Goal: Task Accomplishment & Management: Manage account settings

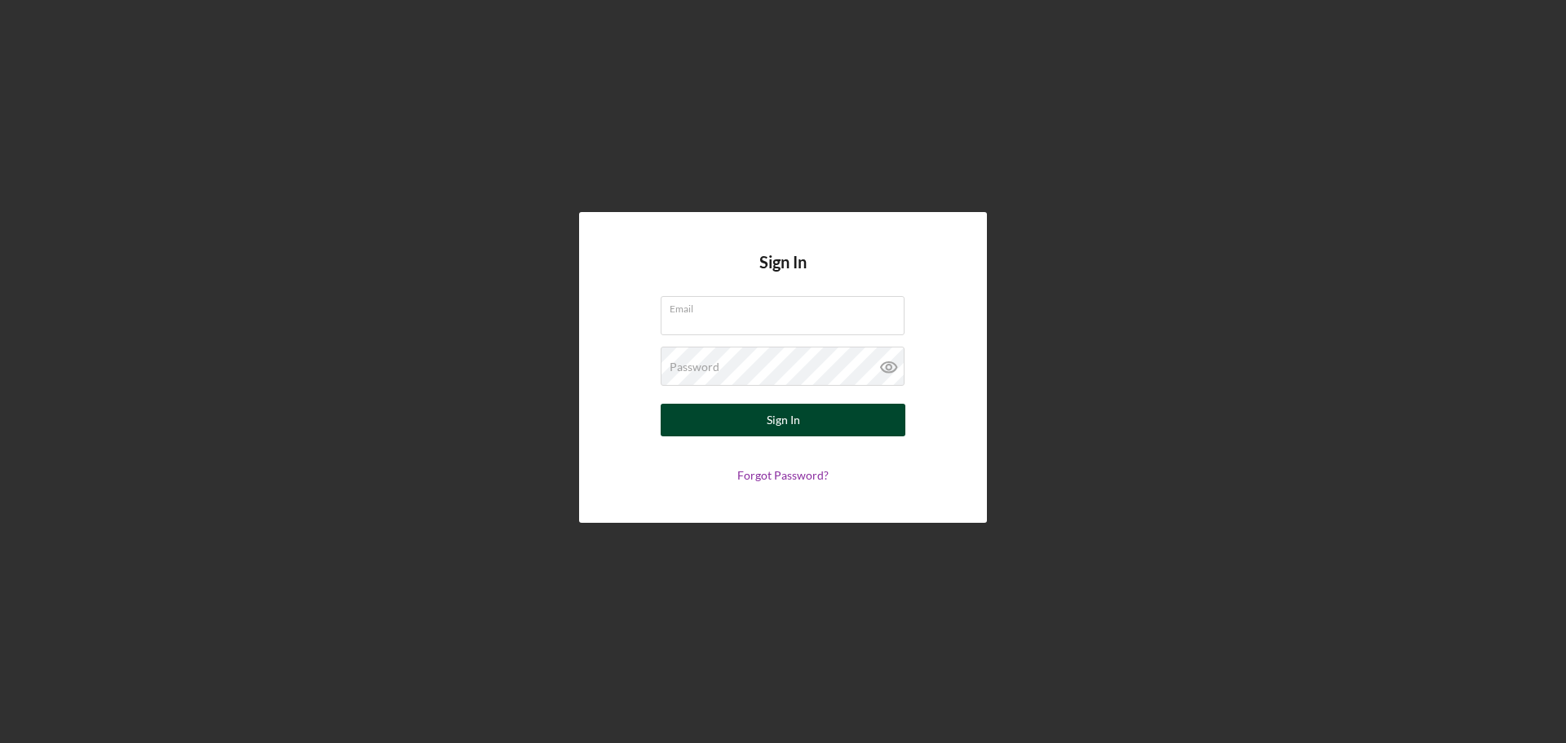
type input "[EMAIL_ADDRESS][DOMAIN_NAME]"
click at [833, 423] on button "Sign In" at bounding box center [783, 420] width 245 height 33
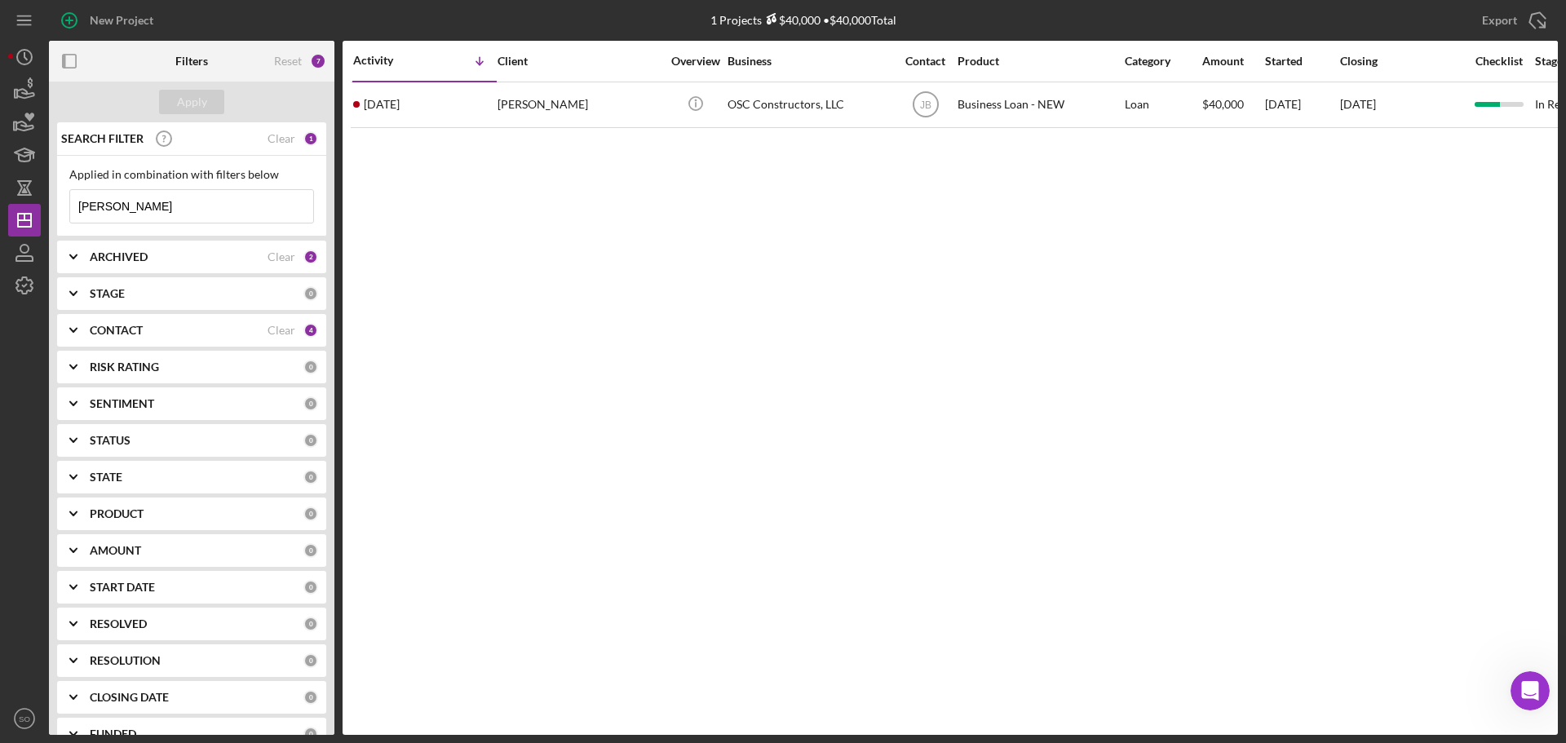
drag, startPoint x: 140, startPoint y: 202, endPoint x: 0, endPoint y: 201, distance: 140.3
click at [0, 201] on div "New Project 1 Projects $40,000 • $40,000 Total [PERSON_NAME] Export Icon/Export…" at bounding box center [783, 371] width 1566 height 743
type input "[PERSON_NAME]"
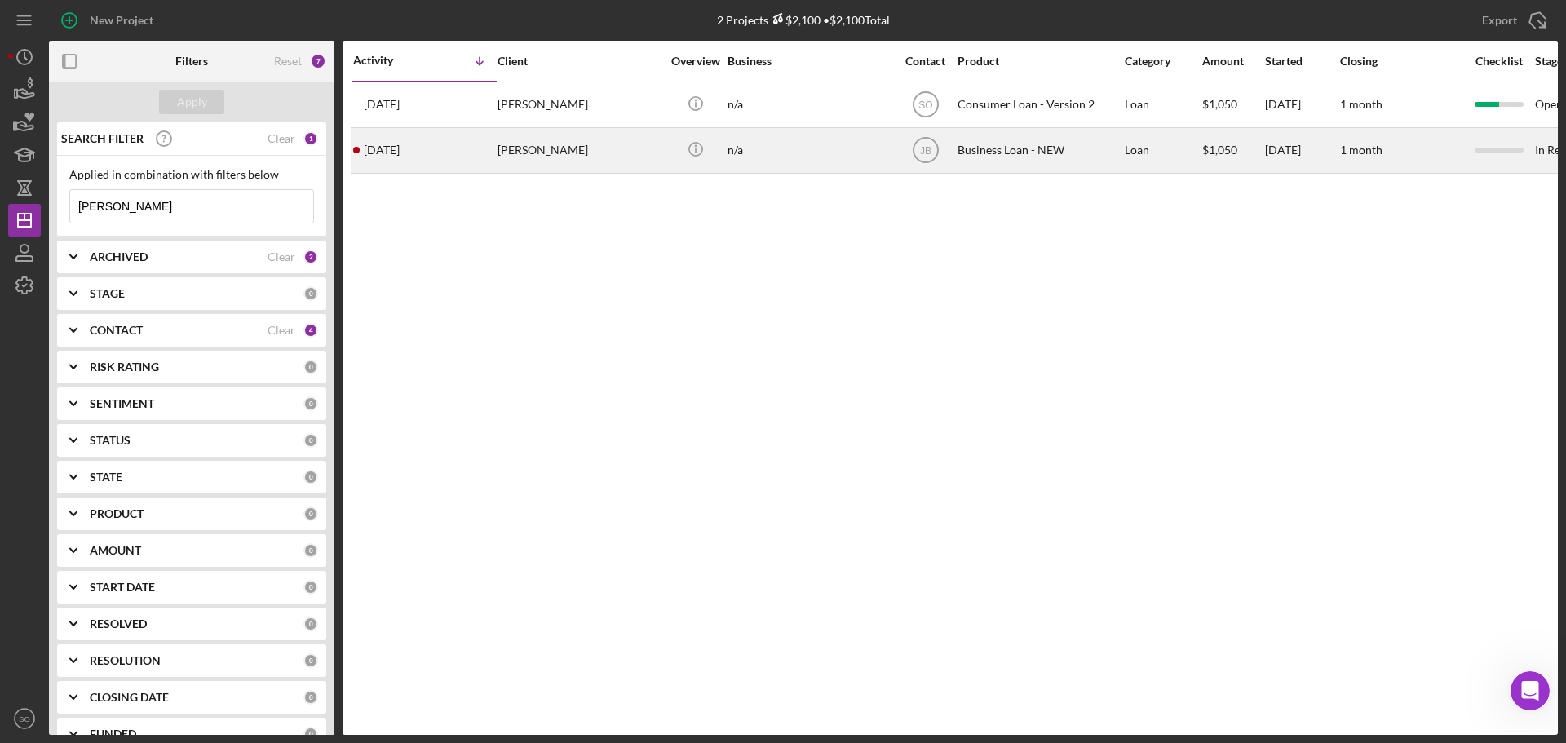
click at [466, 160] on div "[DATE] [PERSON_NAME]" at bounding box center [424, 150] width 143 height 43
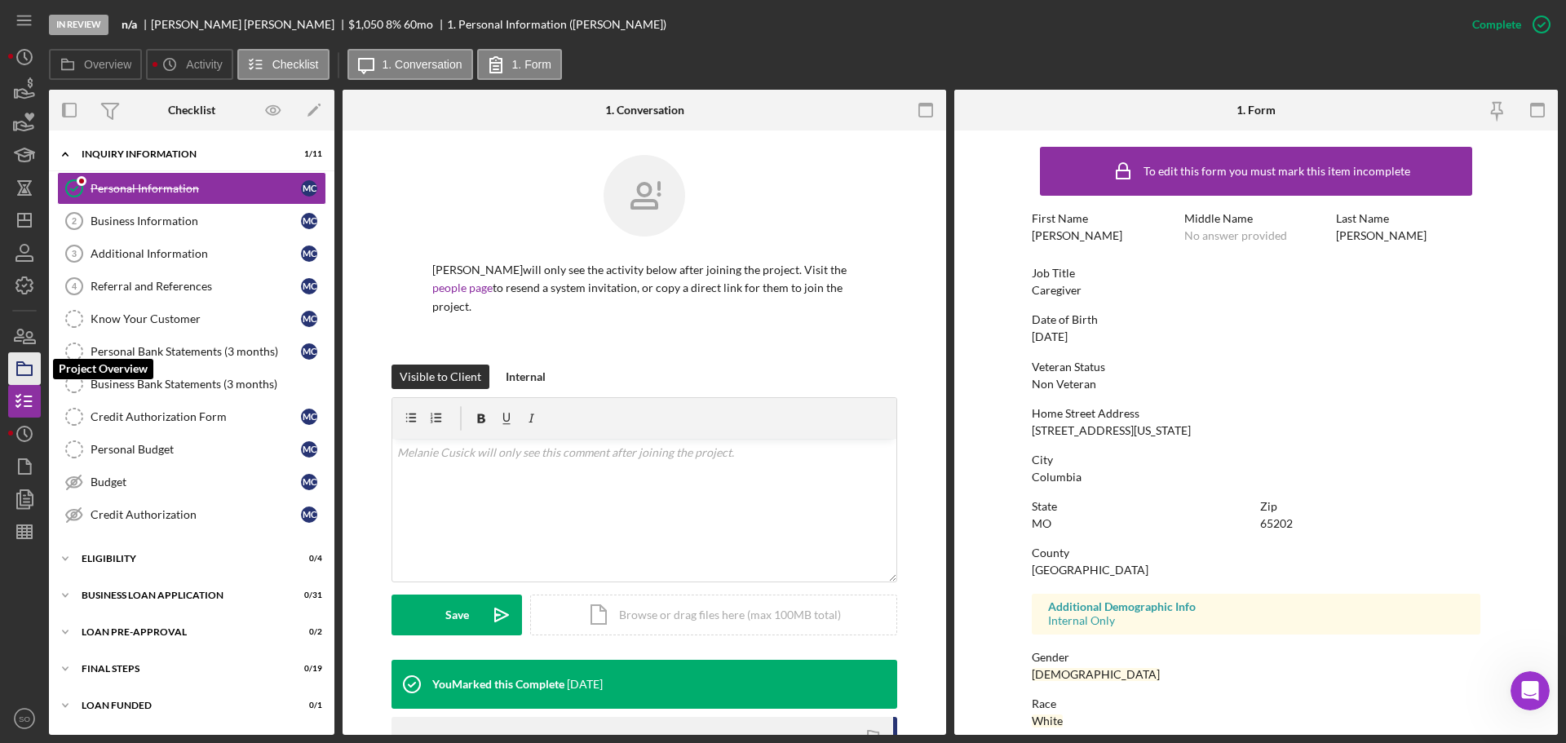
click at [24, 365] on polygon "button" at bounding box center [21, 363] width 8 height 3
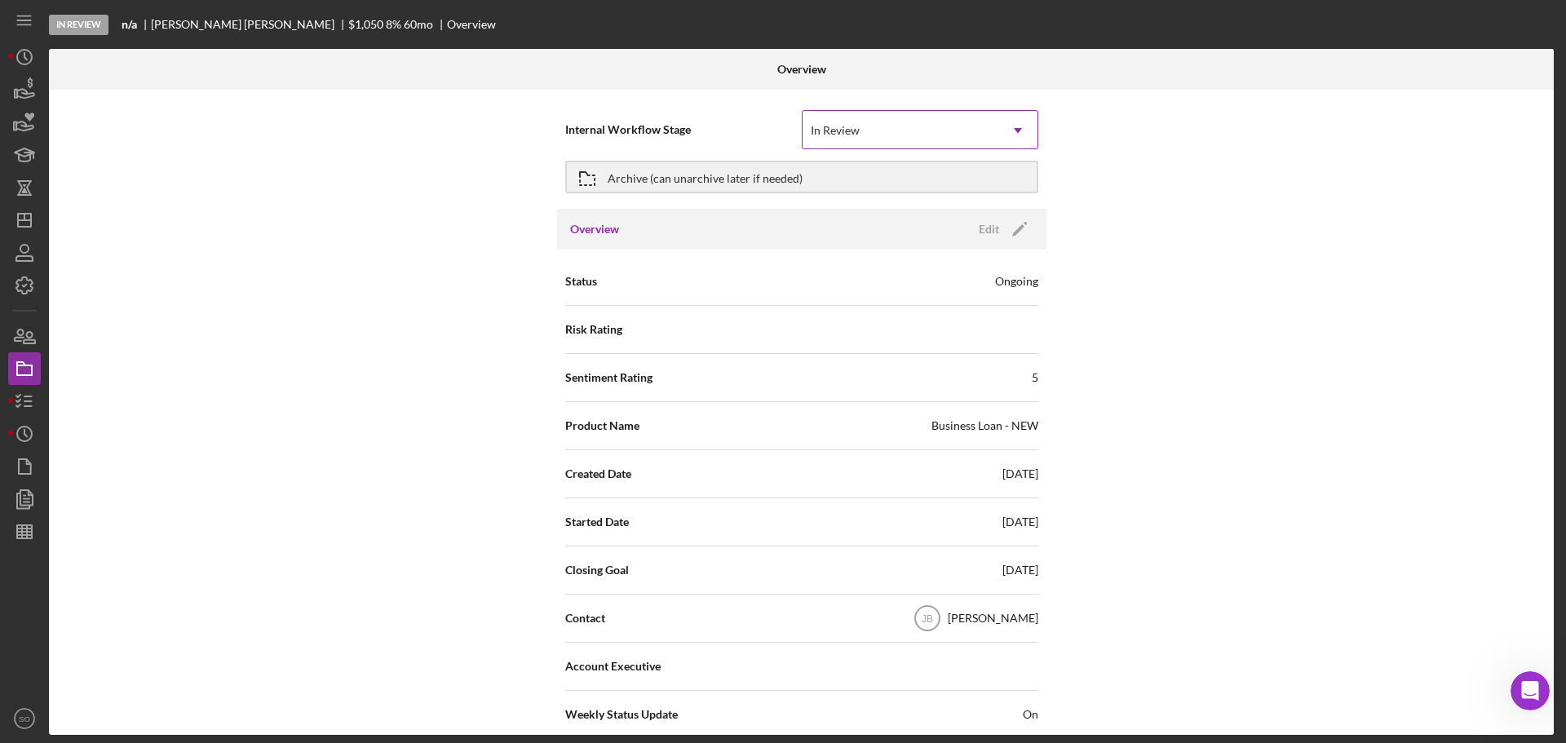
click at [853, 127] on div "In Review" at bounding box center [835, 130] width 49 height 13
drag, startPoint x: 450, startPoint y: 265, endPoint x: 791, endPoint y: 157, distance: 357.9
click at [454, 264] on div "Internal Workflow Stage In Review Icon/Dropdown Arrow Archive (can unarchive la…" at bounding box center [801, 412] width 1505 height 645
click at [905, 187] on button "Archive (can unarchive later if needed)" at bounding box center [801, 177] width 473 height 33
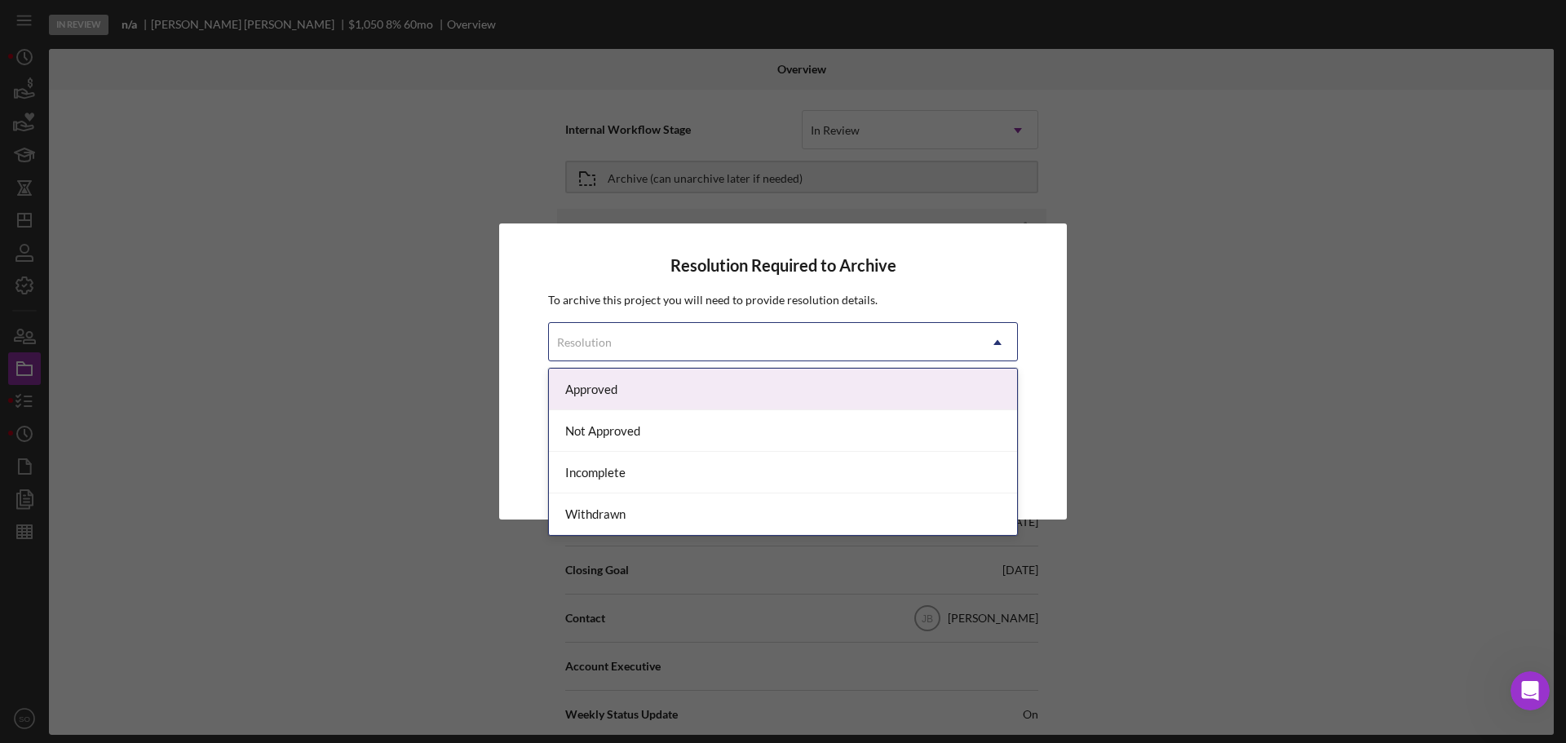
click at [815, 348] on div "Resolution" at bounding box center [763, 343] width 429 height 38
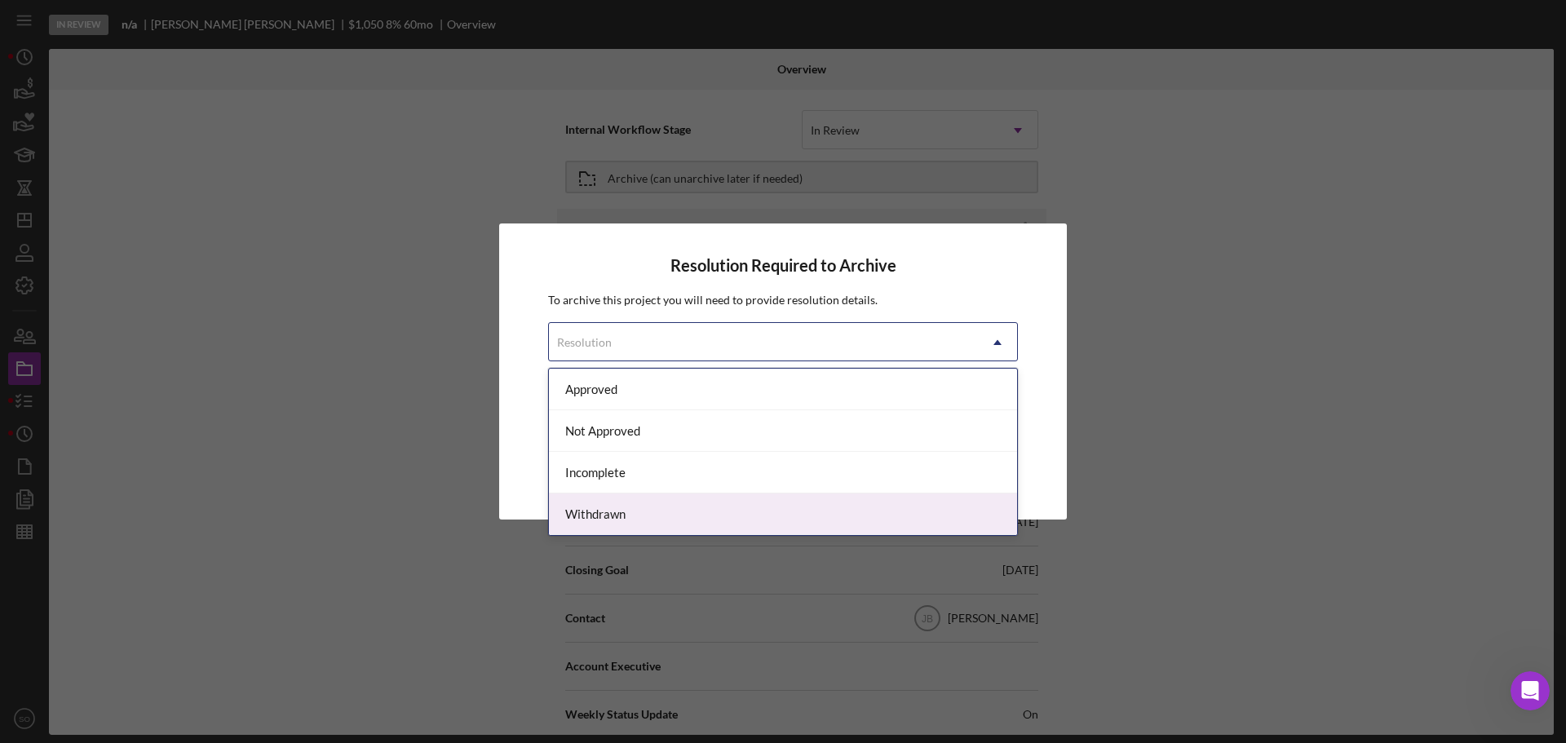
click at [671, 519] on div "Withdrawn" at bounding box center [783, 515] width 468 height 42
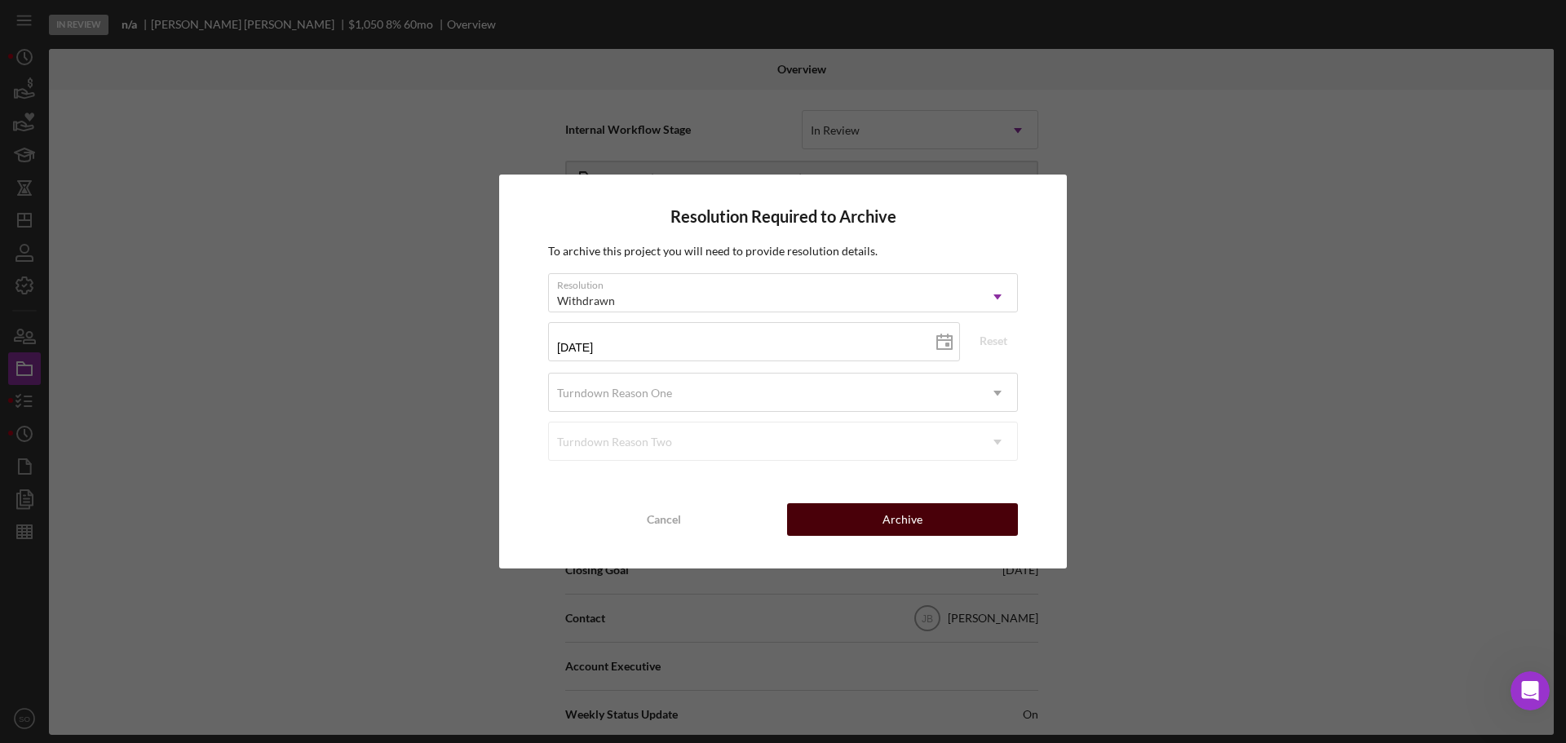
click at [891, 519] on div "Archive" at bounding box center [903, 519] width 40 height 33
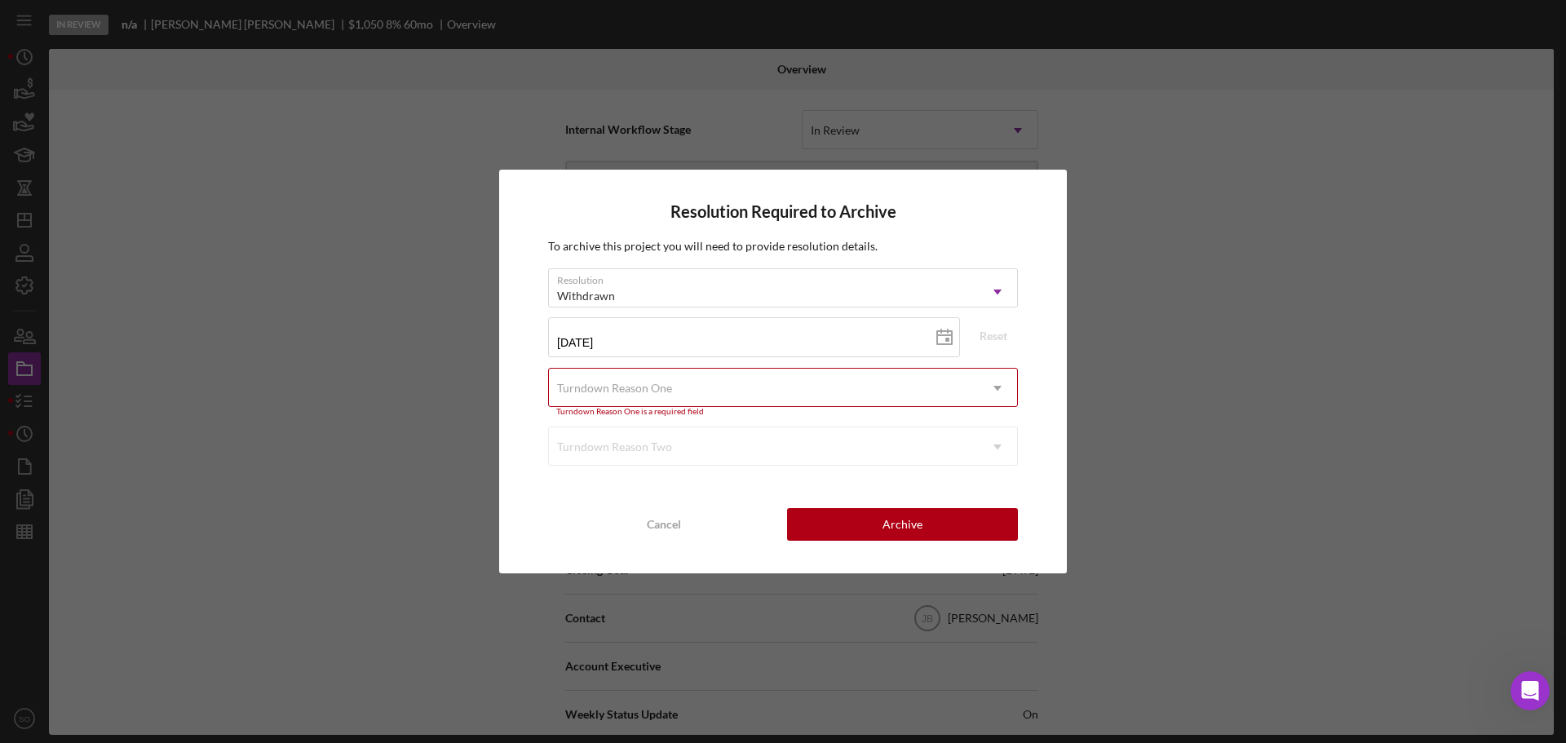
click at [660, 396] on div "Turndown Reason One" at bounding box center [763, 389] width 429 height 38
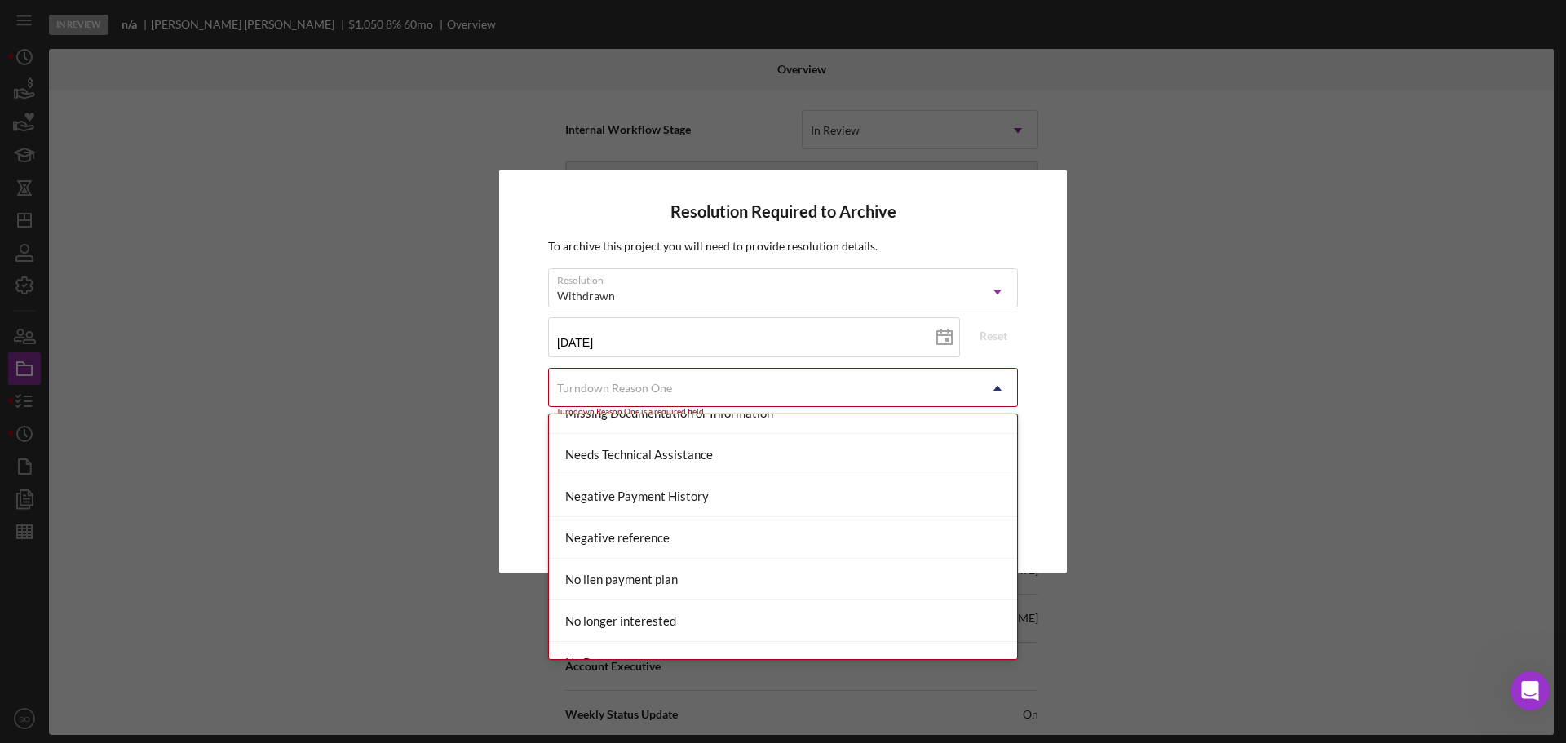
scroll to position [1061, 0]
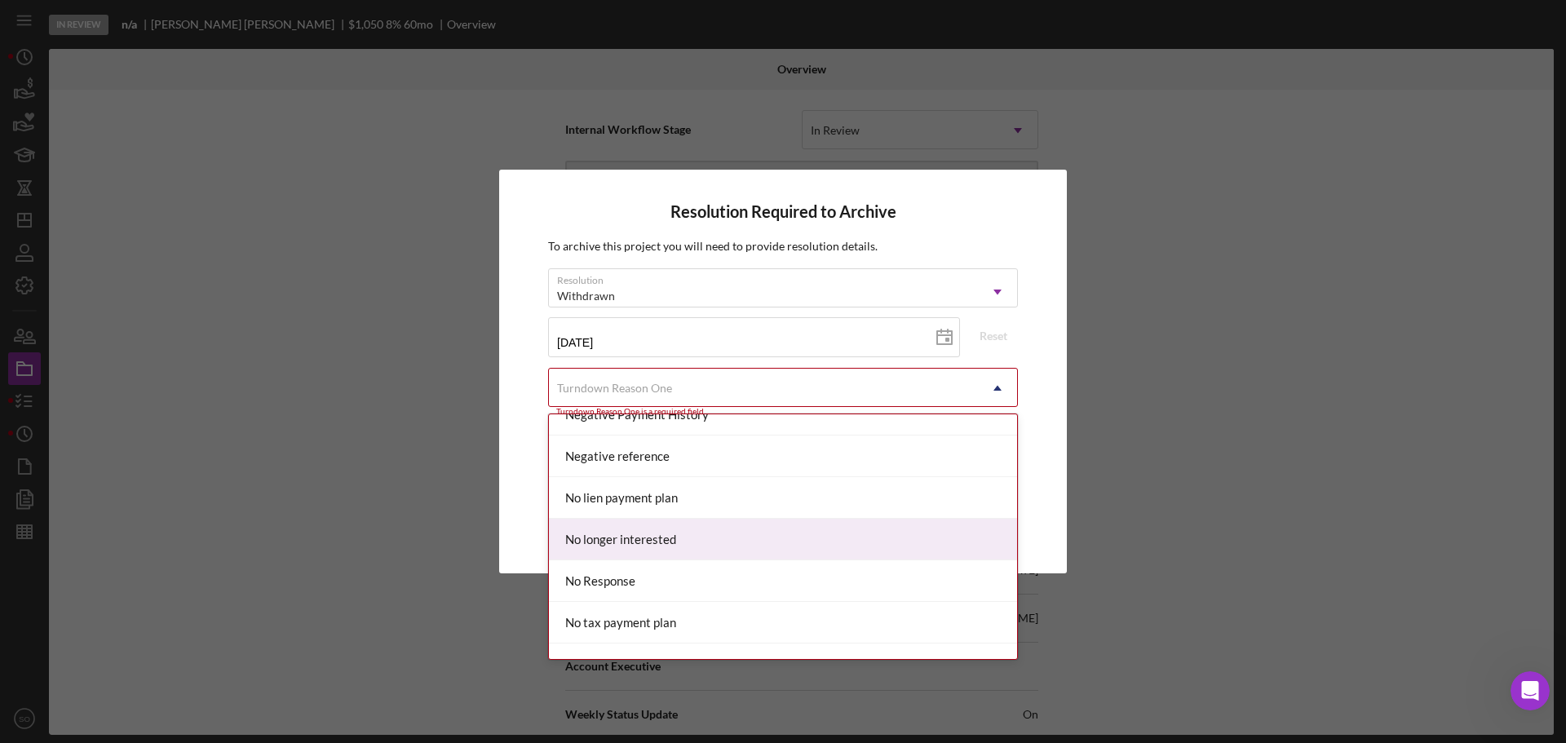
click at [729, 550] on div "No longer interested" at bounding box center [783, 540] width 468 height 42
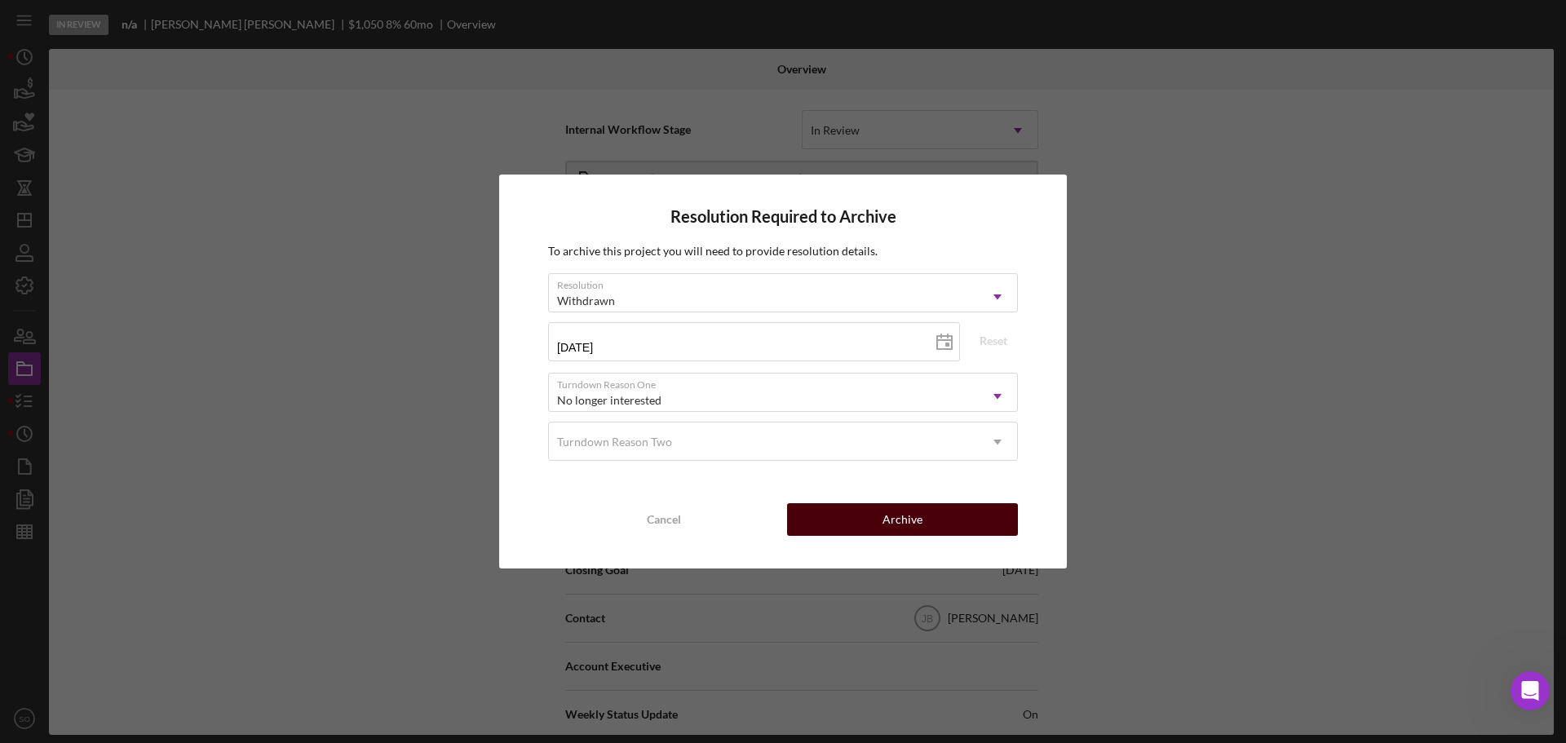
click at [942, 516] on button "Archive" at bounding box center [902, 519] width 231 height 33
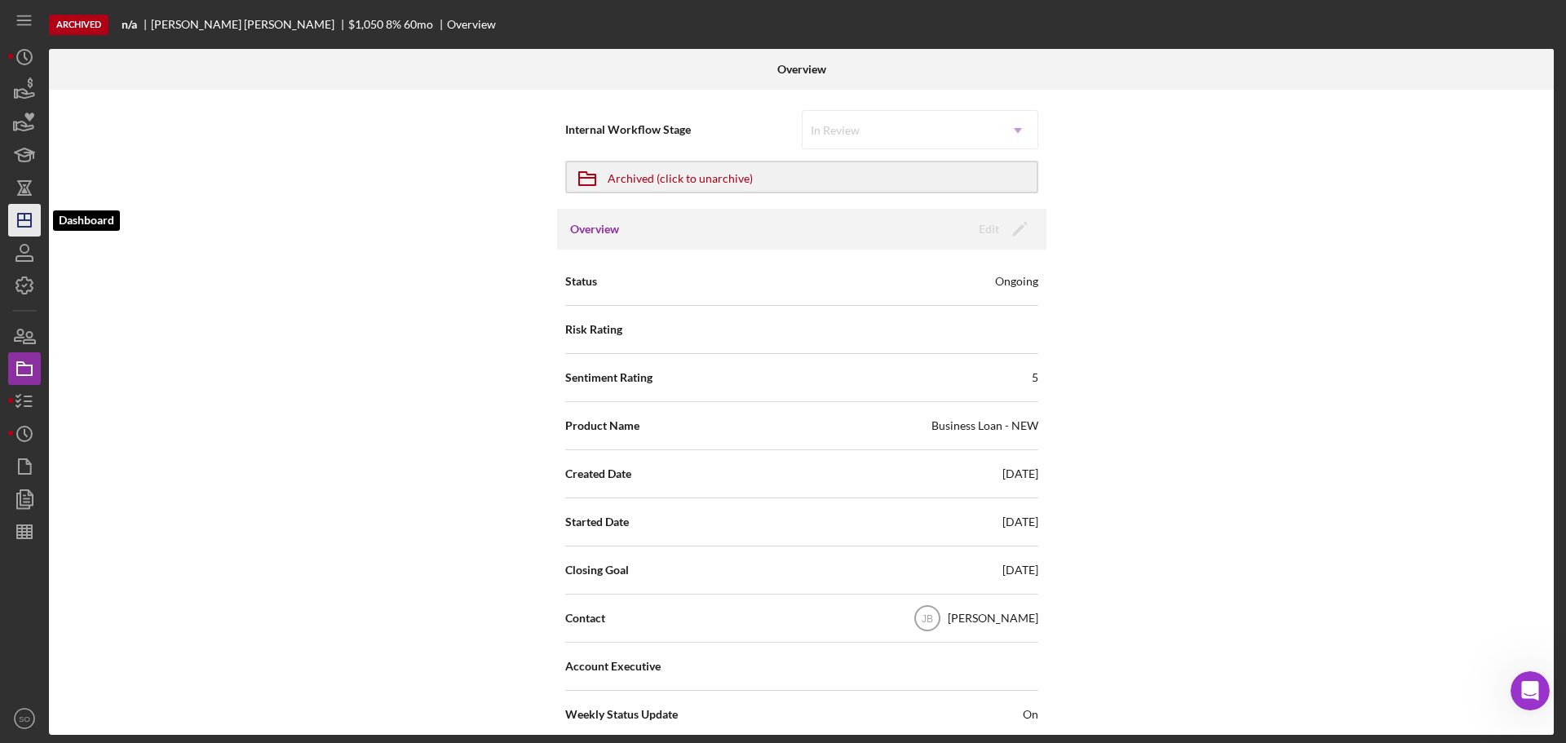
click at [21, 215] on icon "Icon/Dashboard" at bounding box center [24, 220] width 41 height 41
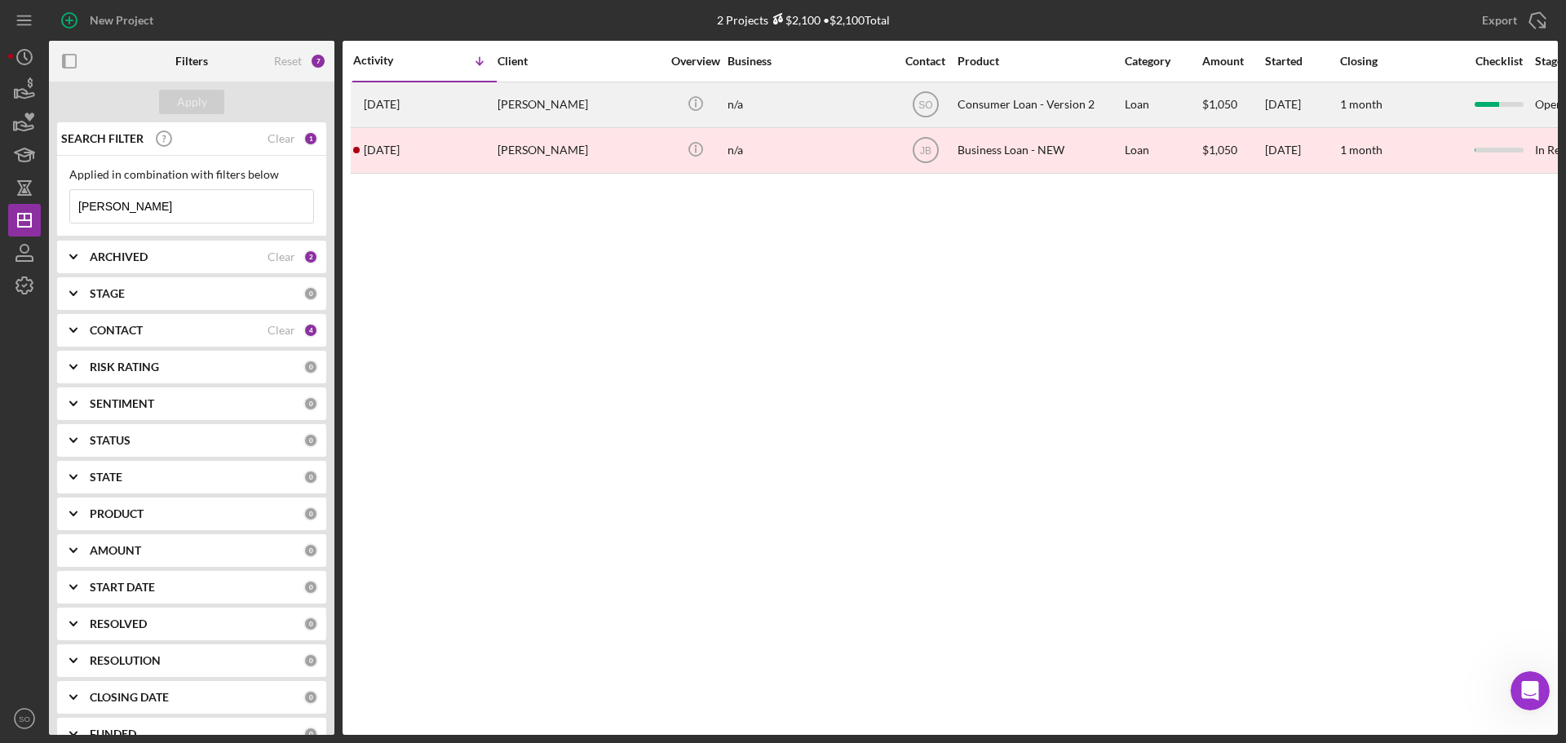
click at [468, 111] on div "[DATE] [PERSON_NAME]" at bounding box center [424, 104] width 143 height 43
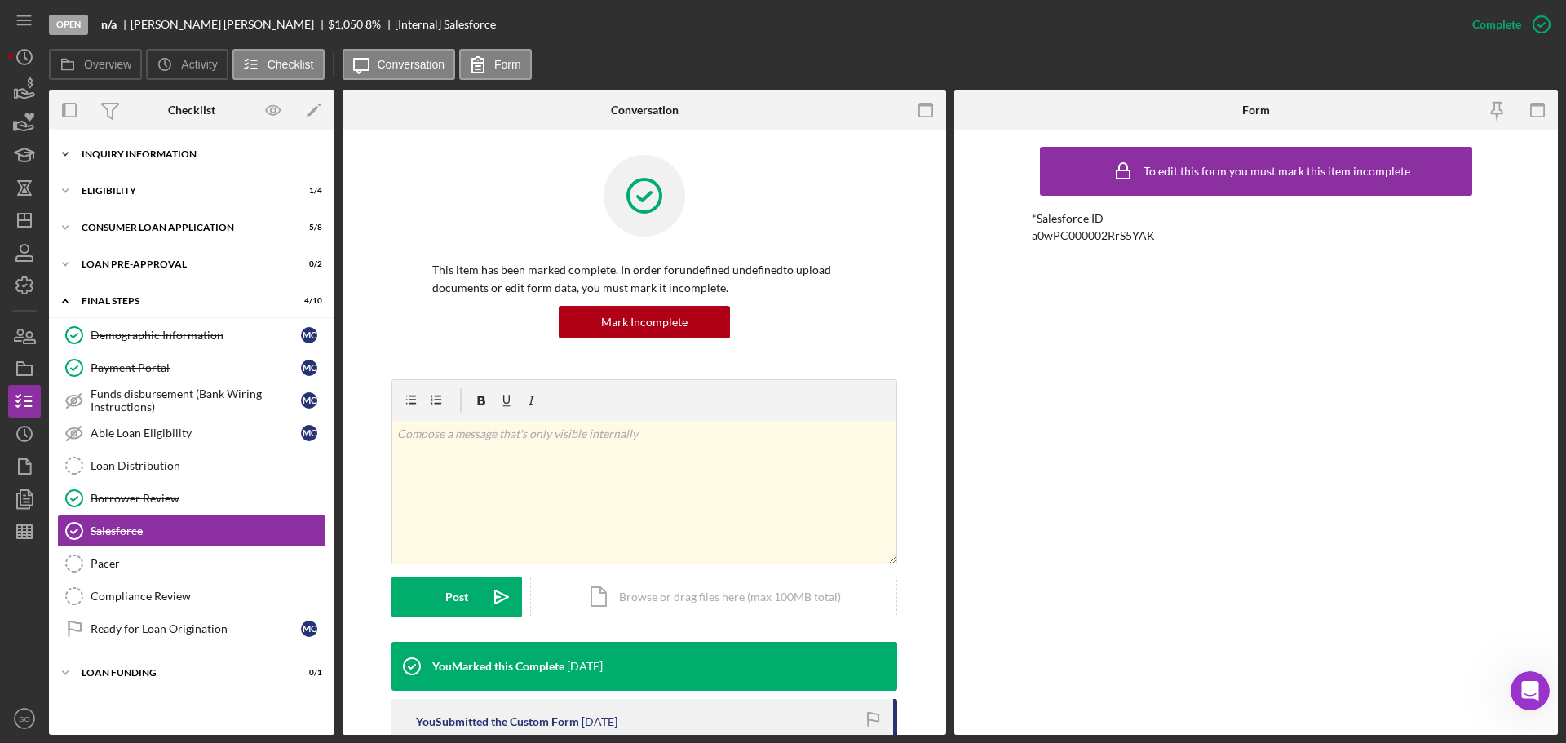
click at [145, 156] on div "Inquiry Information" at bounding box center [198, 154] width 233 height 10
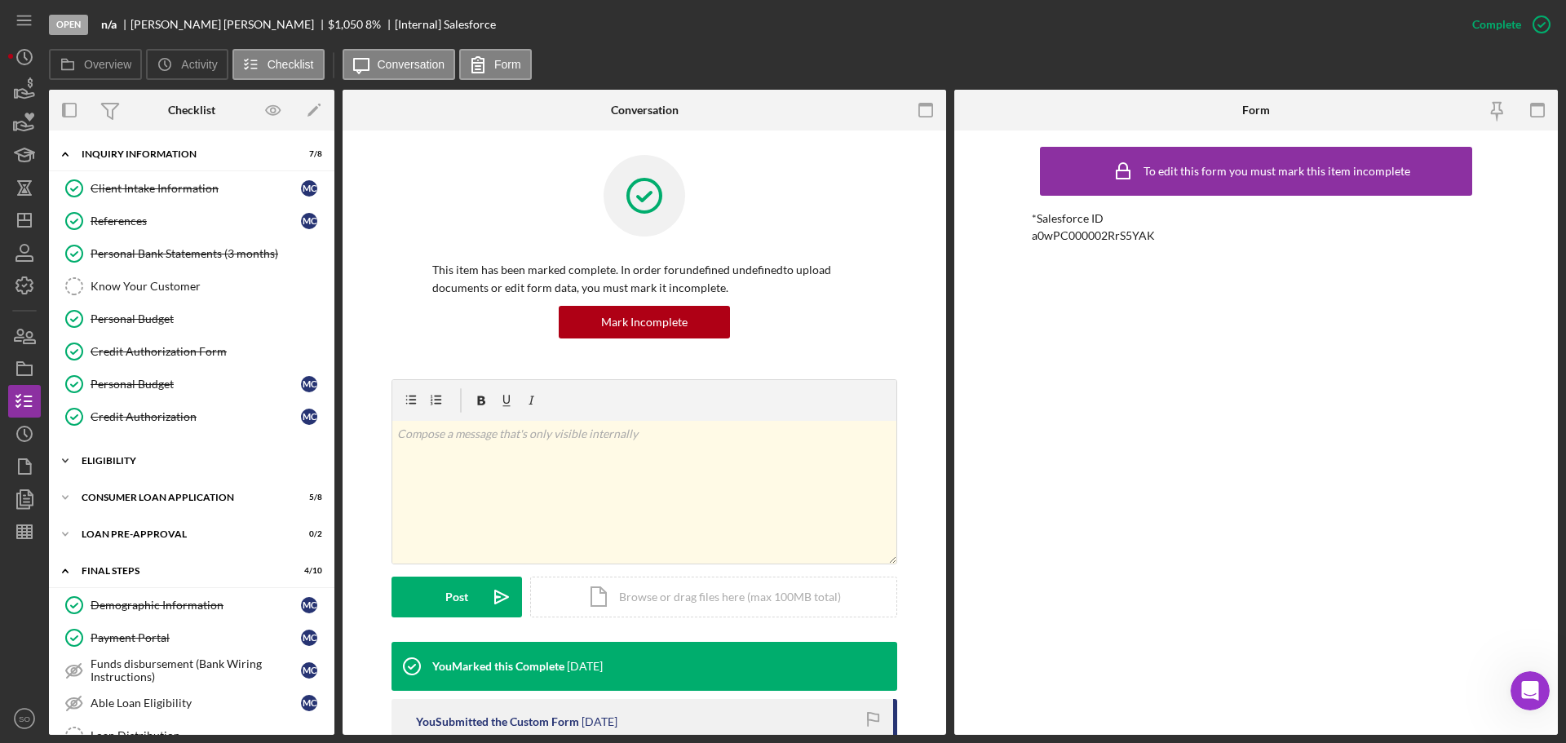
drag, startPoint x: 205, startPoint y: 463, endPoint x: 231, endPoint y: 463, distance: 26.1
click at [205, 463] on div "Eligibility" at bounding box center [198, 461] width 233 height 10
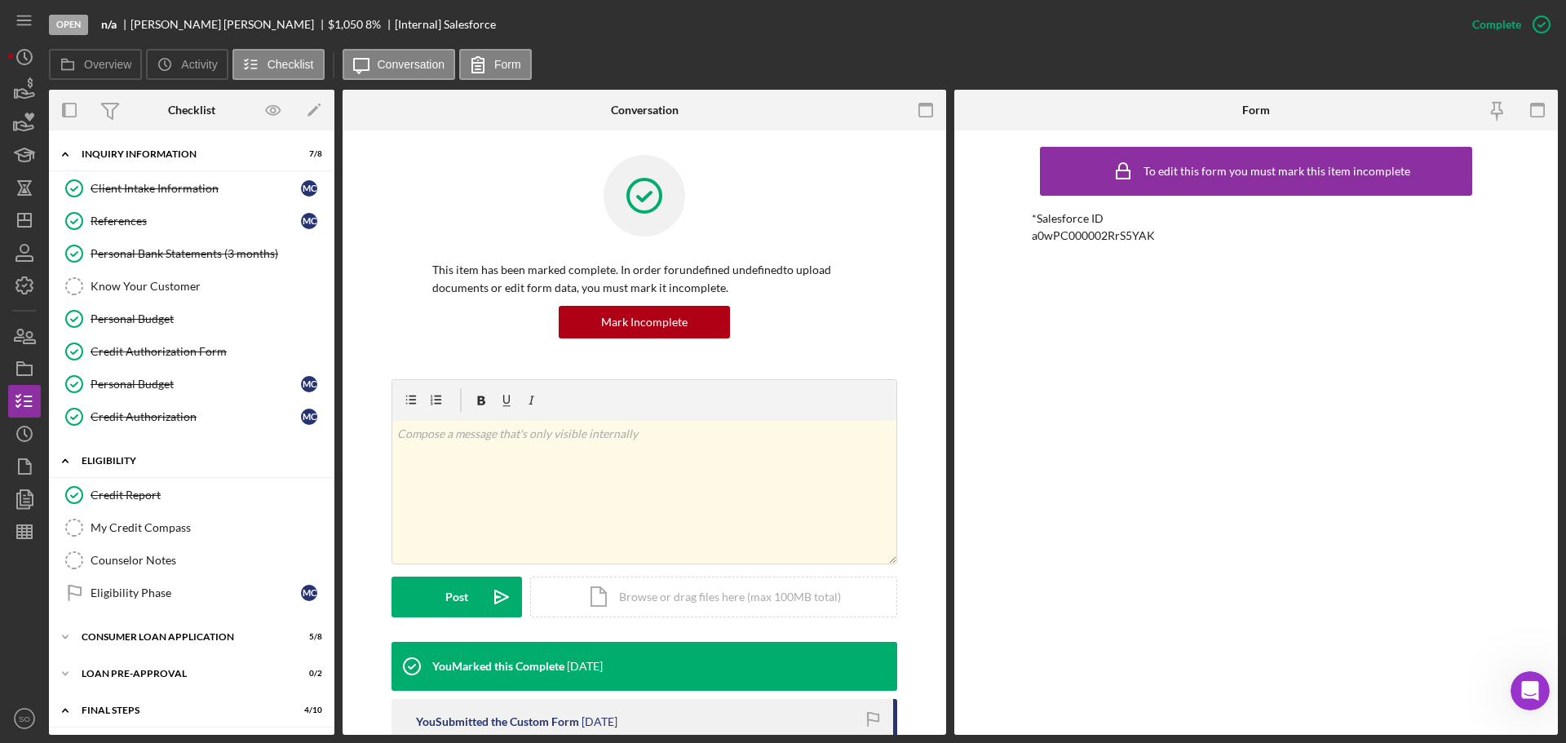
scroll to position [163, 0]
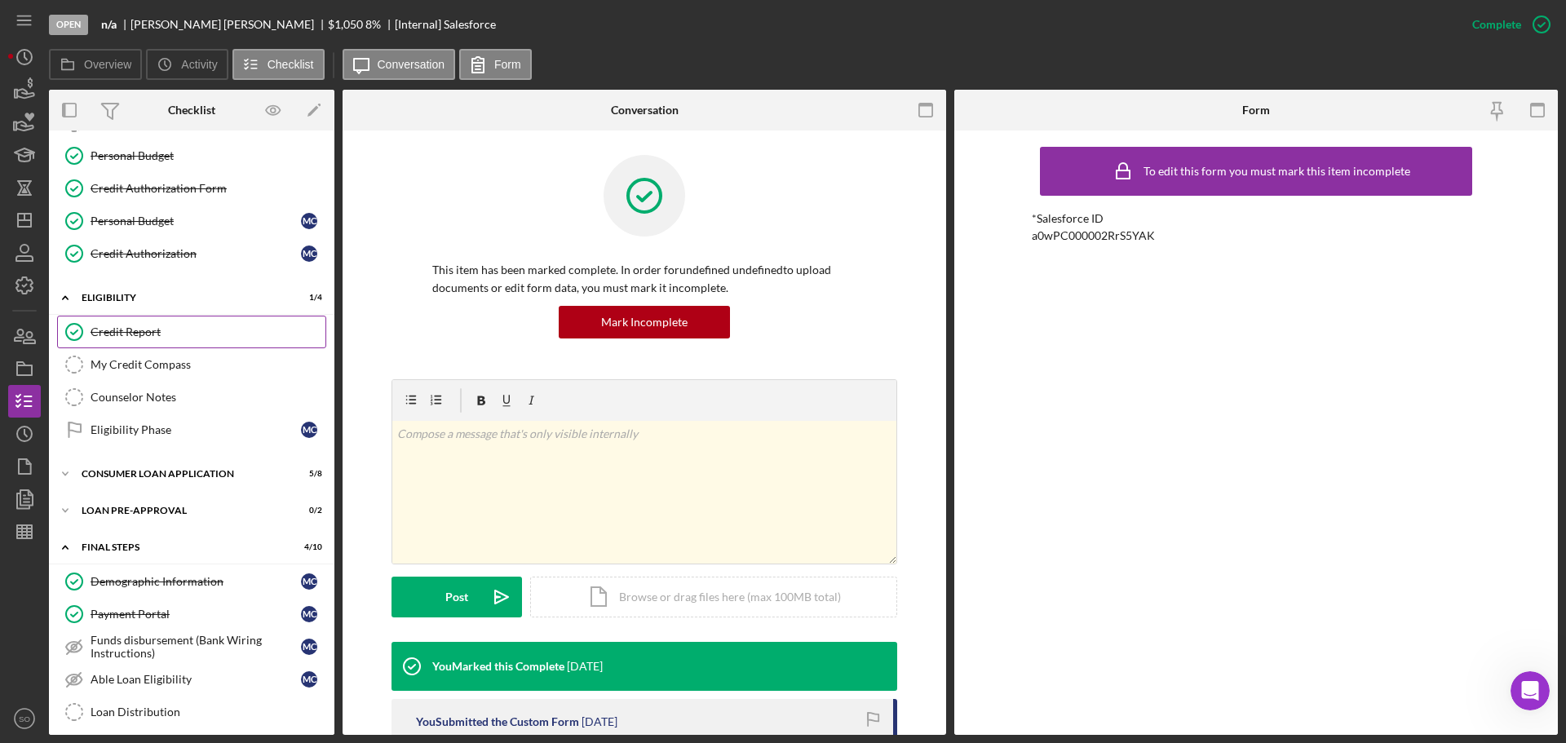
click at [146, 336] on div "Credit Report" at bounding box center [208, 332] width 235 height 13
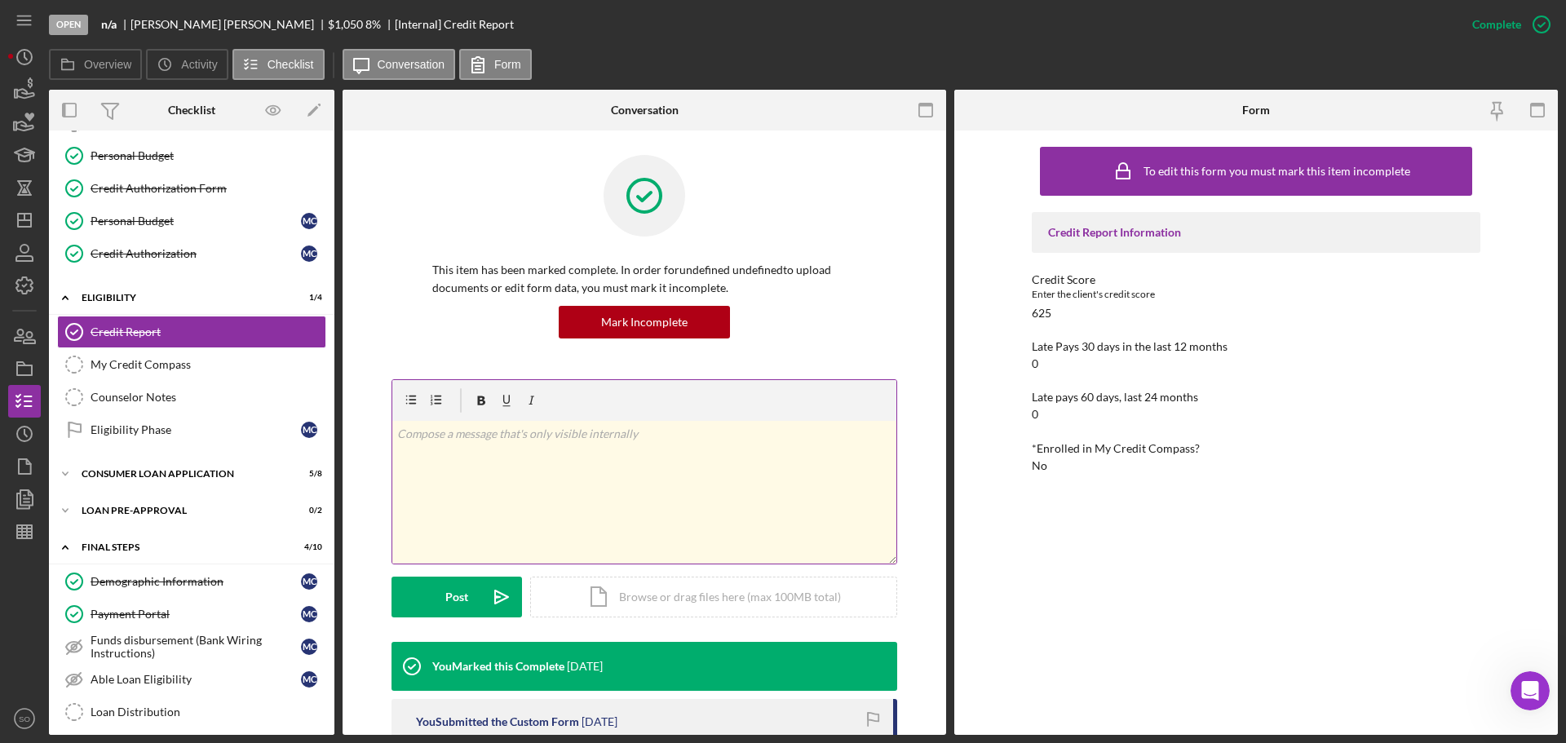
scroll to position [245, 0]
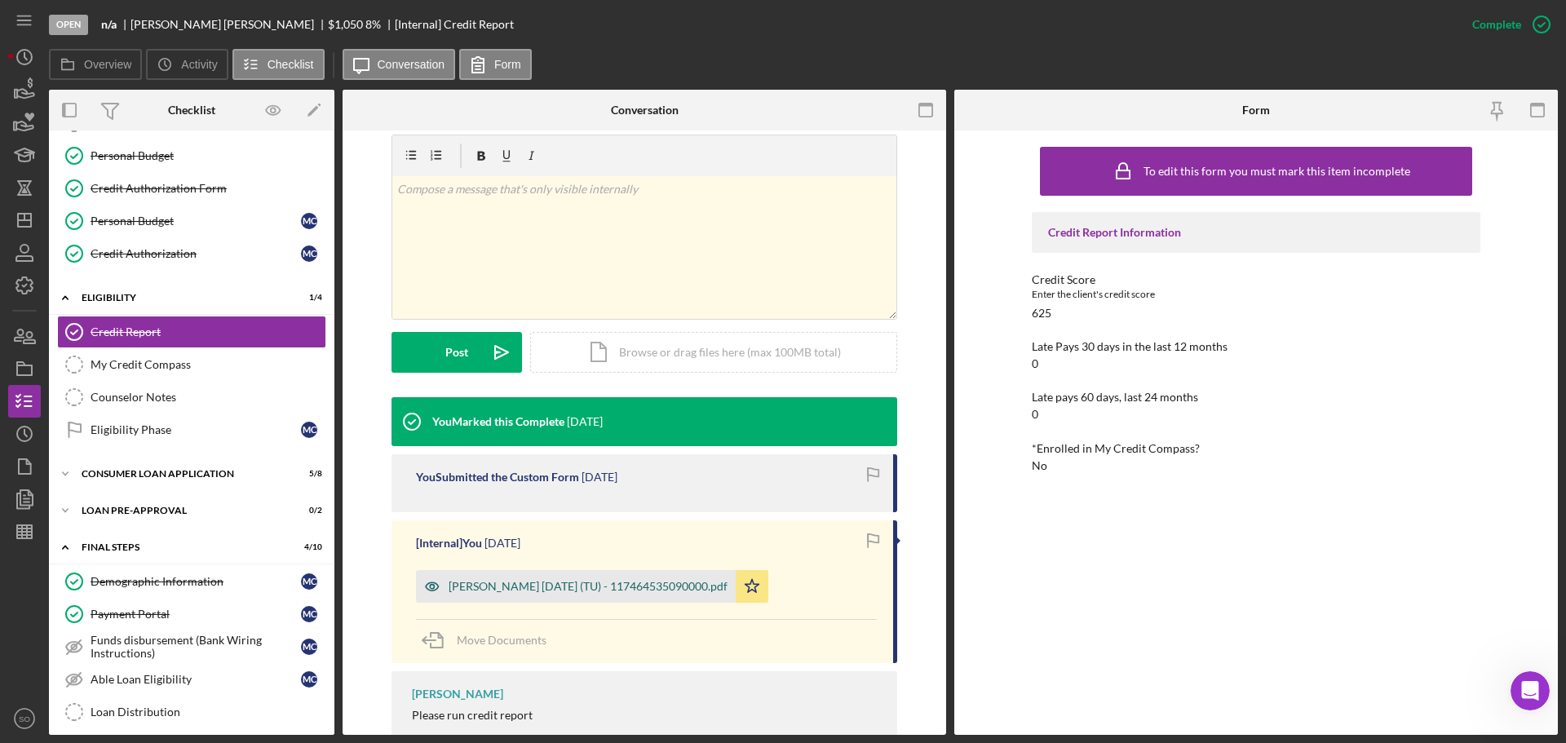
click at [664, 582] on div "[PERSON_NAME] [DATE] (TU) - 117464535090000.pdf" at bounding box center [588, 586] width 279 height 13
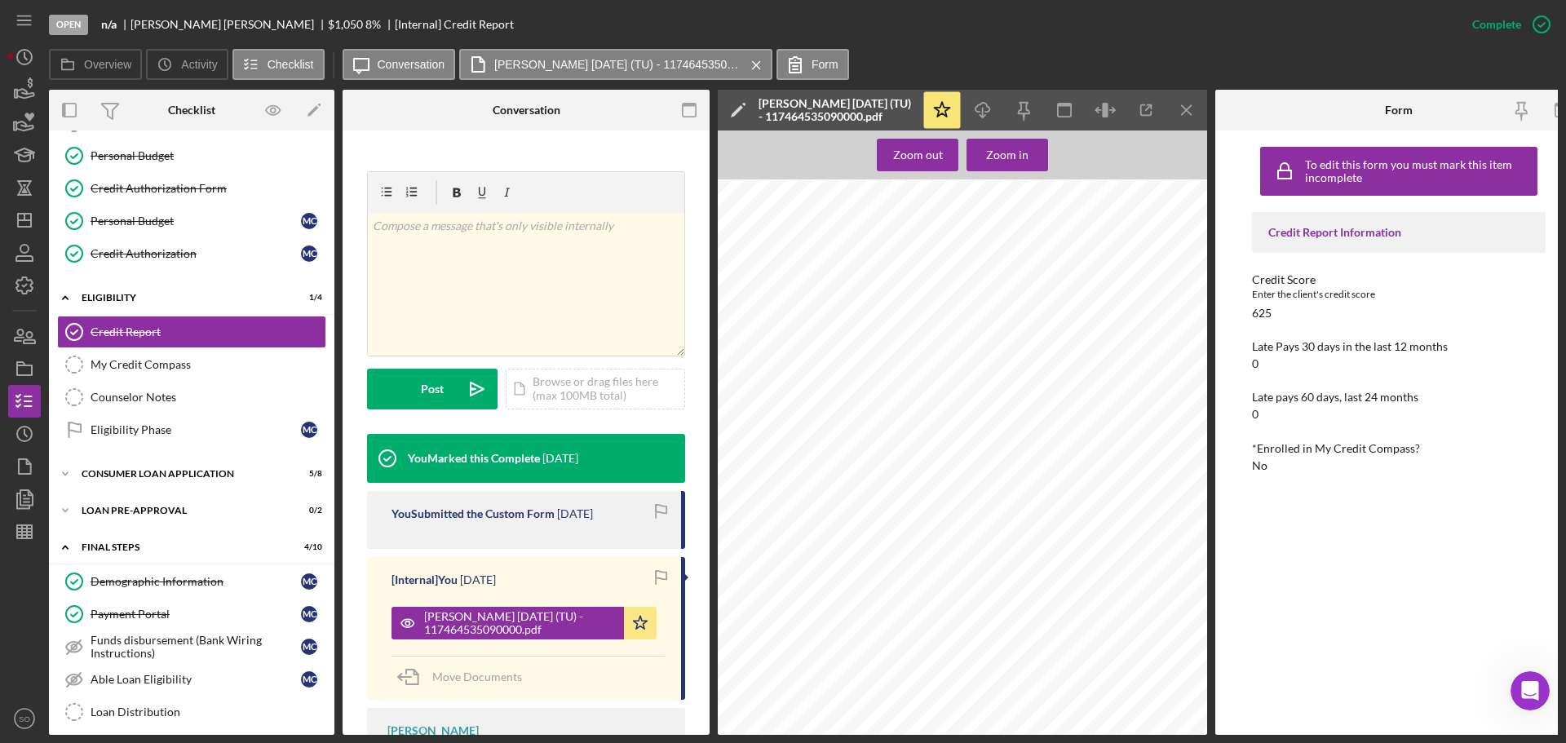
scroll to position [163, 0]
click at [1184, 113] on line "button" at bounding box center [1186, 109] width 9 height 9
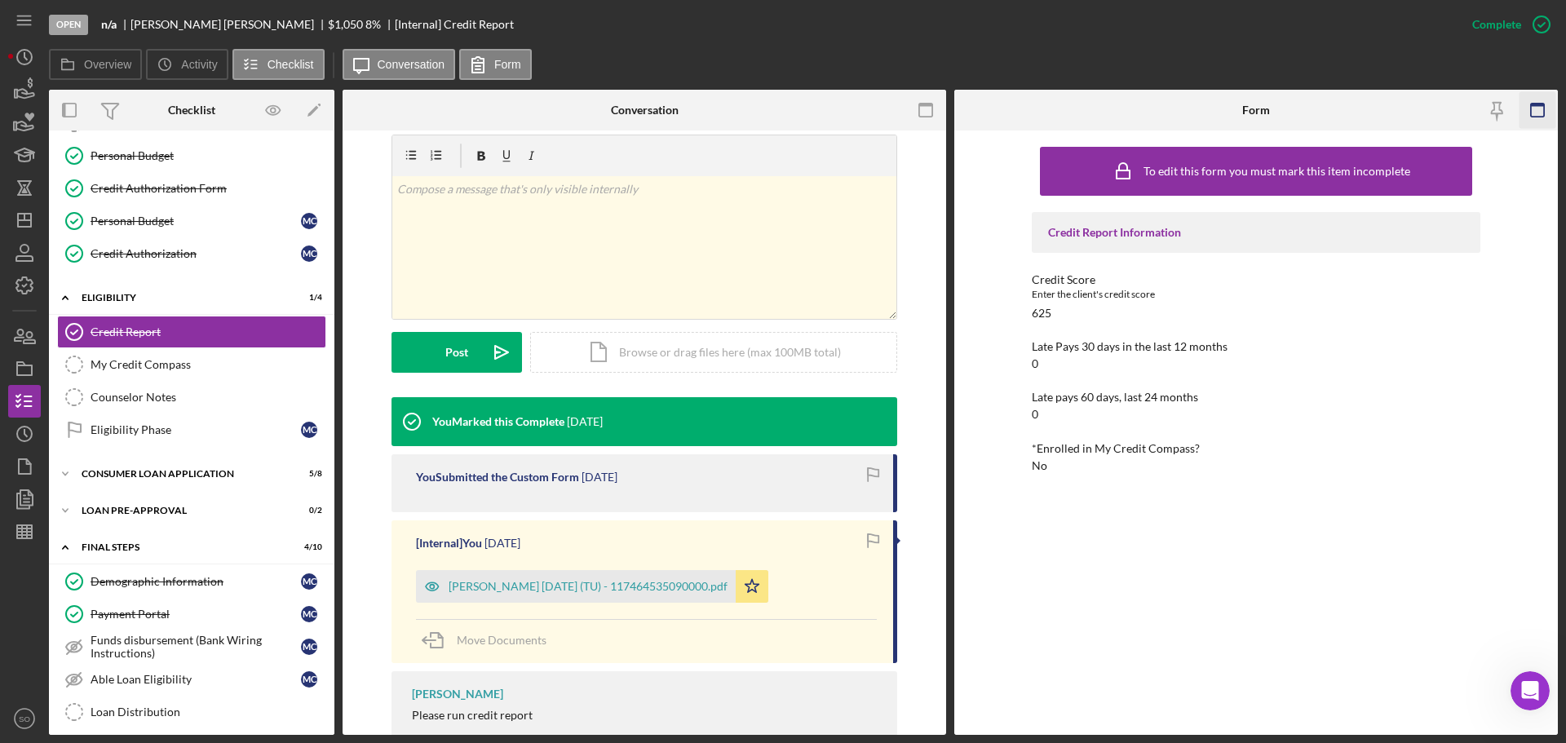
click at [1528, 109] on icon "button" at bounding box center [1538, 110] width 37 height 37
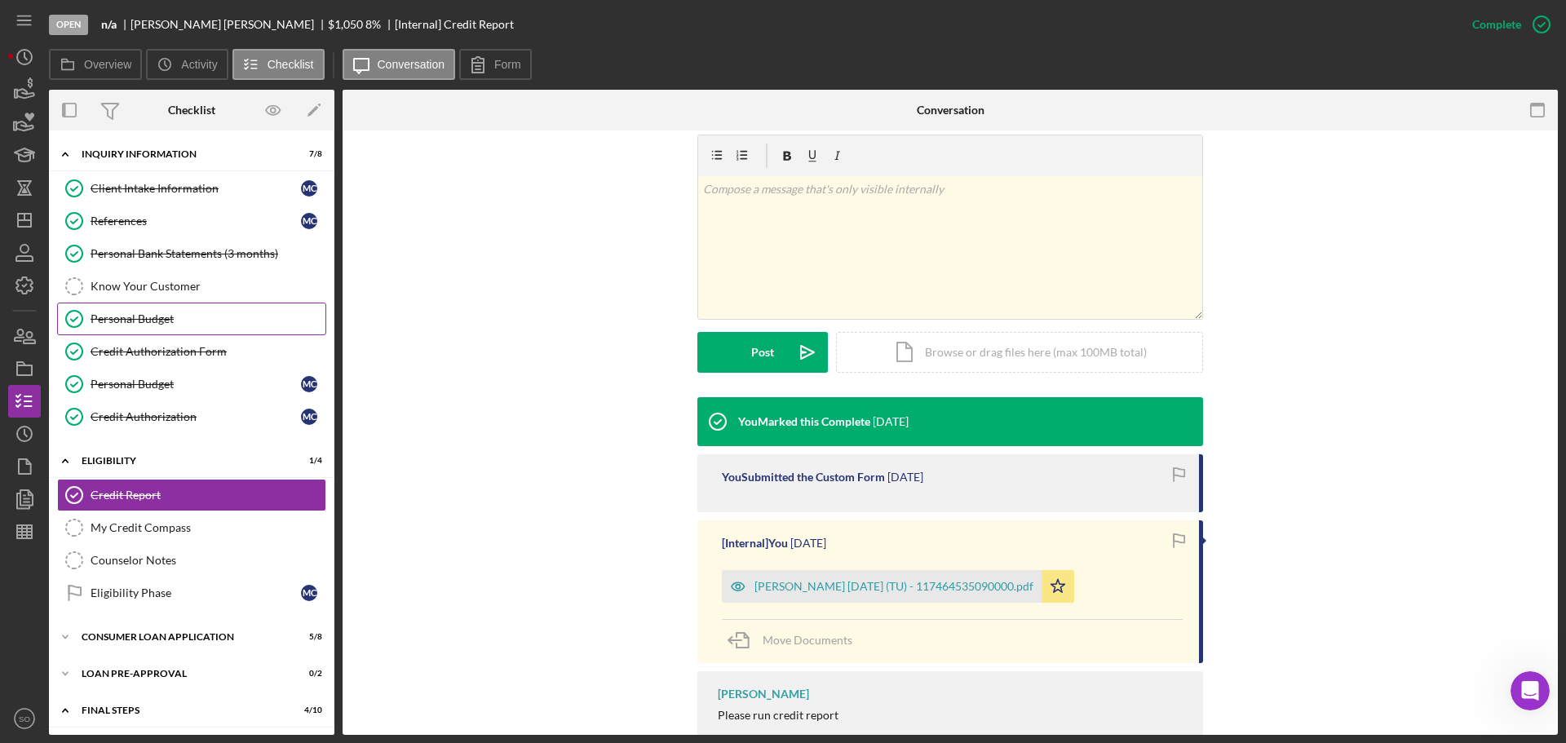
scroll to position [245, 0]
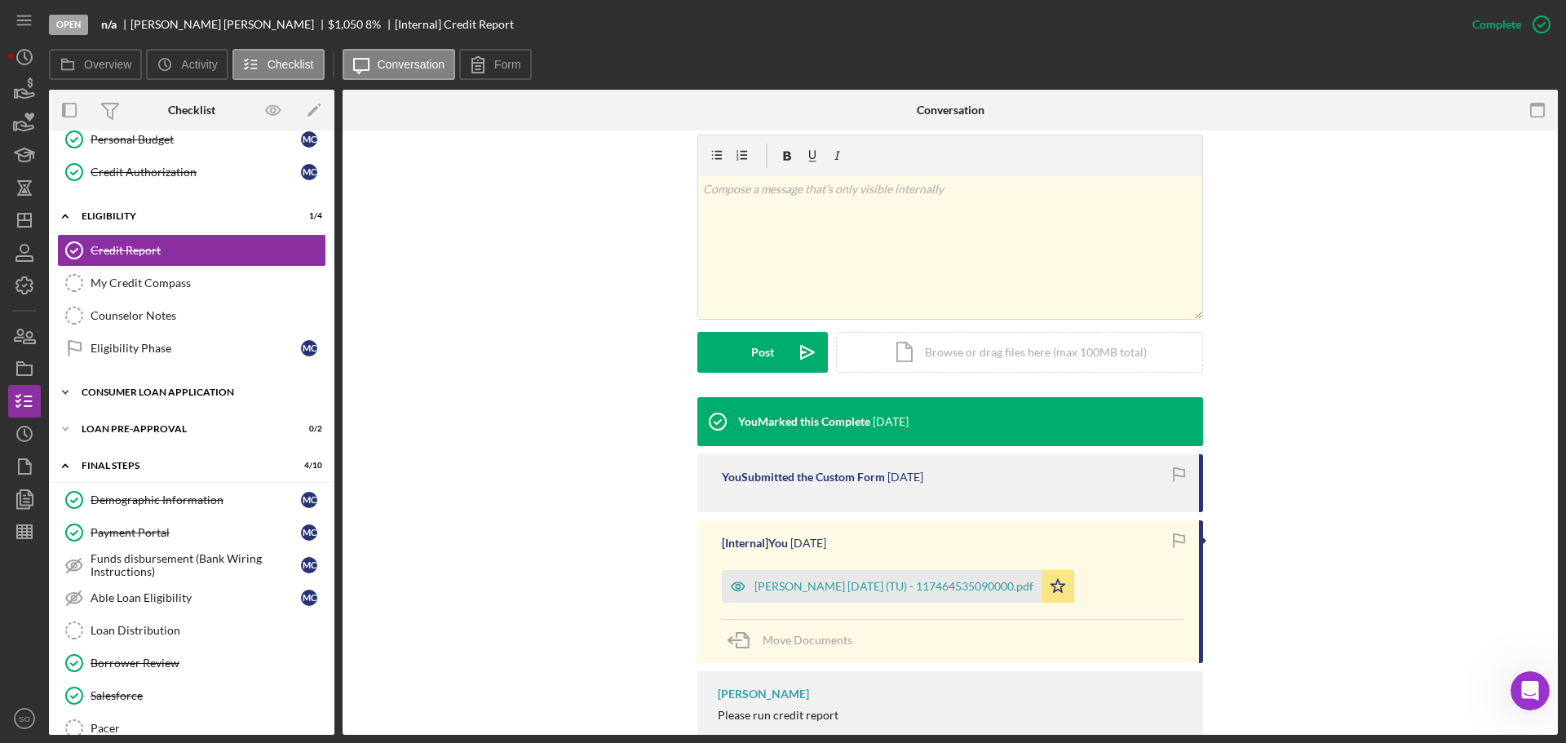
click at [171, 394] on div "Consumer Loan Application" at bounding box center [198, 393] width 233 height 10
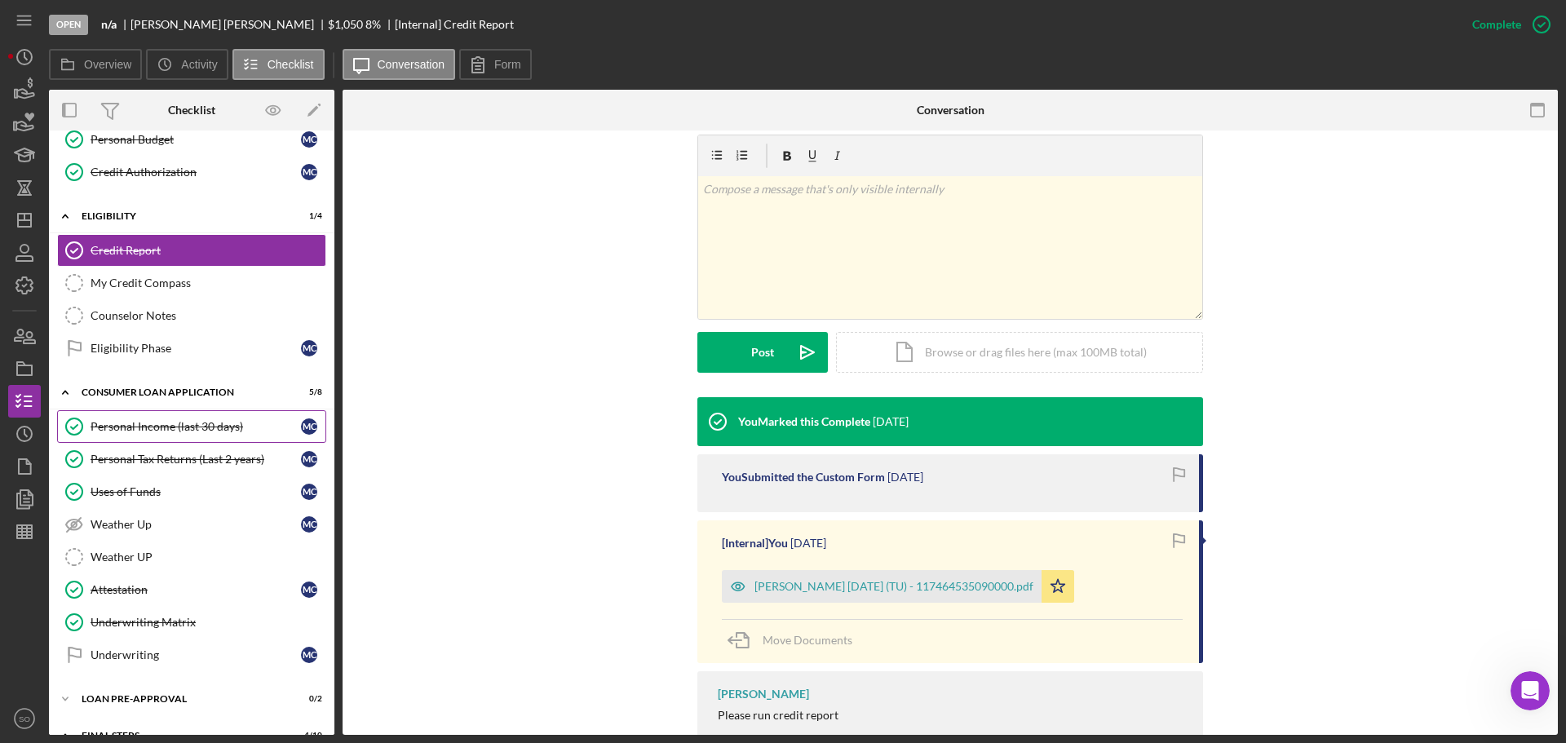
click at [160, 423] on div "Personal Income (last 30 days)" at bounding box center [196, 426] width 210 height 13
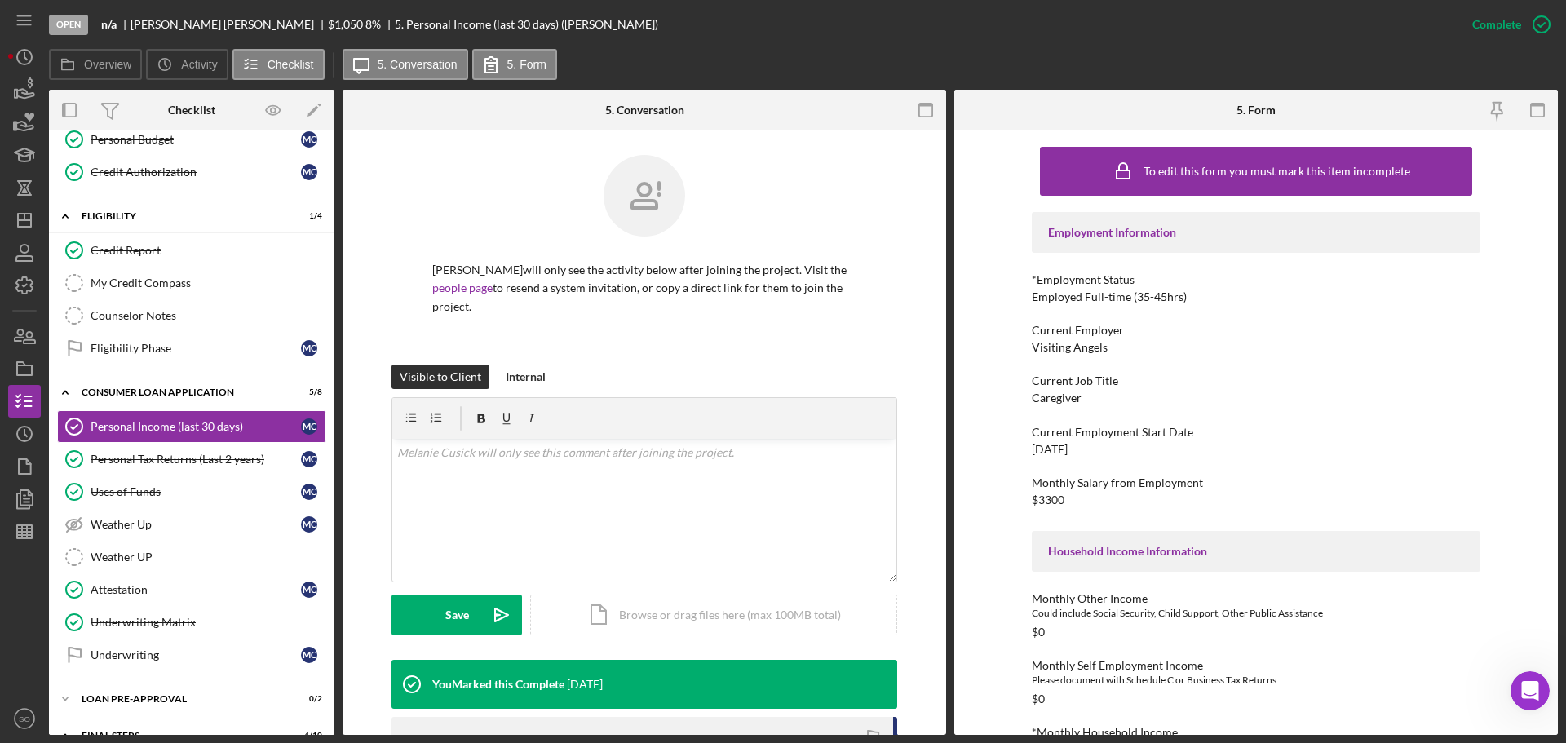
scroll to position [408, 0]
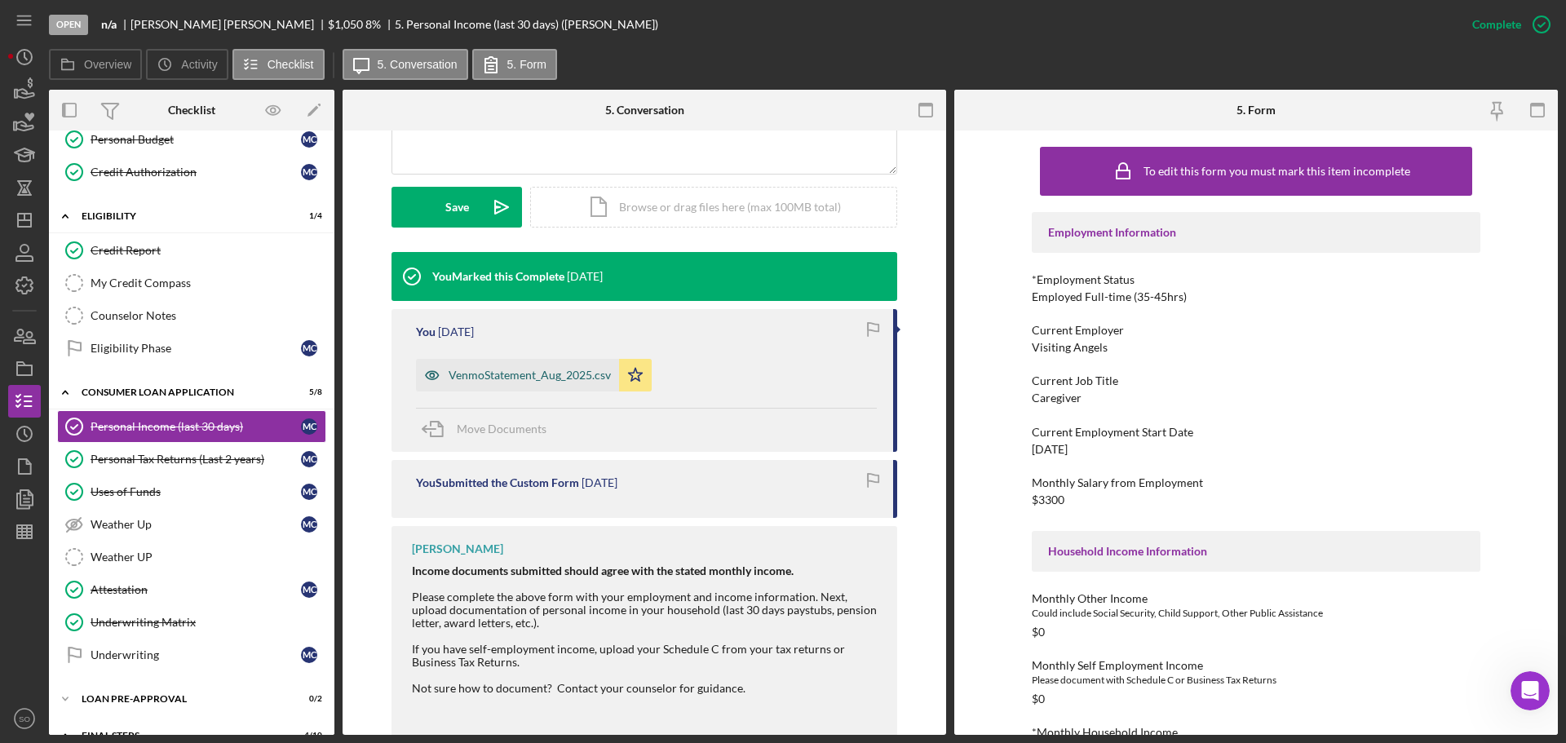
click at [550, 383] on div "VenmoStatement_Aug_2025.csv" at bounding box center [517, 375] width 203 height 33
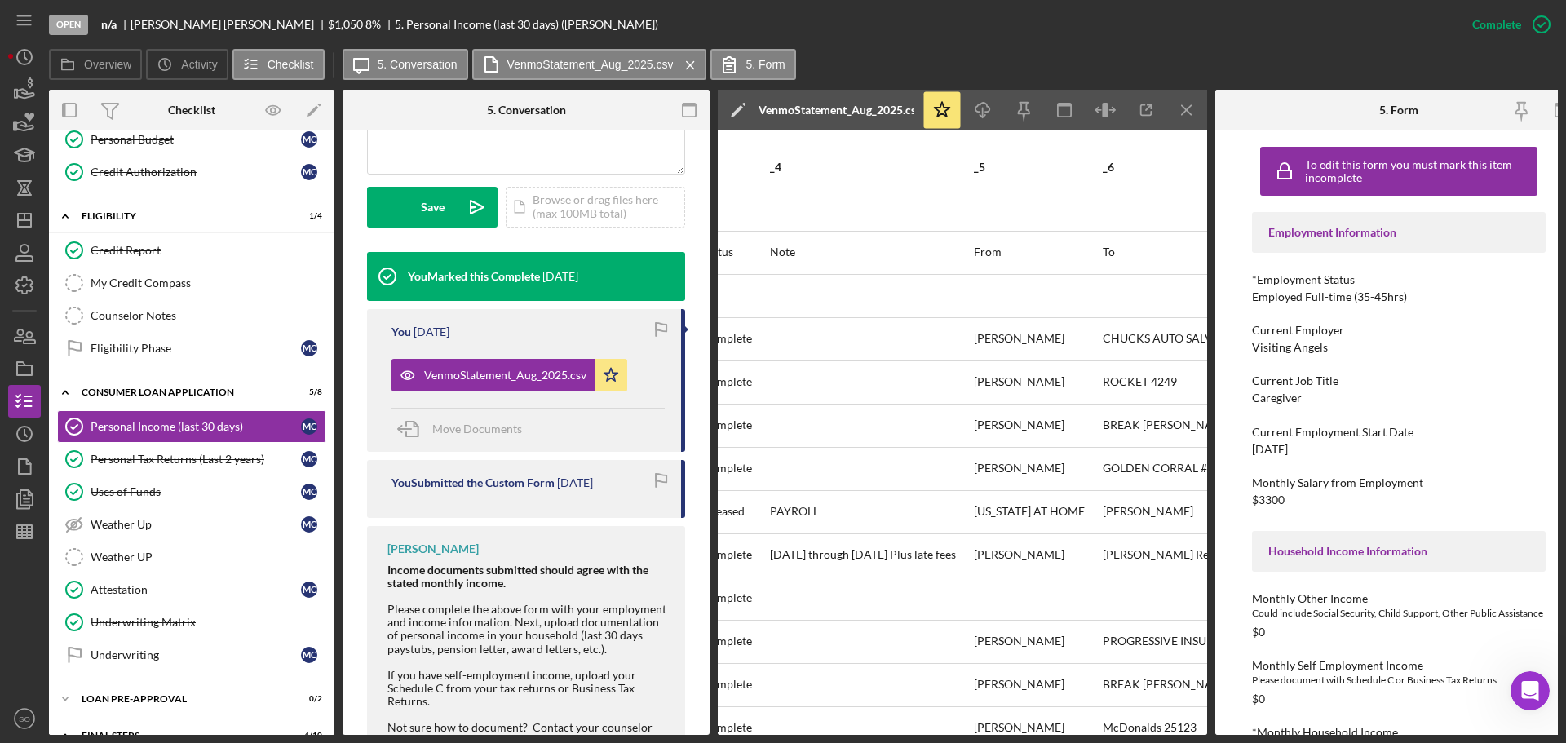
scroll to position [0, 146]
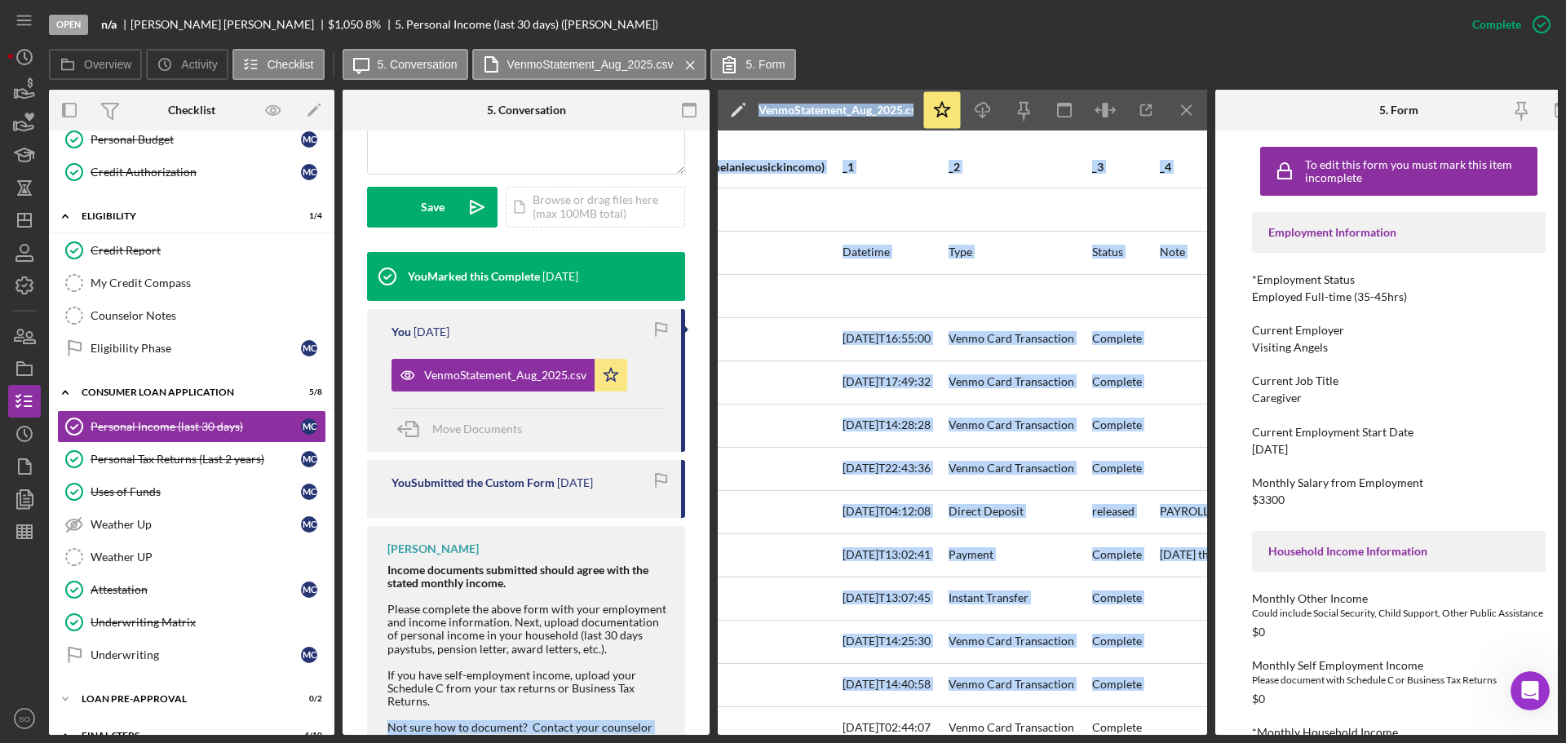
drag, startPoint x: 743, startPoint y: 711, endPoint x: 689, endPoint y: 711, distance: 53.8
click at [689, 711] on div "Overview Internal Workflow Stage Open Icon/Dropdown Arrow Archive (can unarchiv…" at bounding box center [803, 412] width 1509 height 645
click at [798, 558] on div at bounding box center [716, 555] width 250 height 41
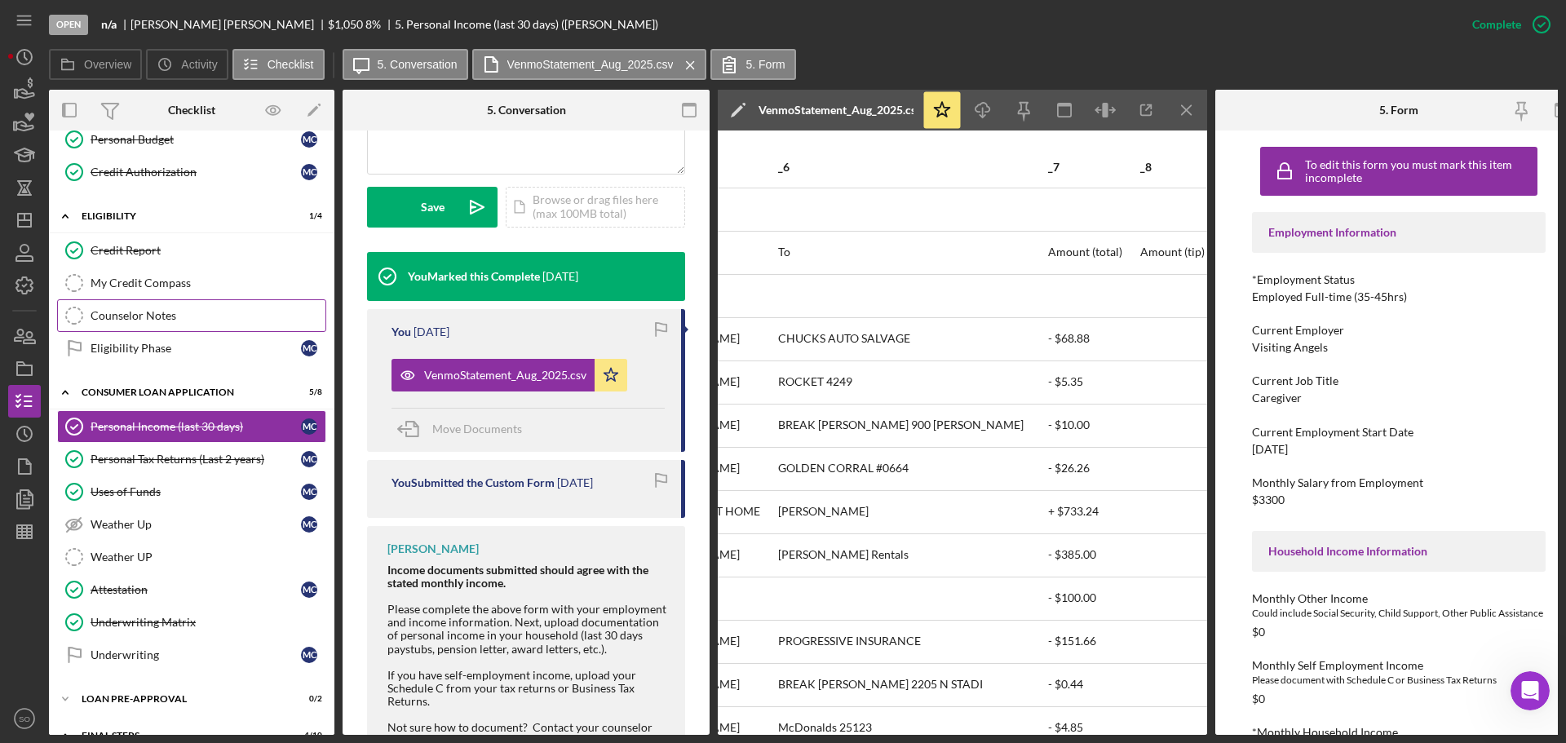
scroll to position [0, 0]
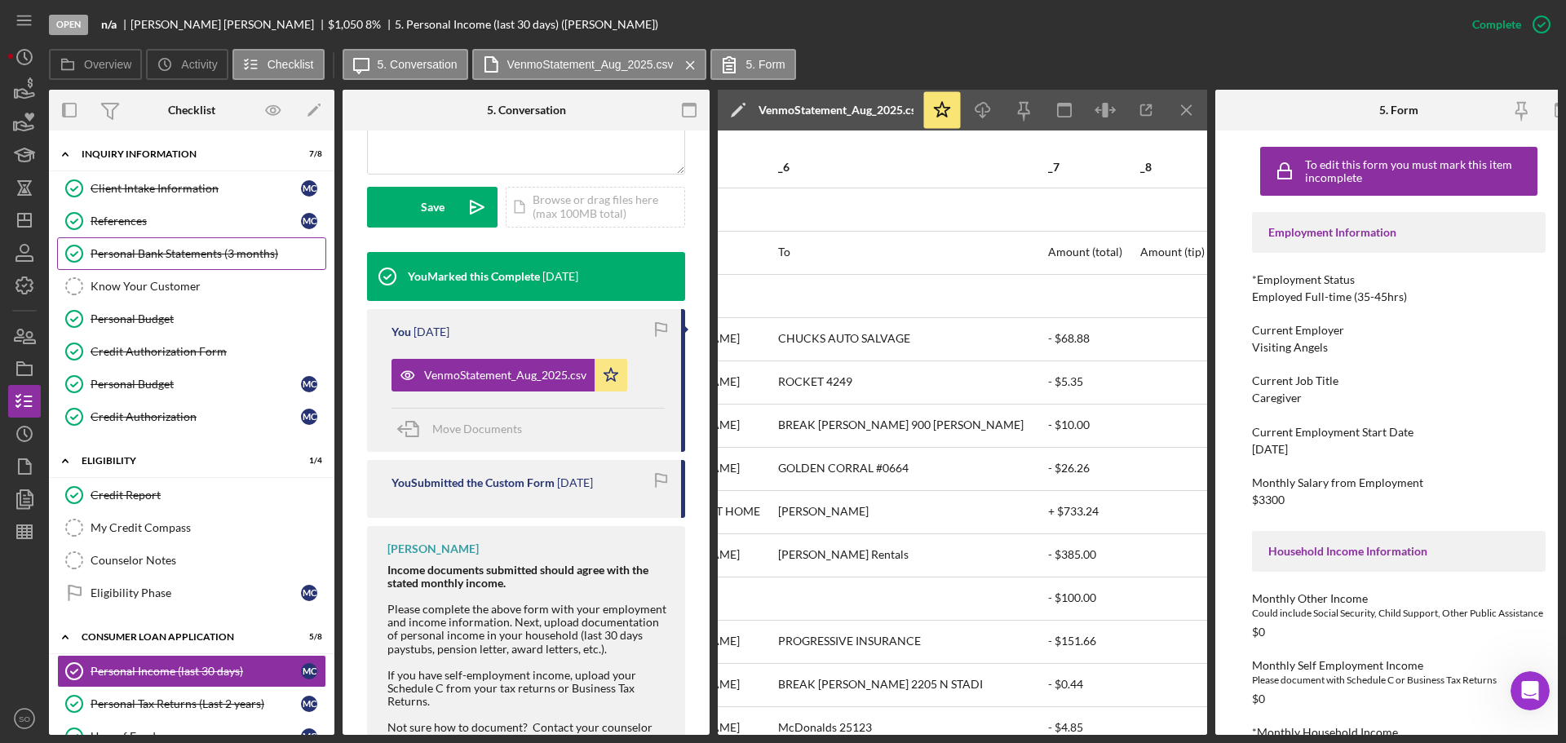
click at [165, 255] on div "Personal Bank Statements (3 months)" at bounding box center [208, 253] width 235 height 13
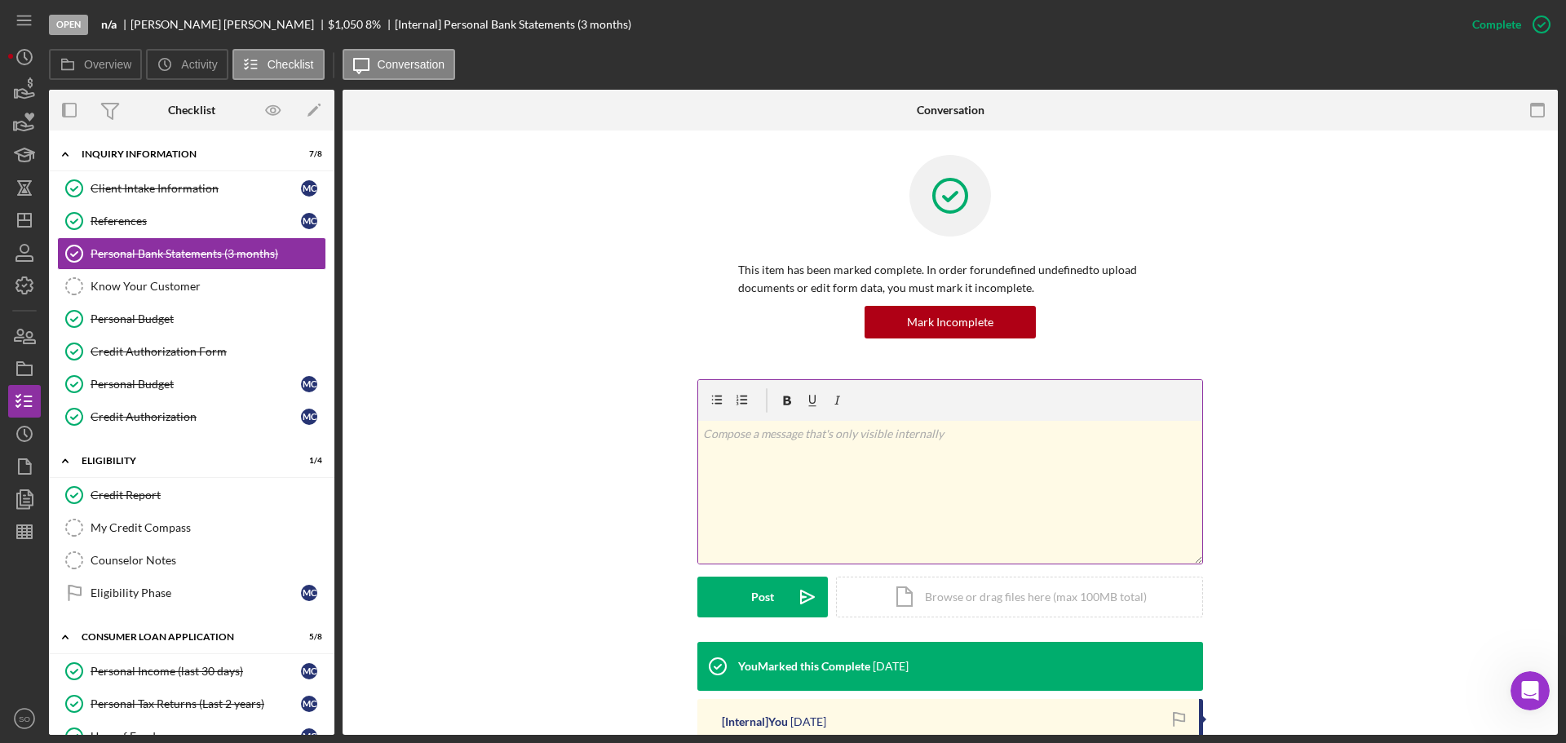
scroll to position [315, 0]
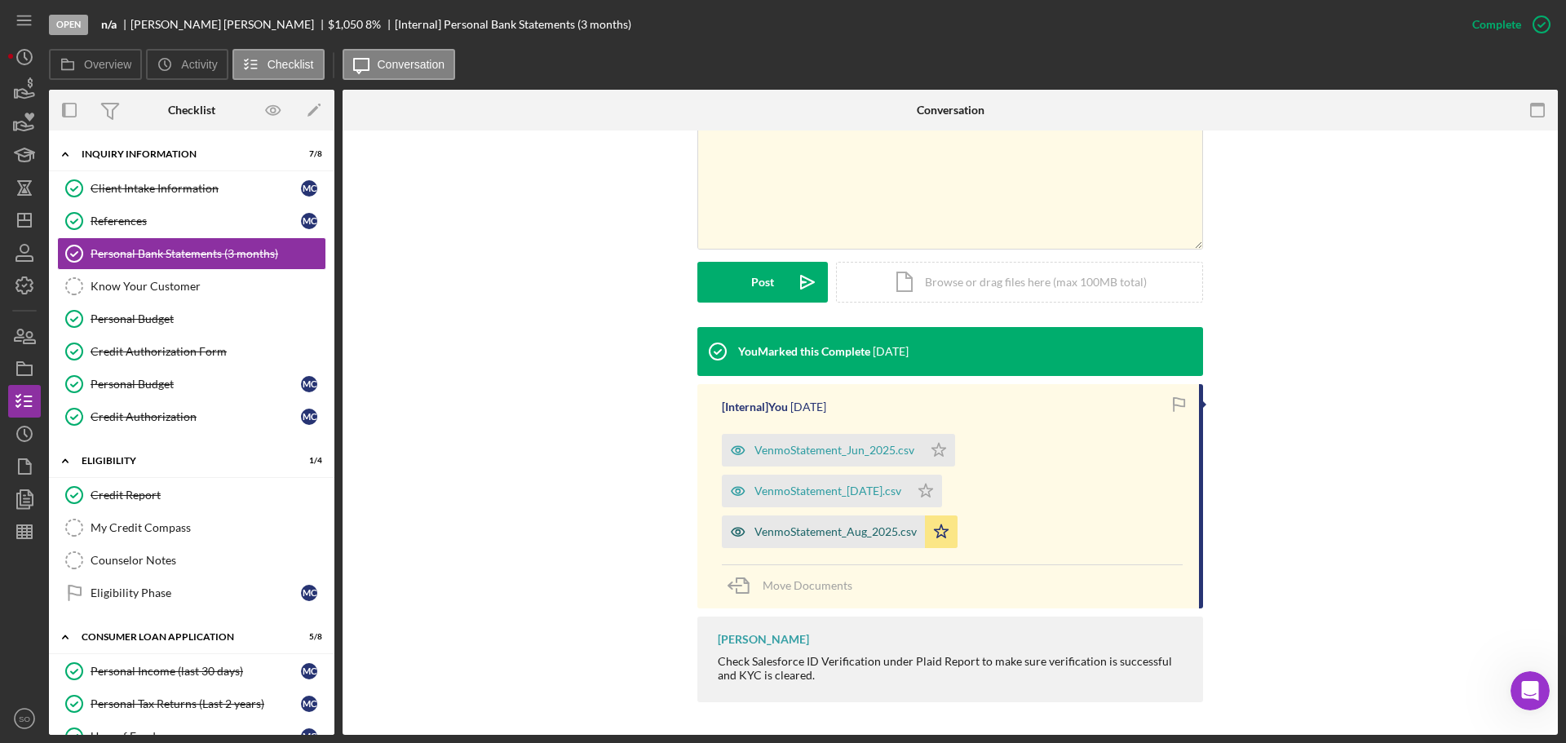
click at [822, 534] on div "VenmoStatement_Aug_2025.csv" at bounding box center [836, 531] width 162 height 13
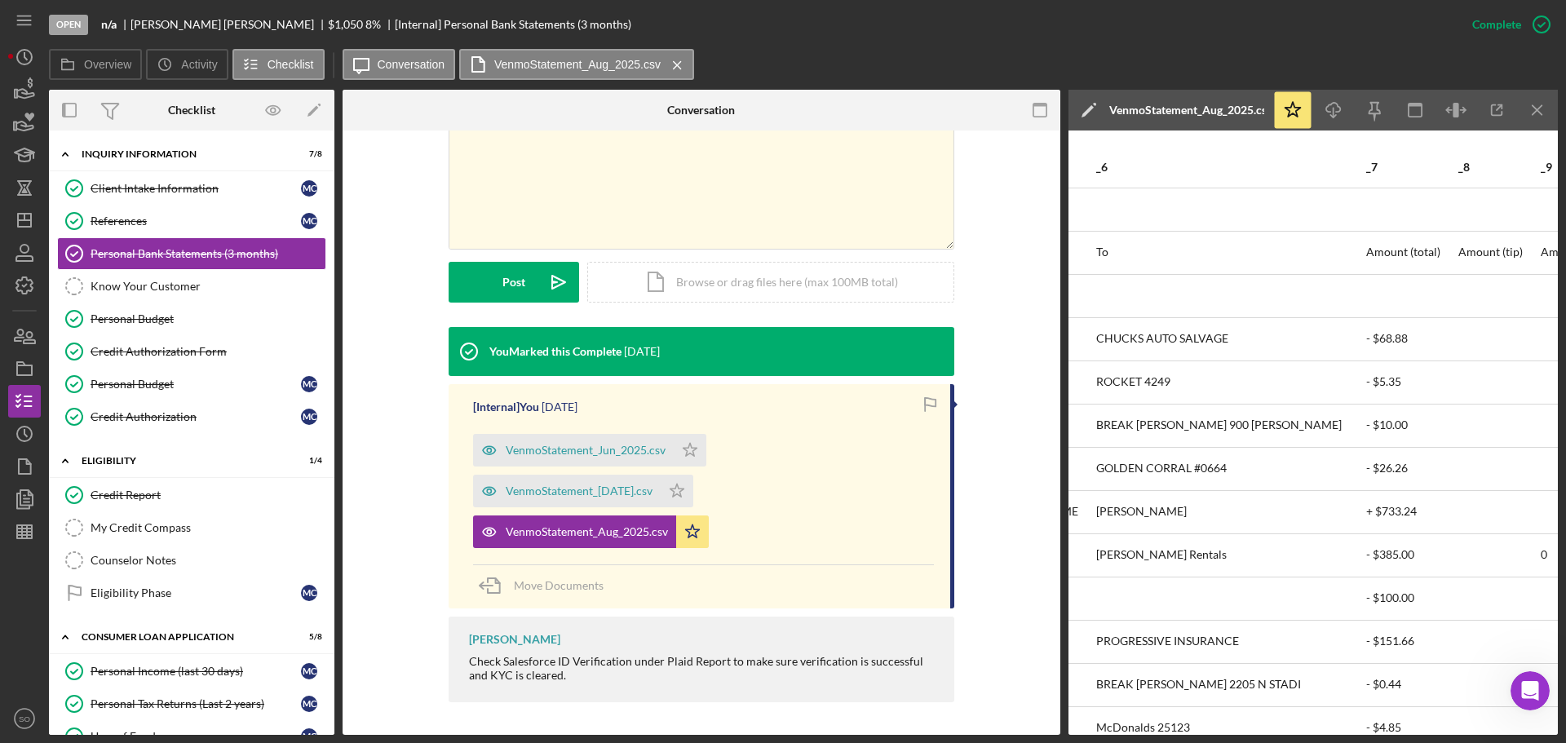
scroll to position [0, 910]
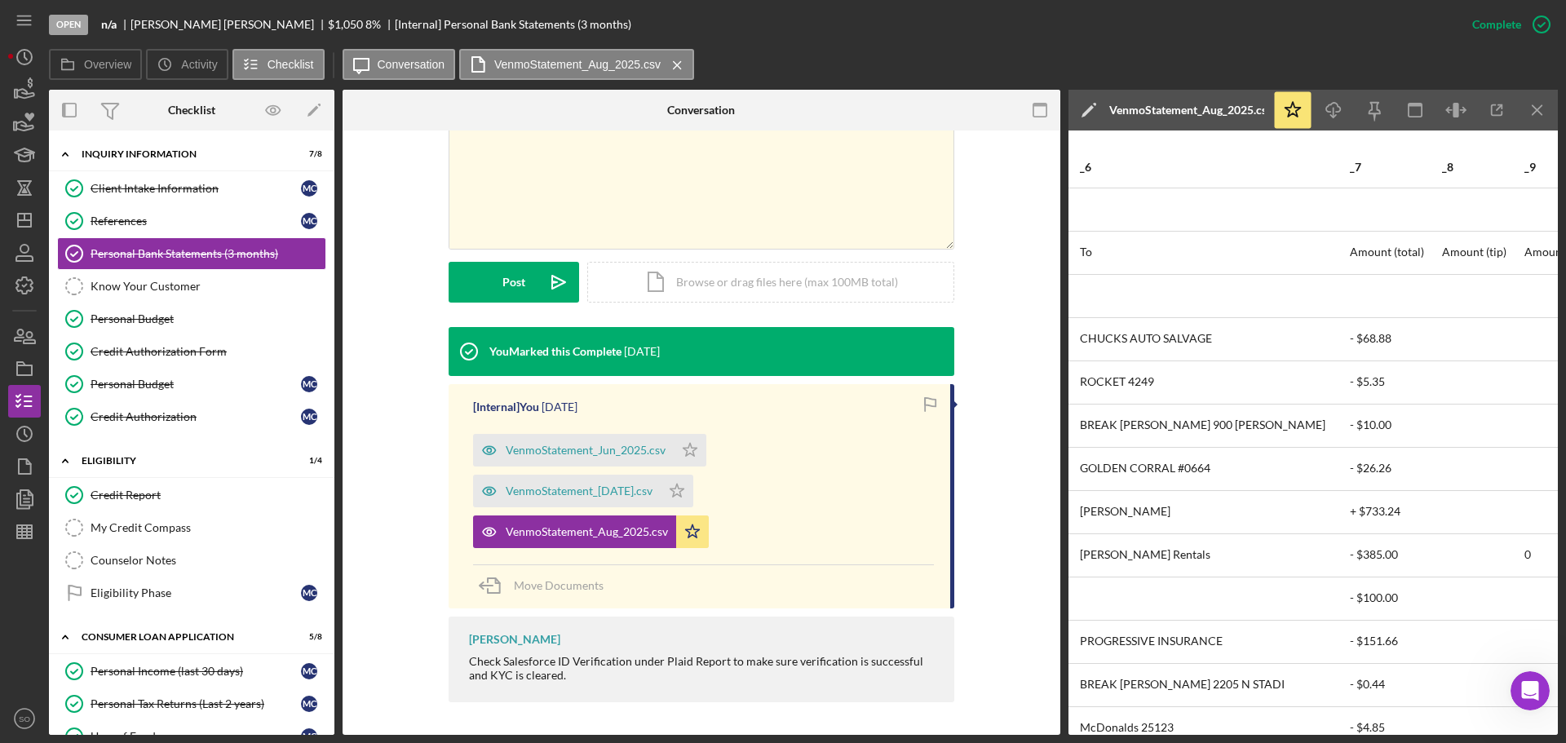
click at [1143, 710] on div "McDonalds 25123" at bounding box center [1214, 728] width 268 height 41
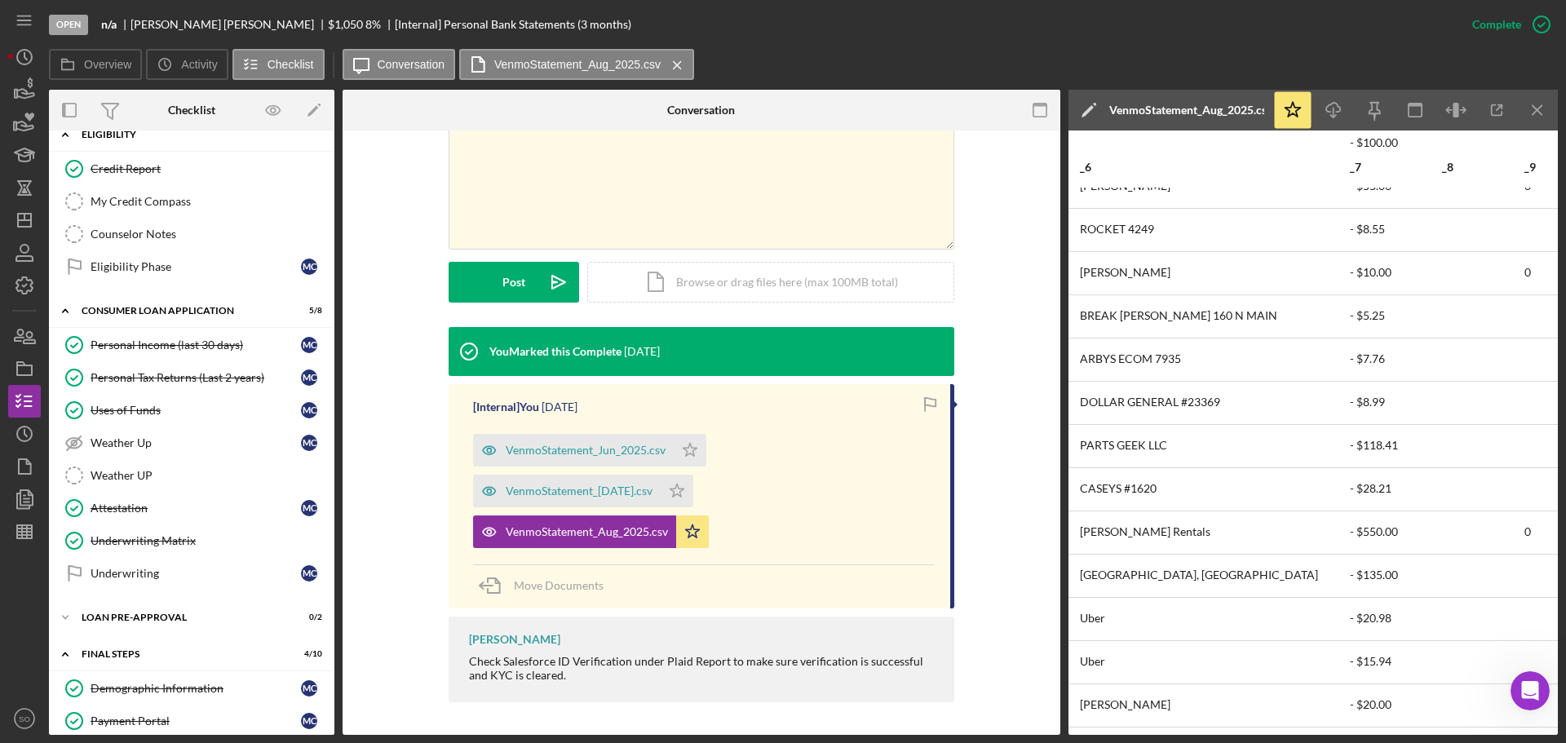
scroll to position [408, 0]
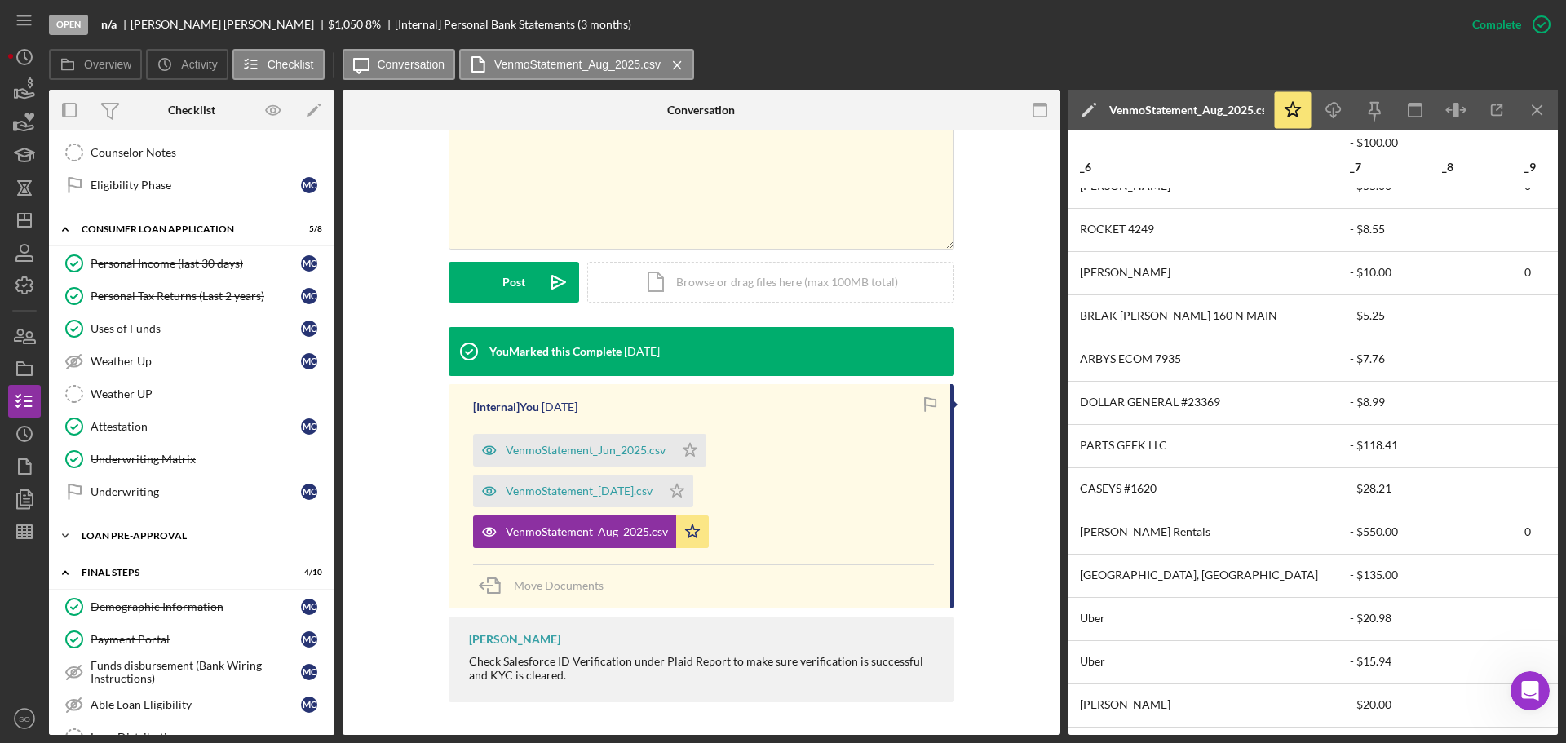
click at [192, 529] on div "Icon/Expander Loan Pre-Approval 0 / 2" at bounding box center [192, 536] width 286 height 33
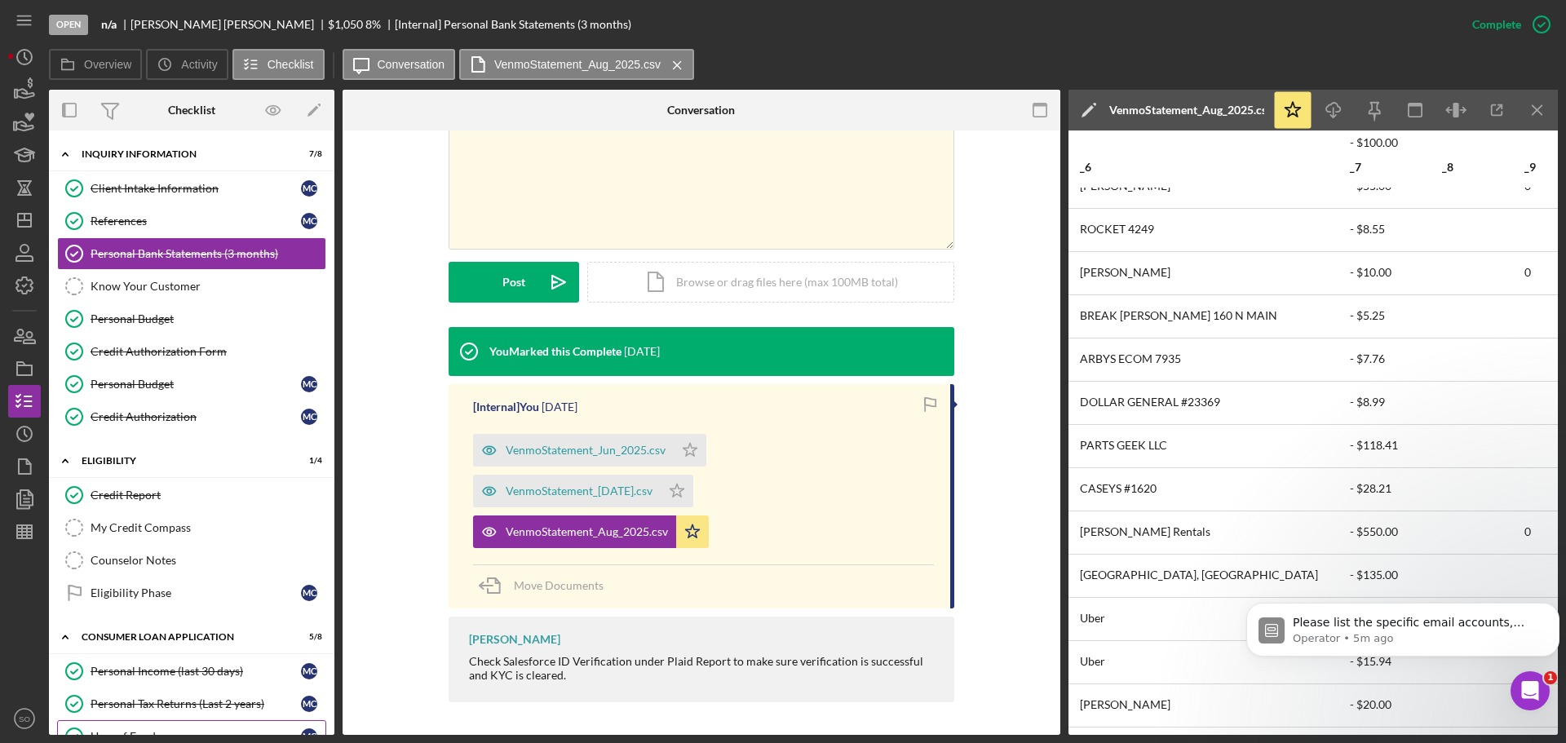
scroll to position [0, 0]
click at [161, 202] on link "Client Intake Information Client Intake Information M C" at bounding box center [191, 188] width 269 height 33
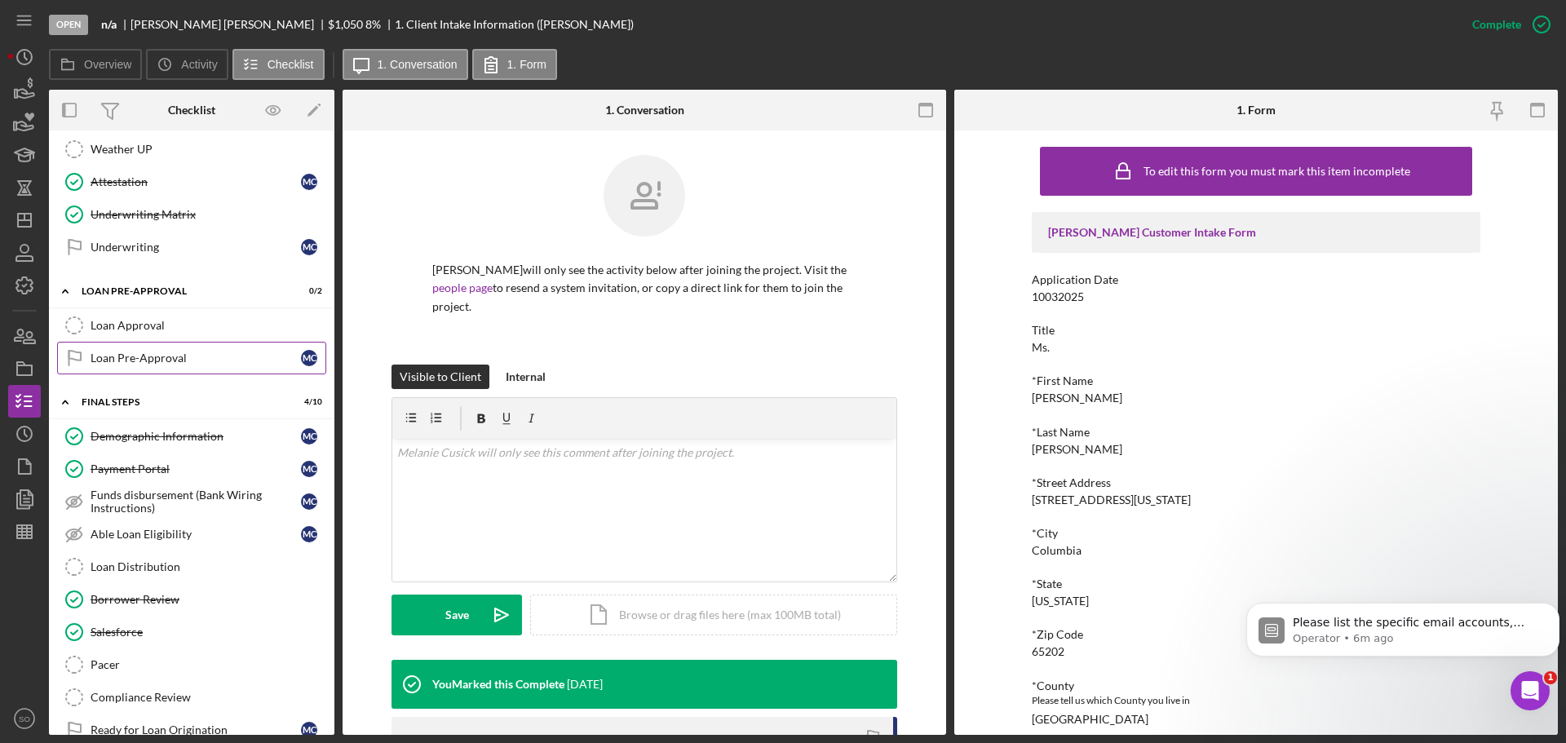
scroll to position [717, 0]
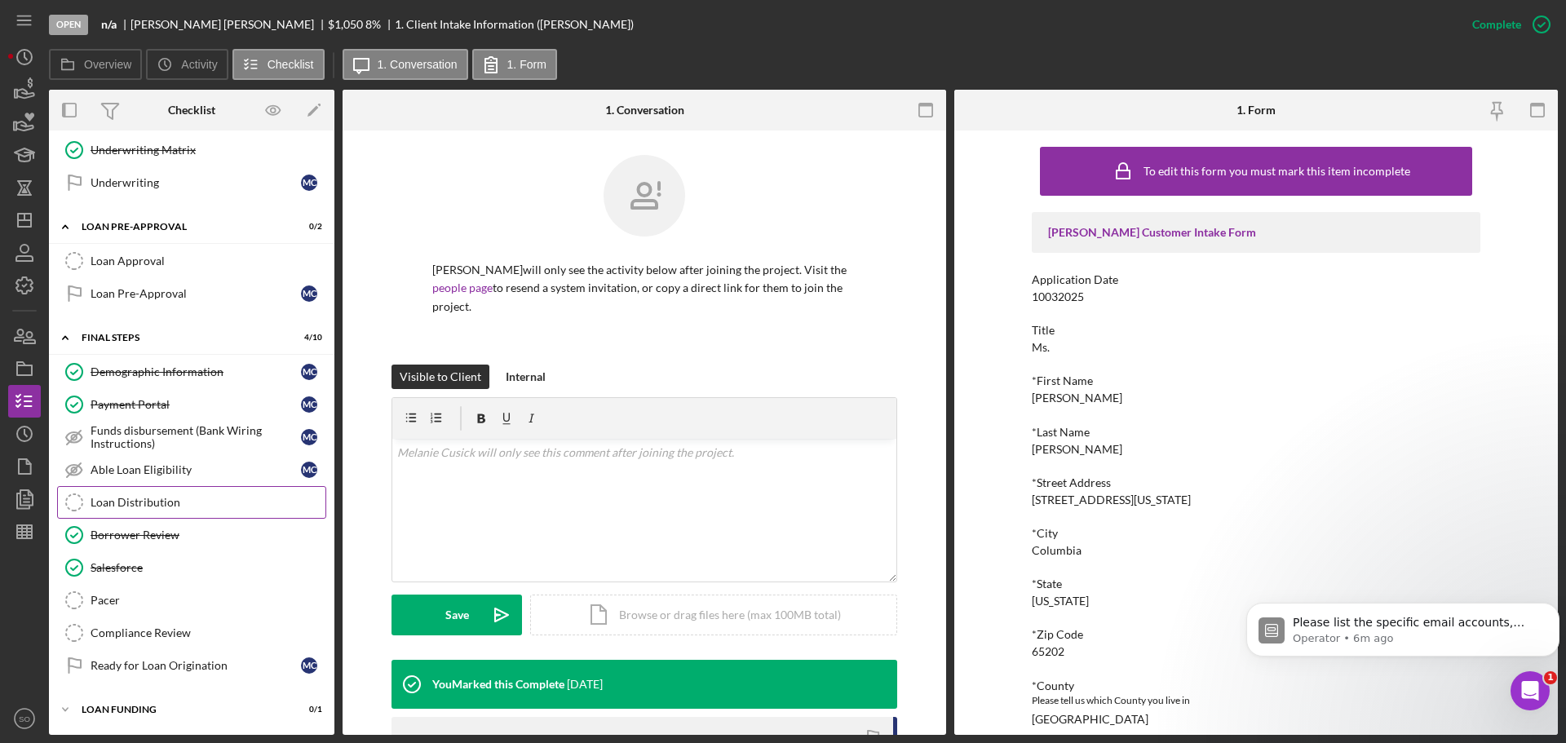
click at [197, 488] on link "Loan Distribution Loan Distribution" at bounding box center [191, 502] width 269 height 33
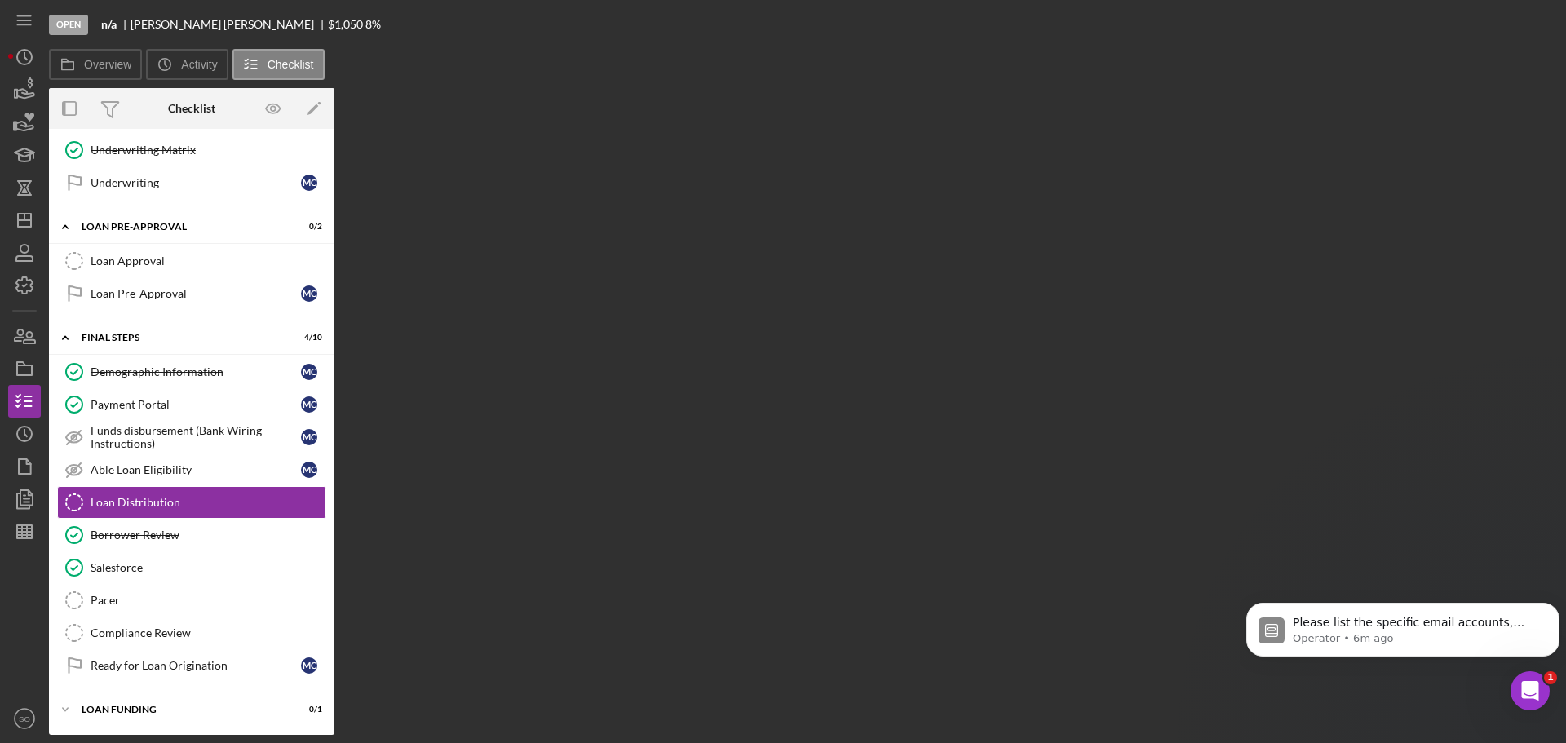
scroll to position [717, 0]
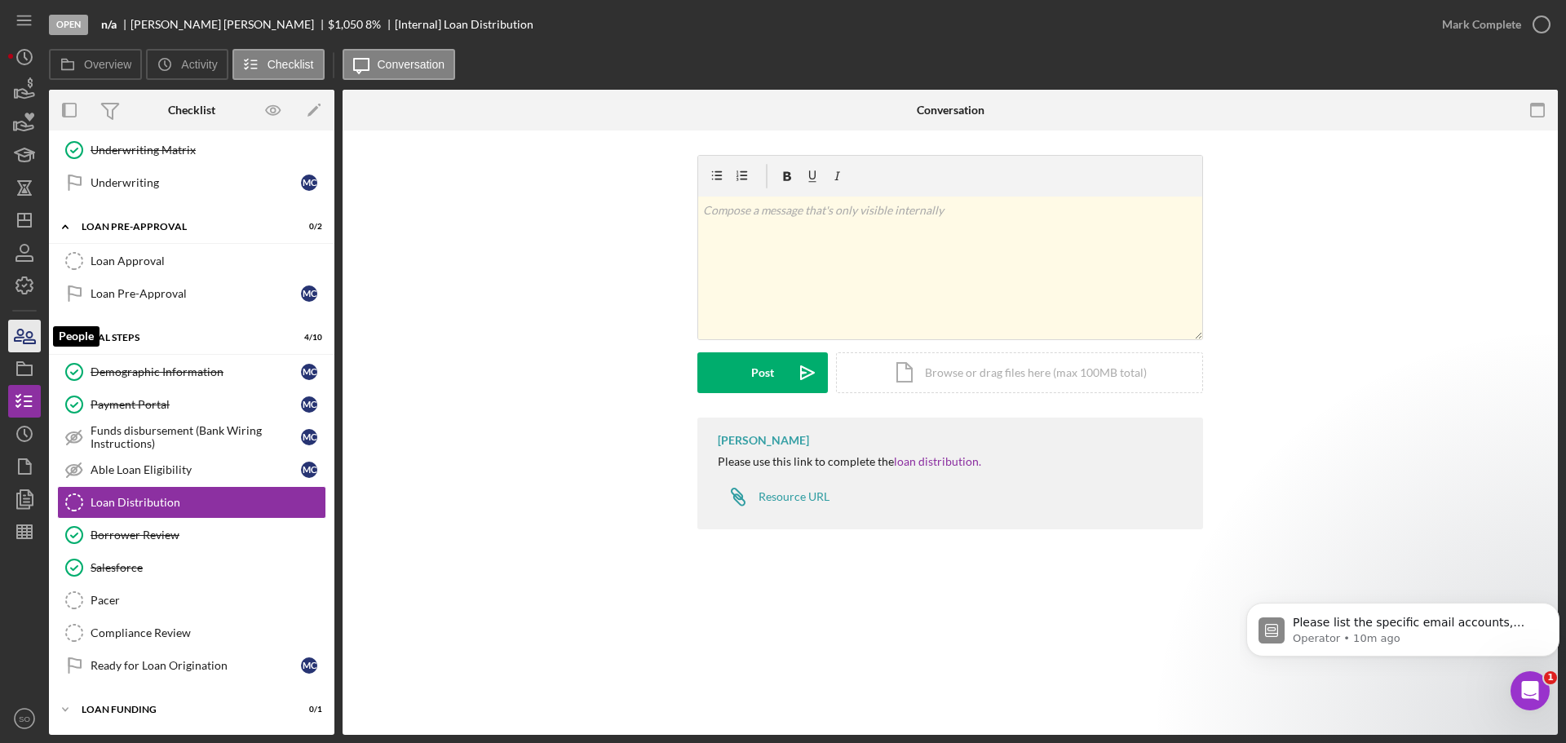
click at [20, 347] on icon "button" at bounding box center [24, 336] width 41 height 41
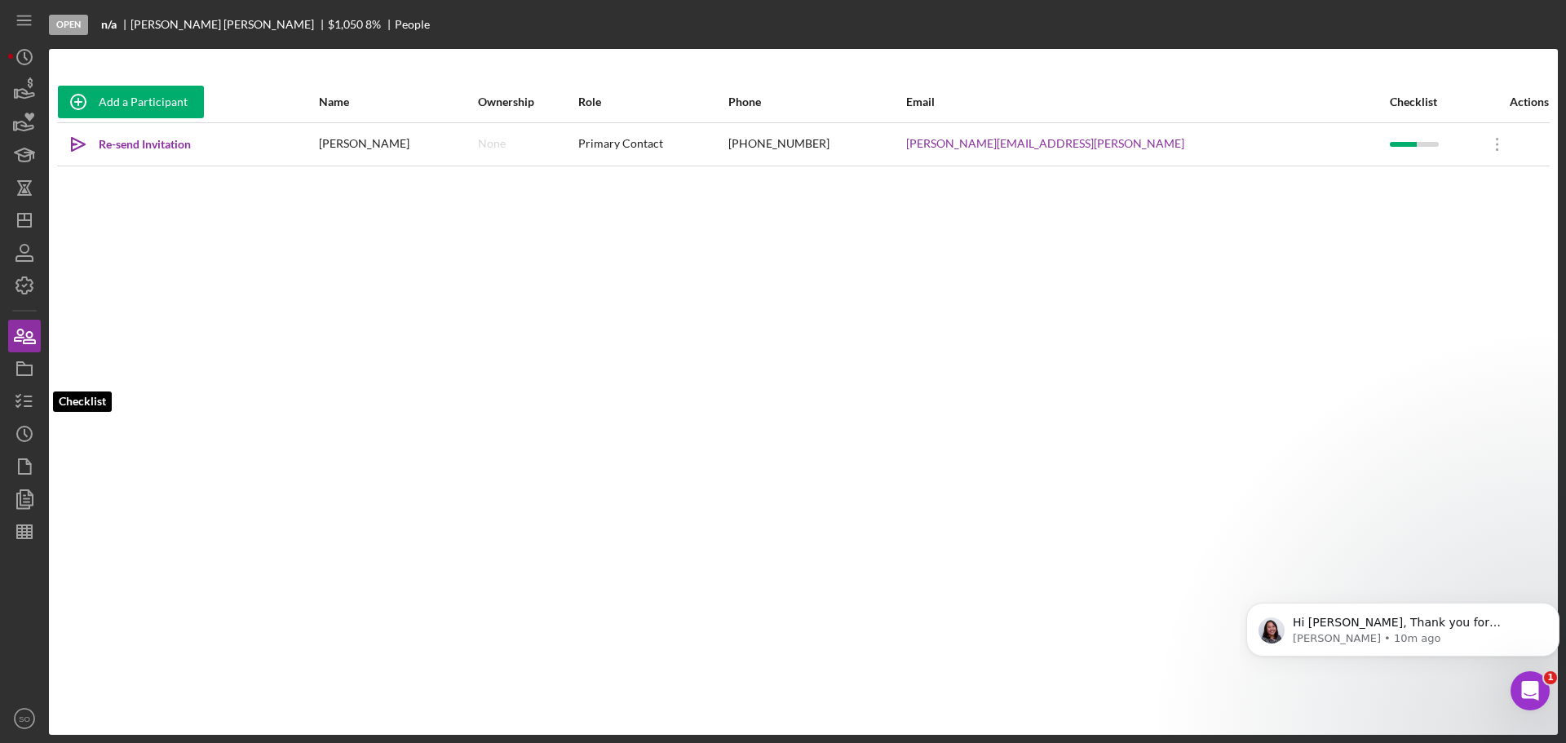
drag, startPoint x: 29, startPoint y: 392, endPoint x: 42, endPoint y: 397, distance: 13.9
click at [29, 392] on icon "button" at bounding box center [24, 401] width 41 height 41
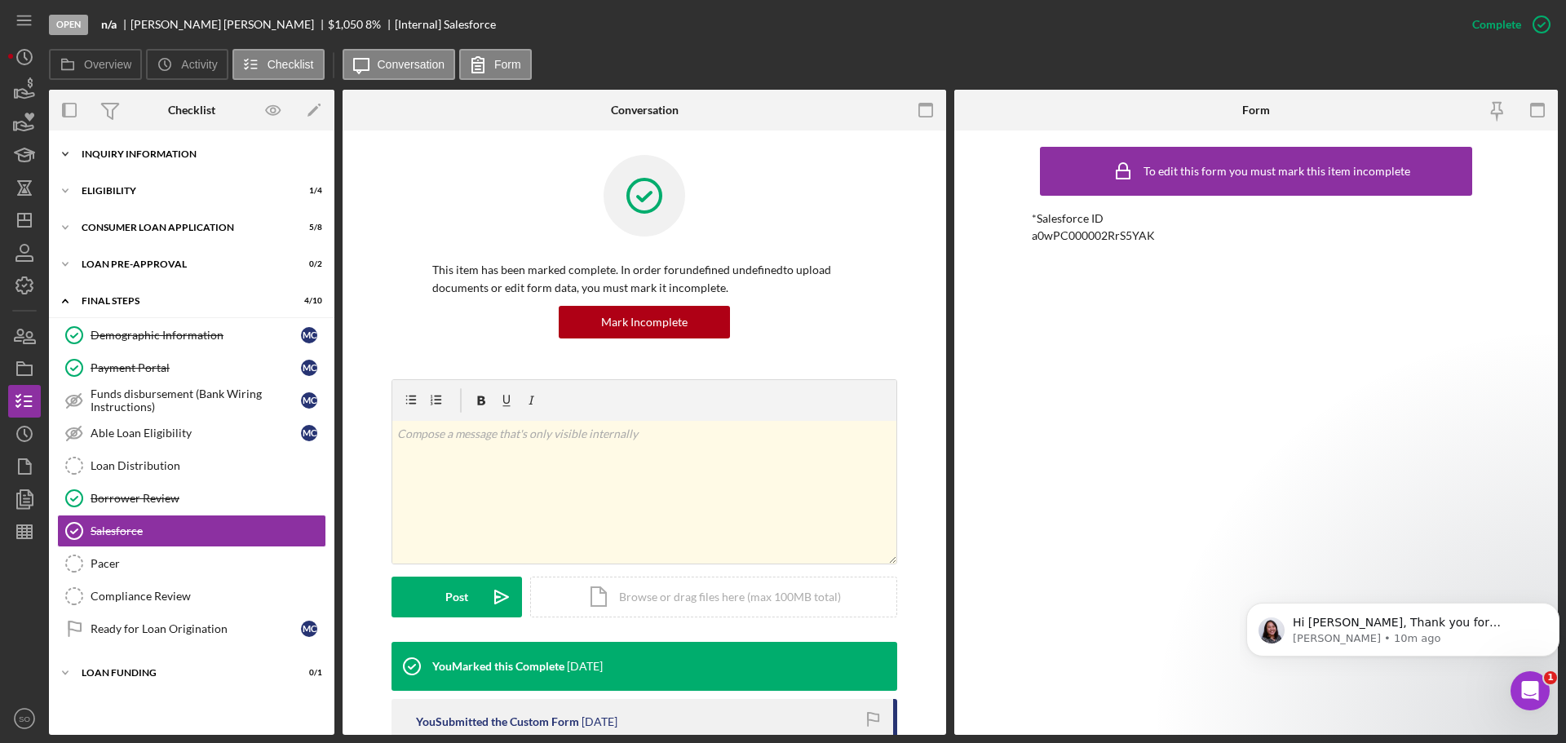
click at [160, 150] on div "Inquiry Information" at bounding box center [198, 154] width 233 height 10
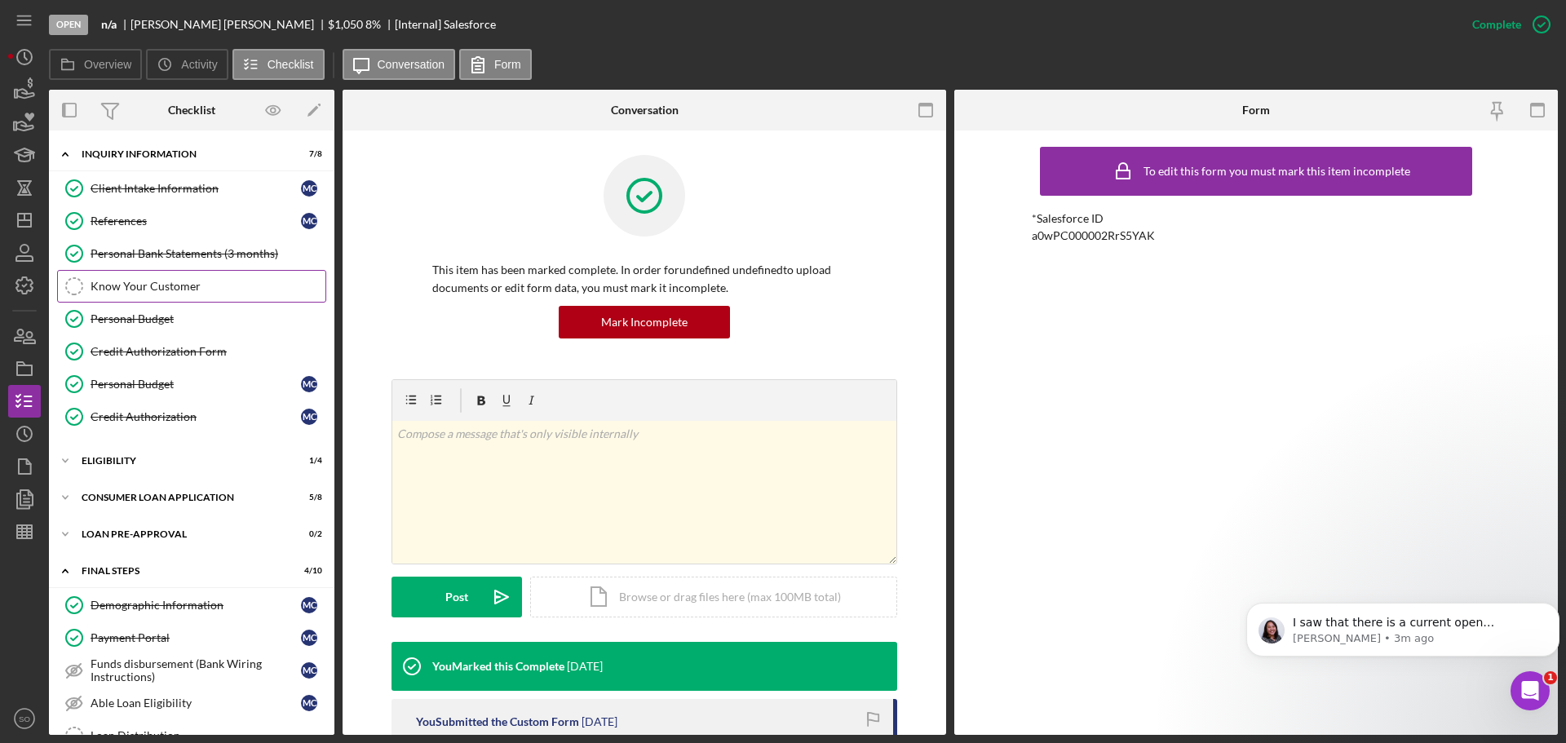
scroll to position [163, 0]
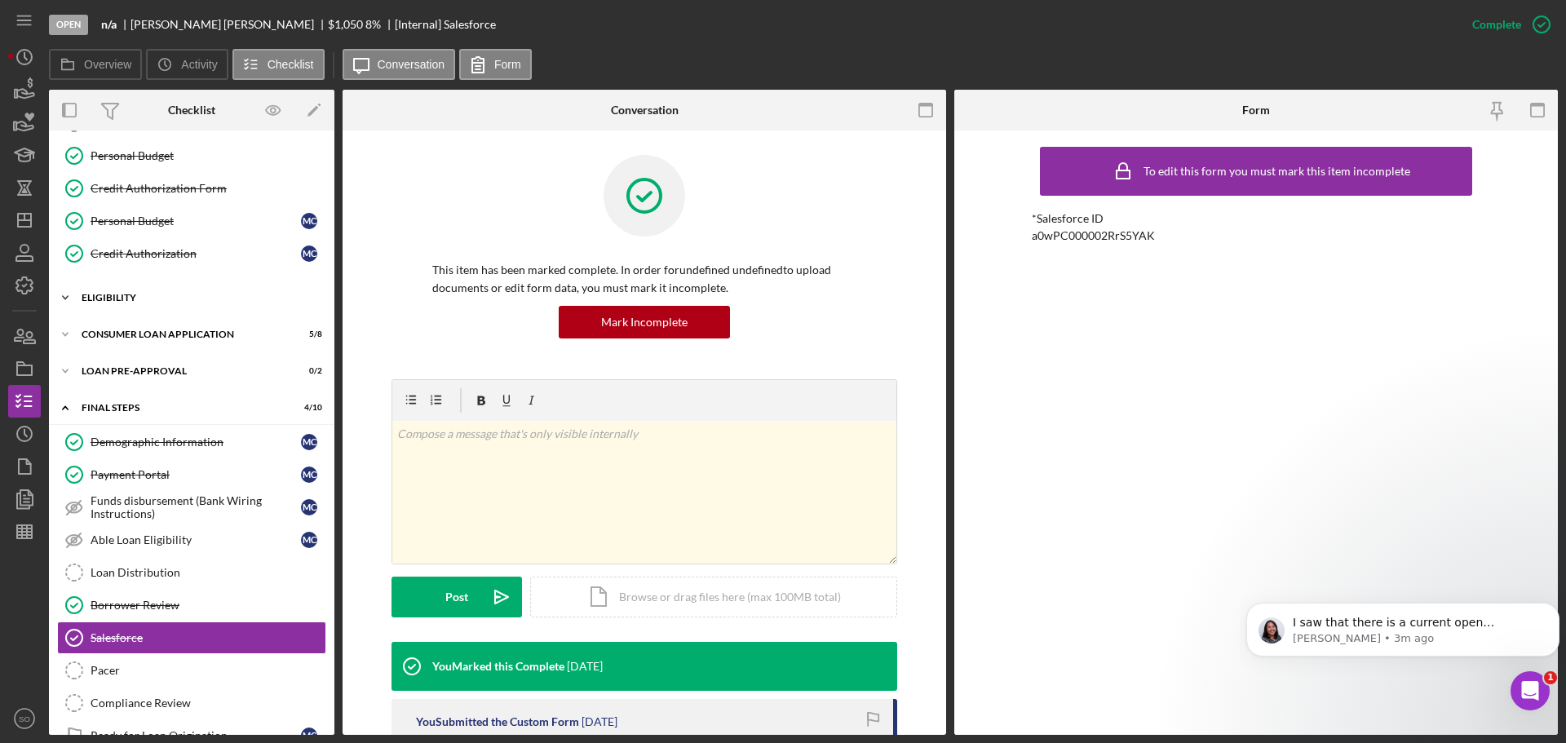
click at [149, 301] on div "Eligibility" at bounding box center [198, 298] width 233 height 10
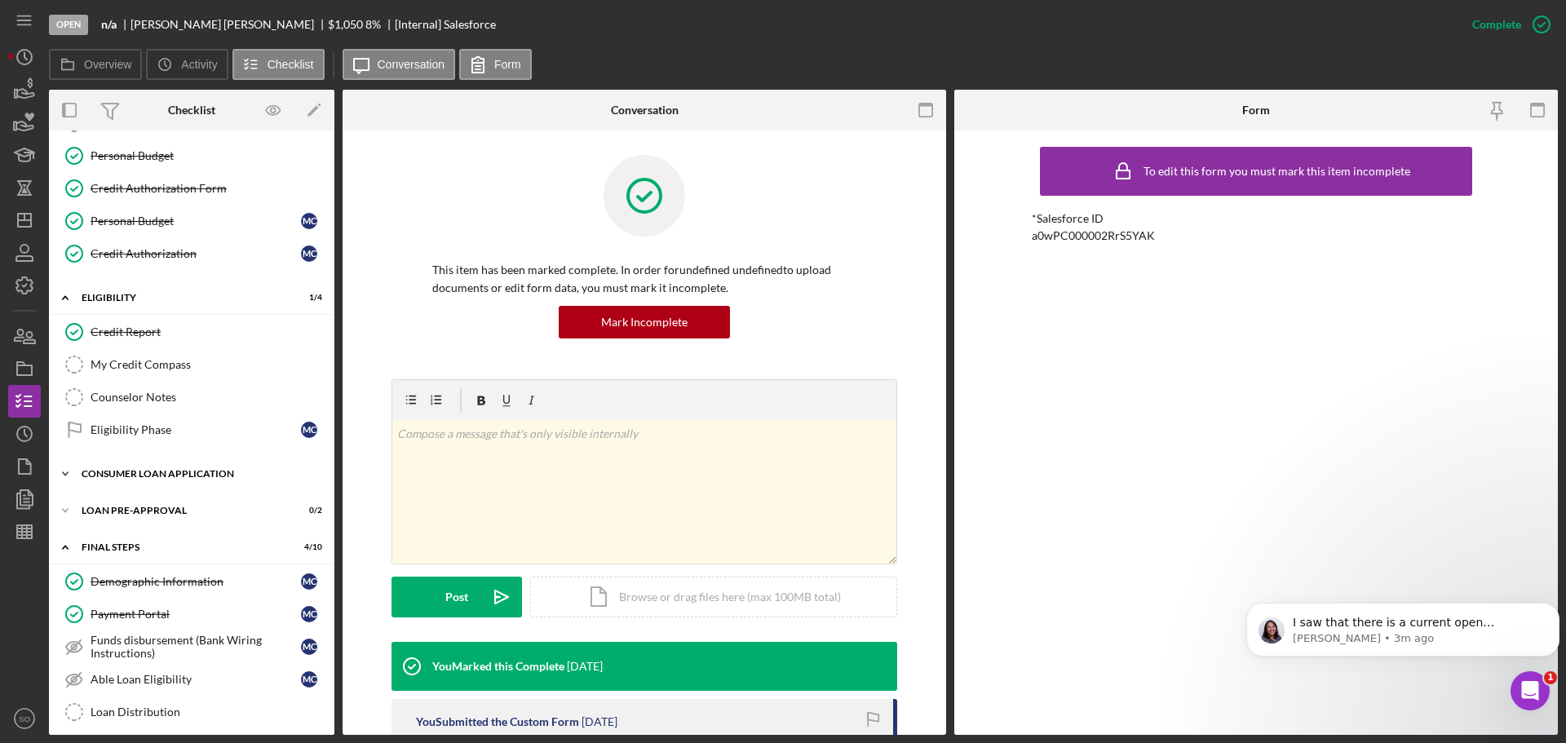
click at [179, 483] on div "Icon/Expander Consumer Loan Application 5 / 8" at bounding box center [192, 474] width 286 height 33
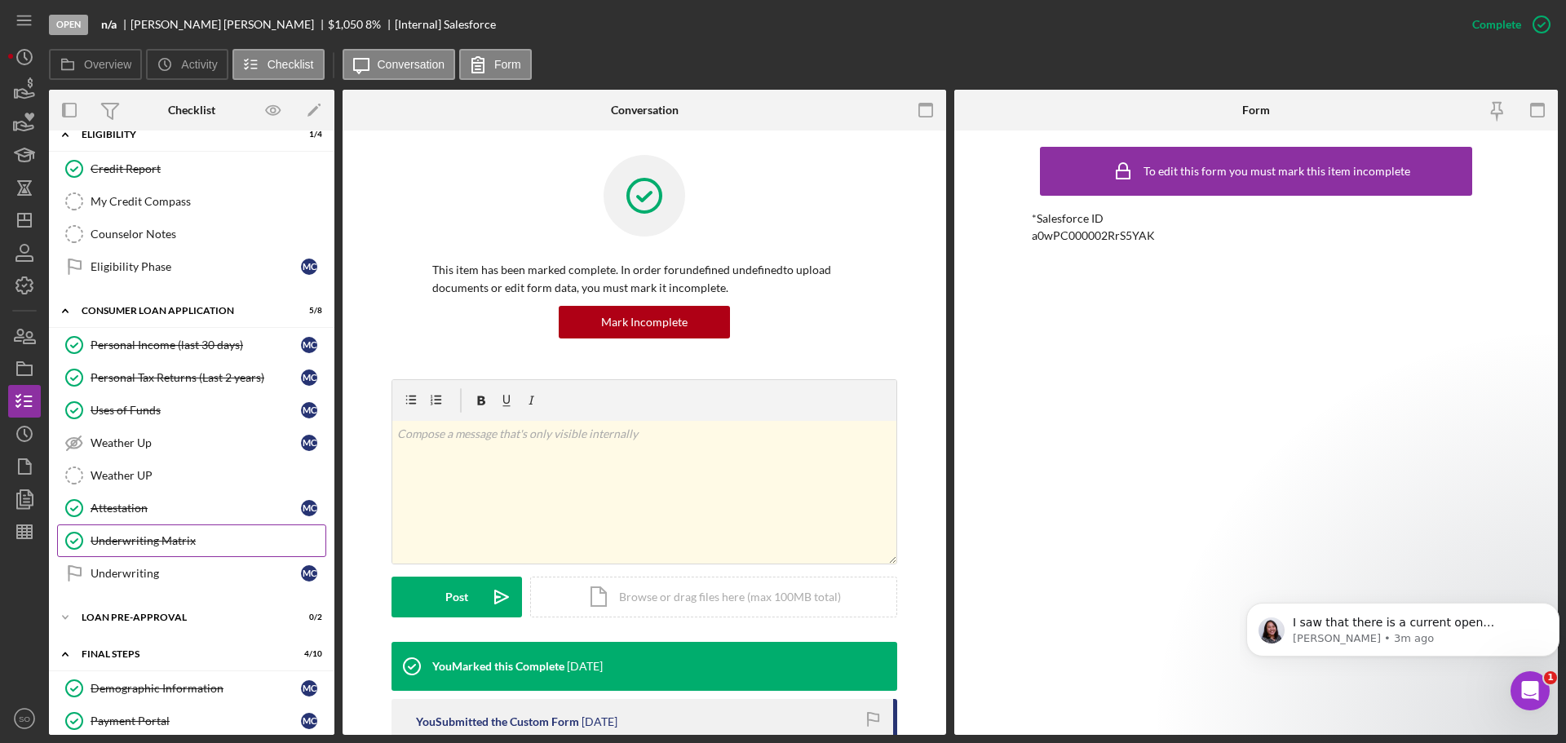
scroll to position [408, 0]
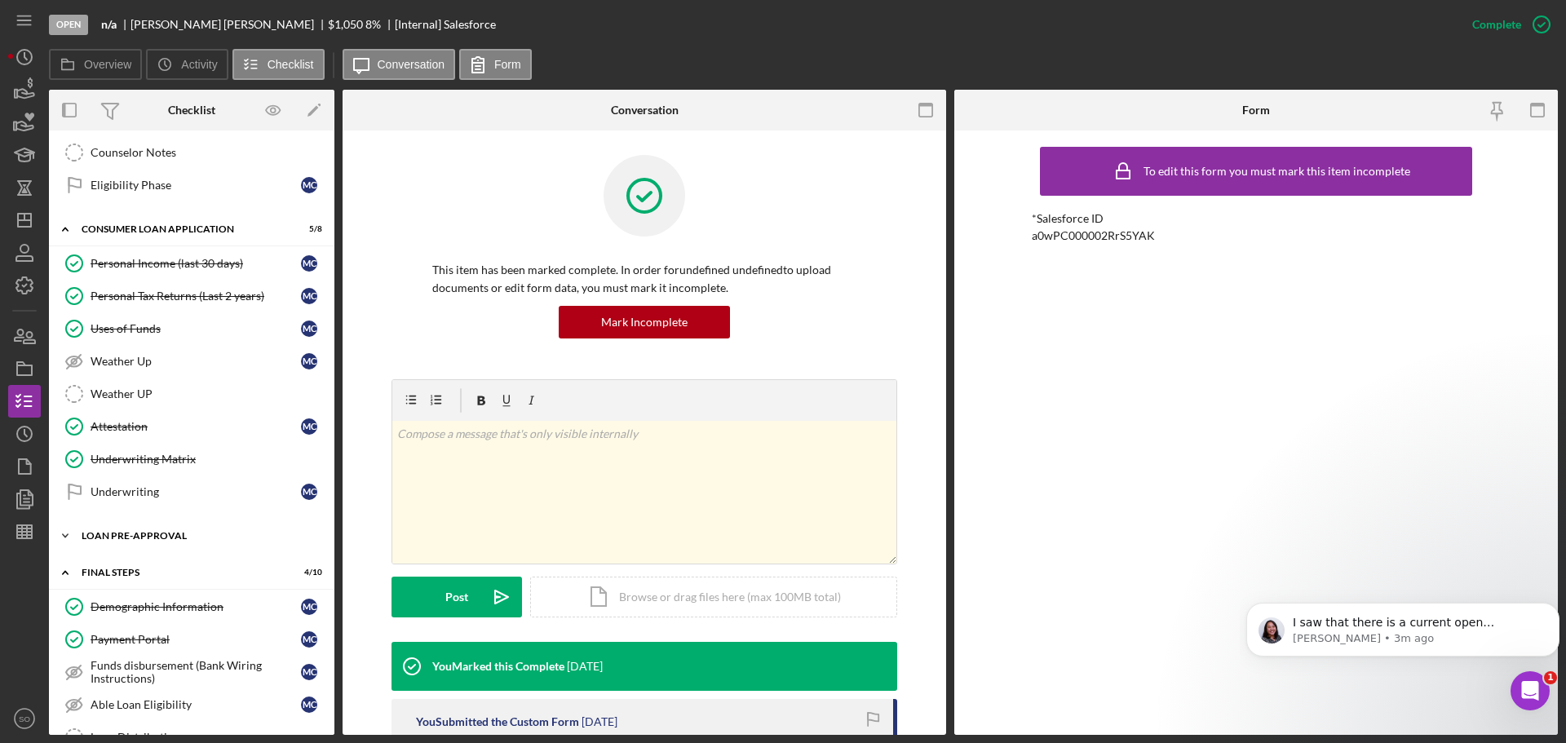
click at [176, 530] on div "Icon/Expander Loan Pre-Approval 0 / 2" at bounding box center [192, 536] width 286 height 33
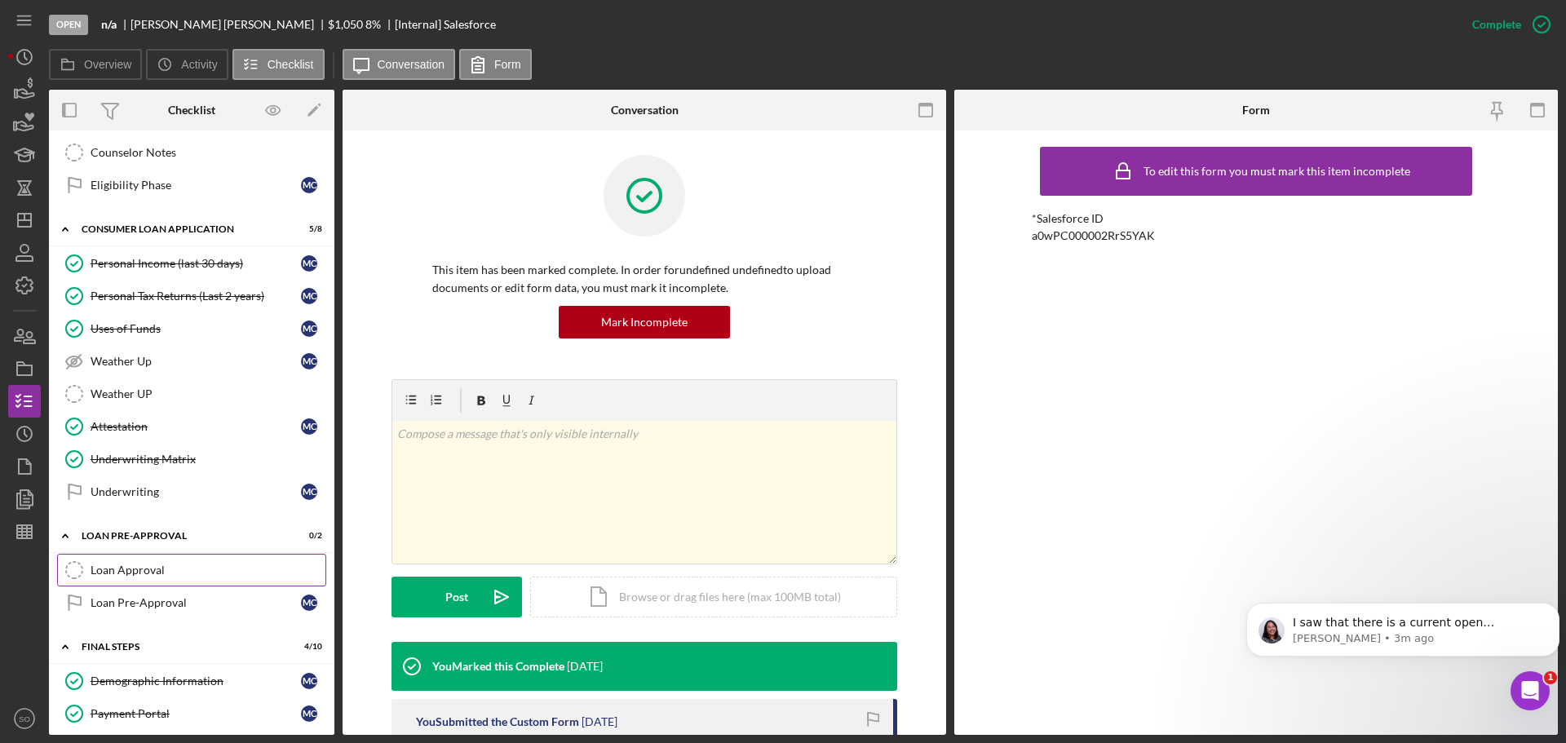
click at [167, 569] on div "Loan Approval" at bounding box center [208, 570] width 235 height 13
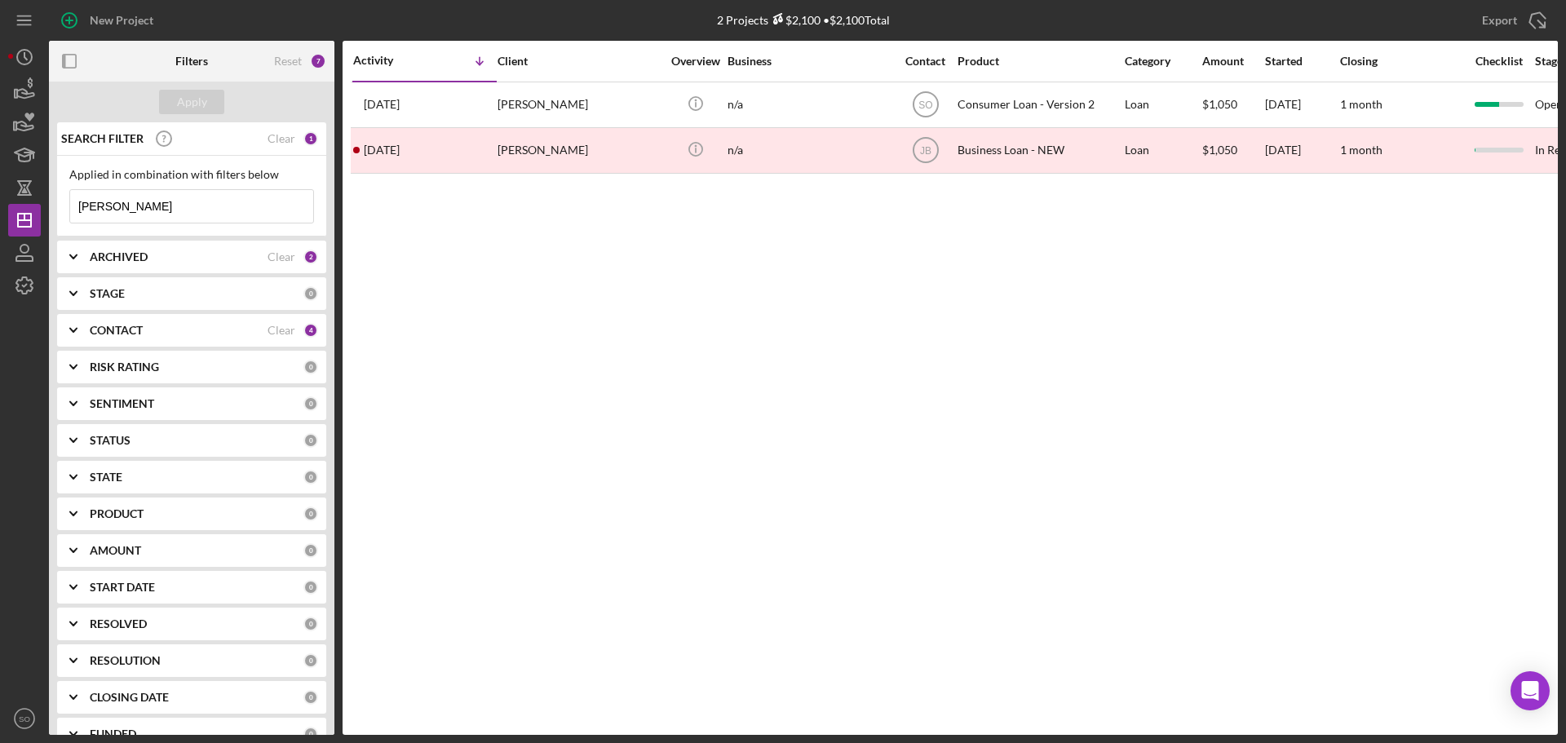
click at [173, 211] on input "[PERSON_NAME]" at bounding box center [191, 206] width 243 height 33
click at [175, 210] on input "[PERSON_NAME]" at bounding box center [191, 206] width 243 height 33
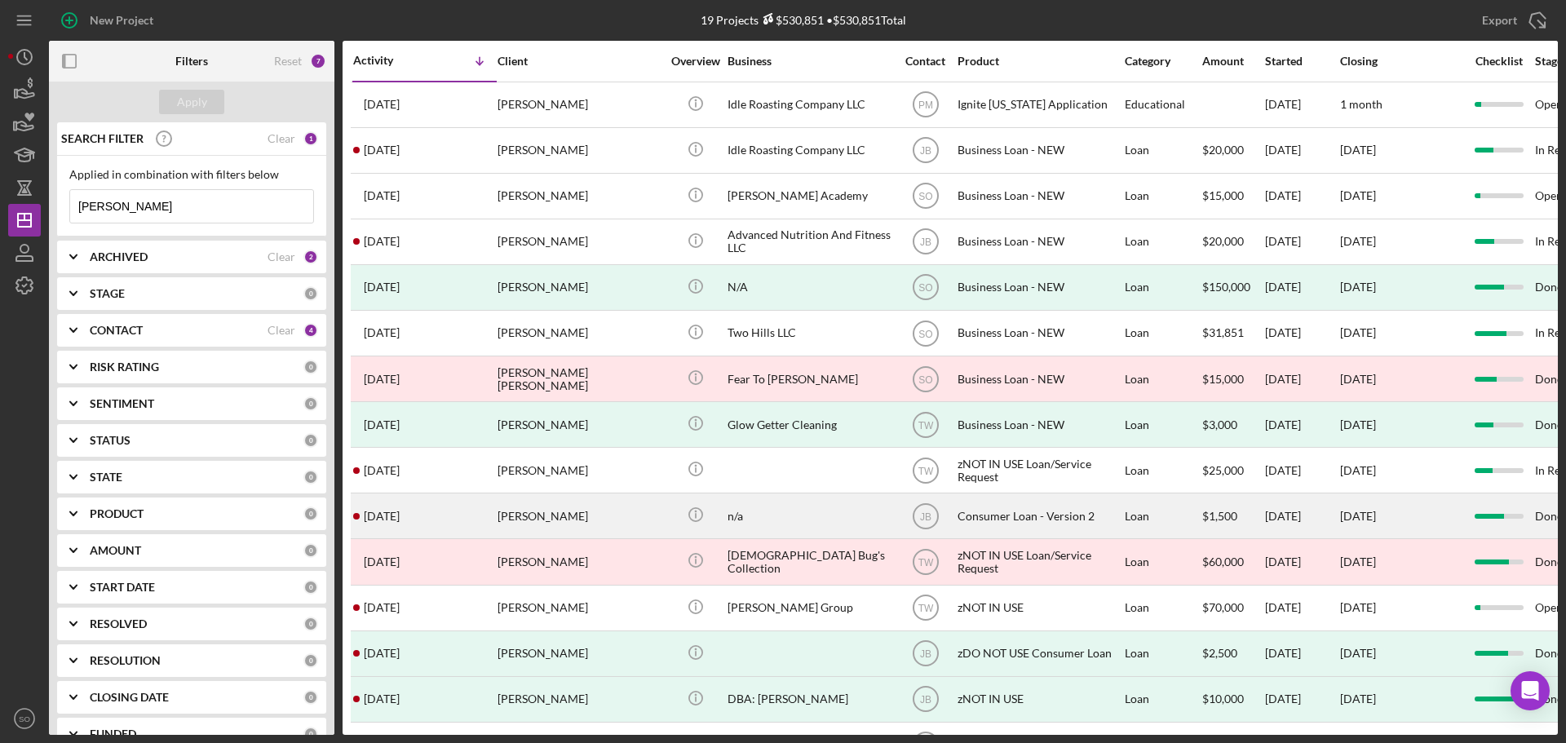
type input "david stevens"
click at [548, 518] on div "David Stevens" at bounding box center [579, 515] width 163 height 43
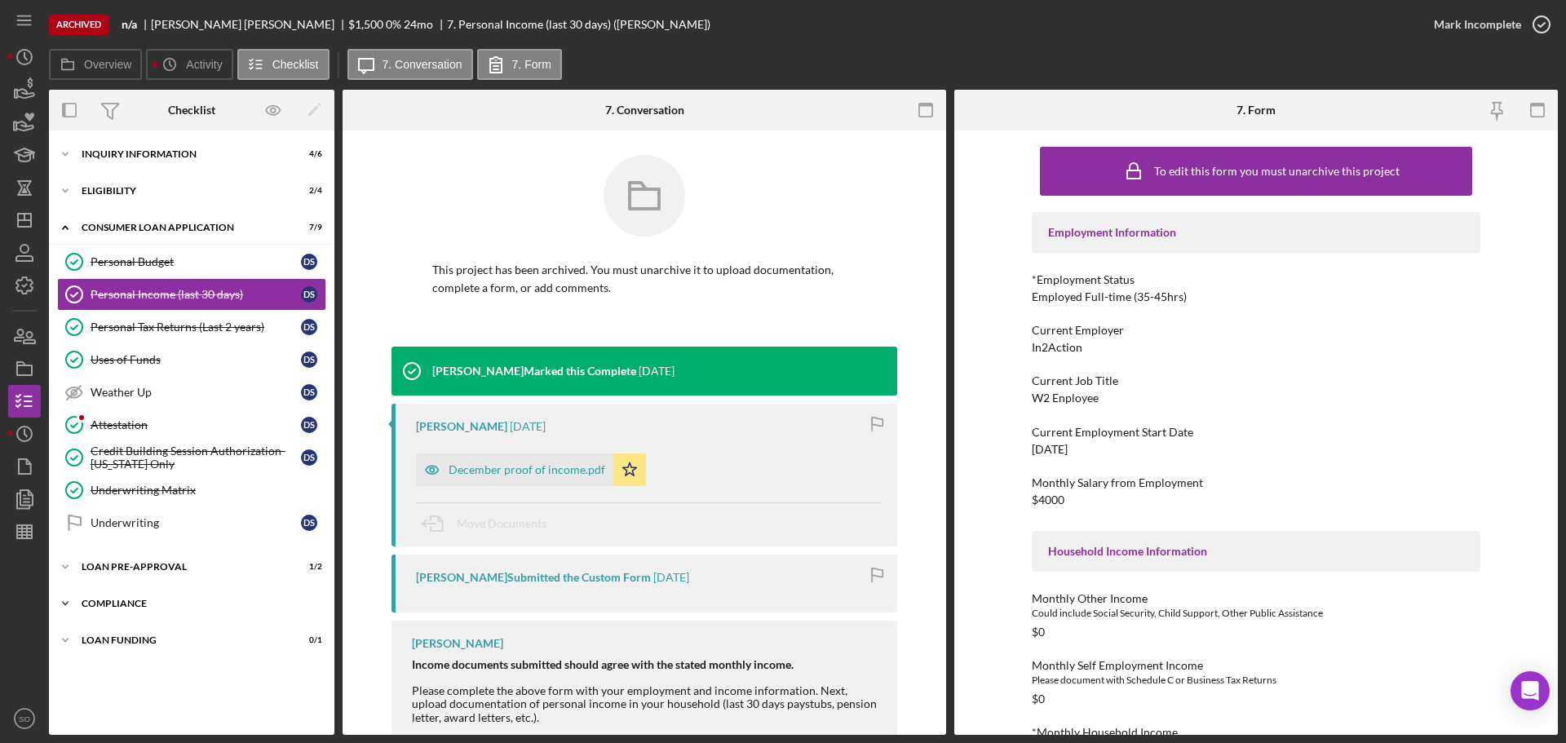
click at [157, 601] on div "Compliance" at bounding box center [198, 604] width 233 height 10
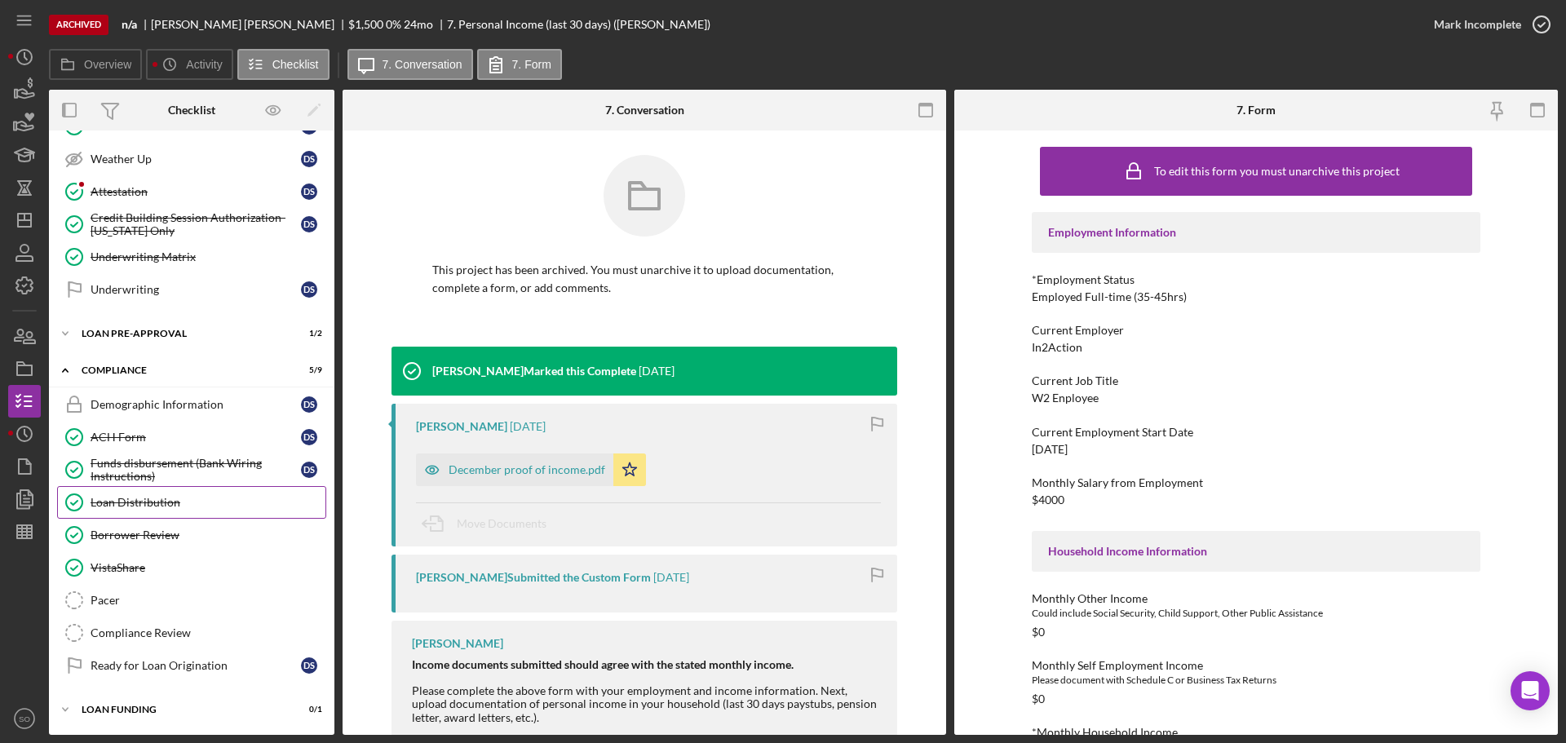
click at [181, 492] on link "Loan Distribution Loan Distribution" at bounding box center [191, 502] width 269 height 33
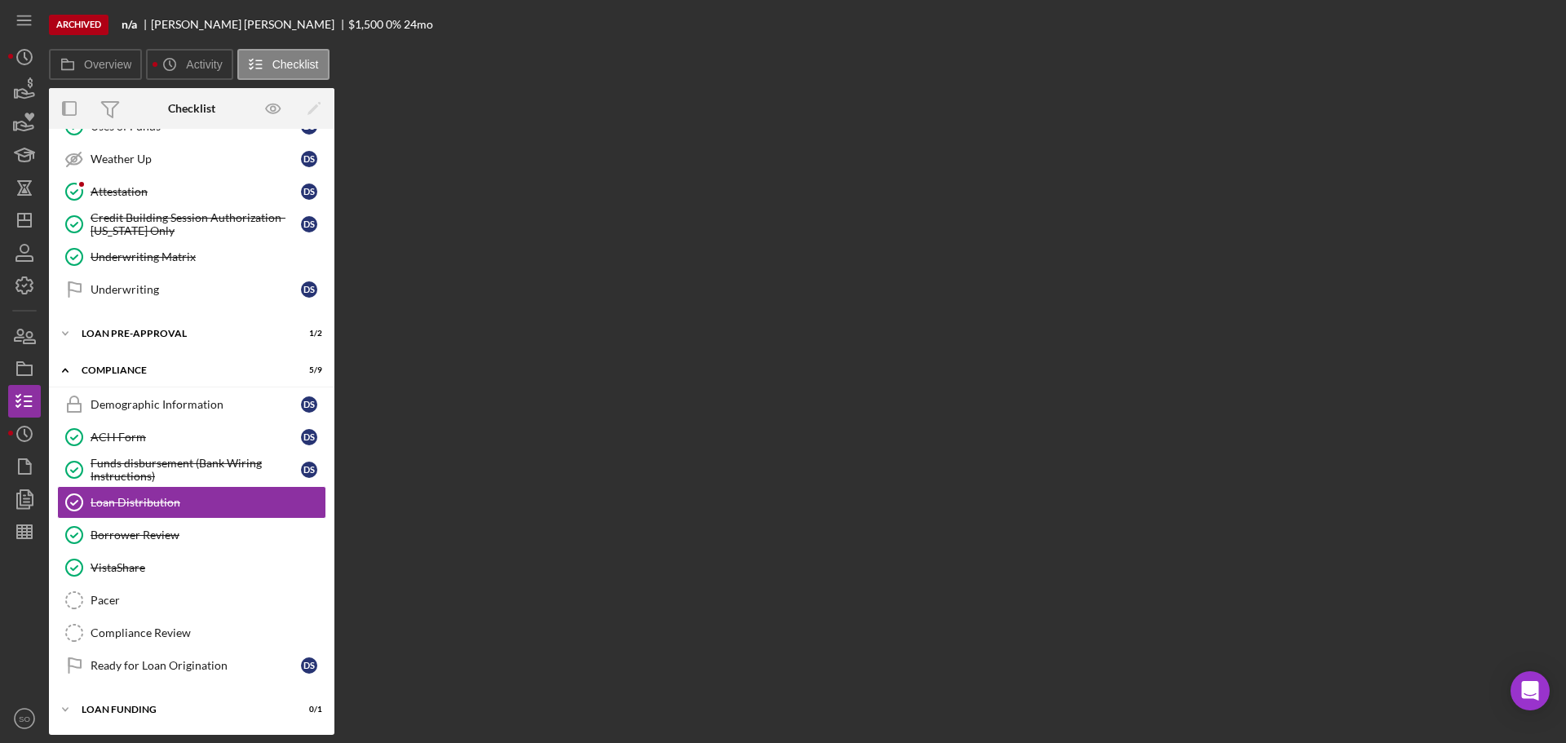
scroll to position [233, 0]
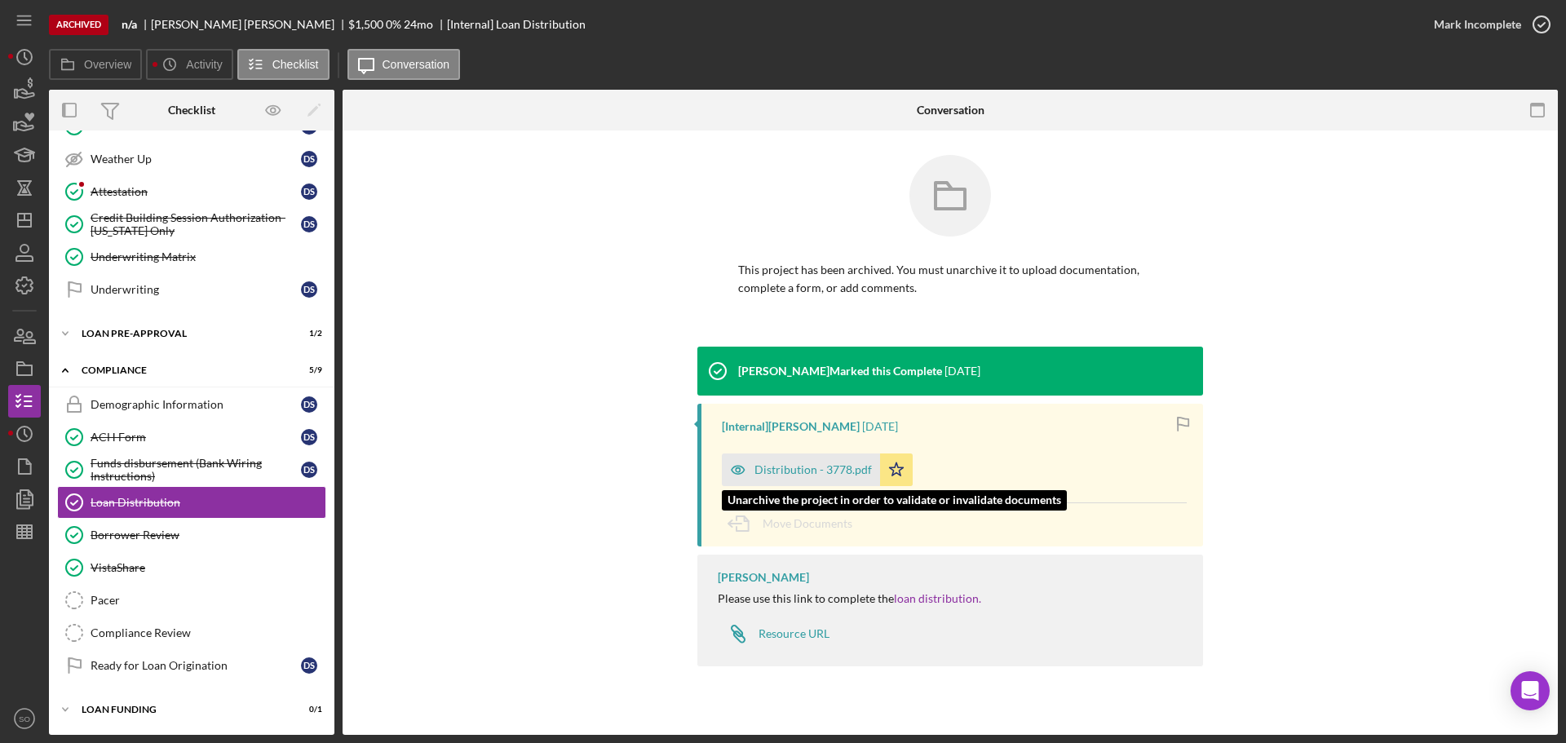
click at [789, 454] on div "Distribution - 3778.pdf" at bounding box center [801, 470] width 158 height 33
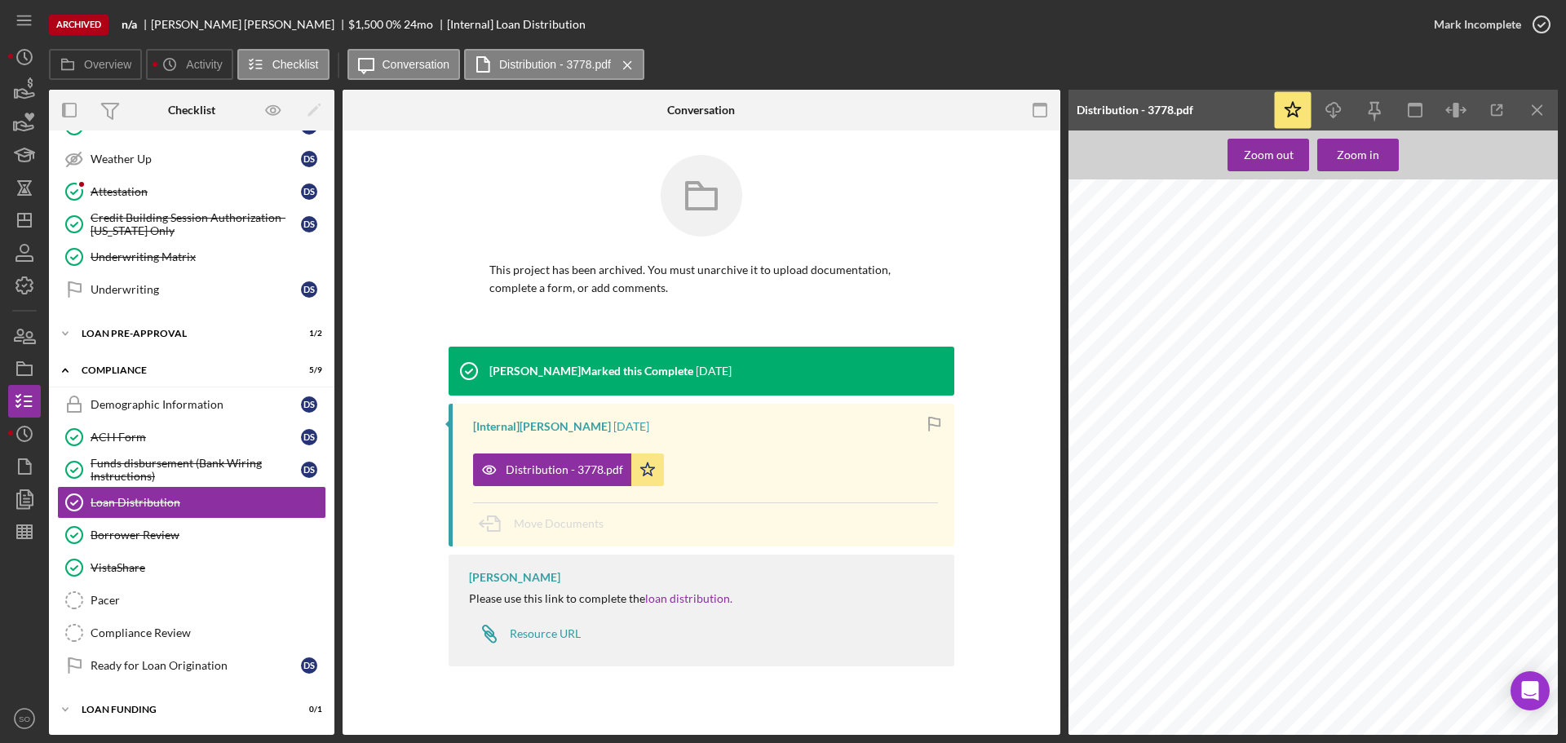
scroll to position [408, 0]
click at [1337, 104] on icon "button" at bounding box center [1334, 107] width 14 height 9
click at [31, 231] on icon "Icon/Dashboard" at bounding box center [24, 220] width 41 height 41
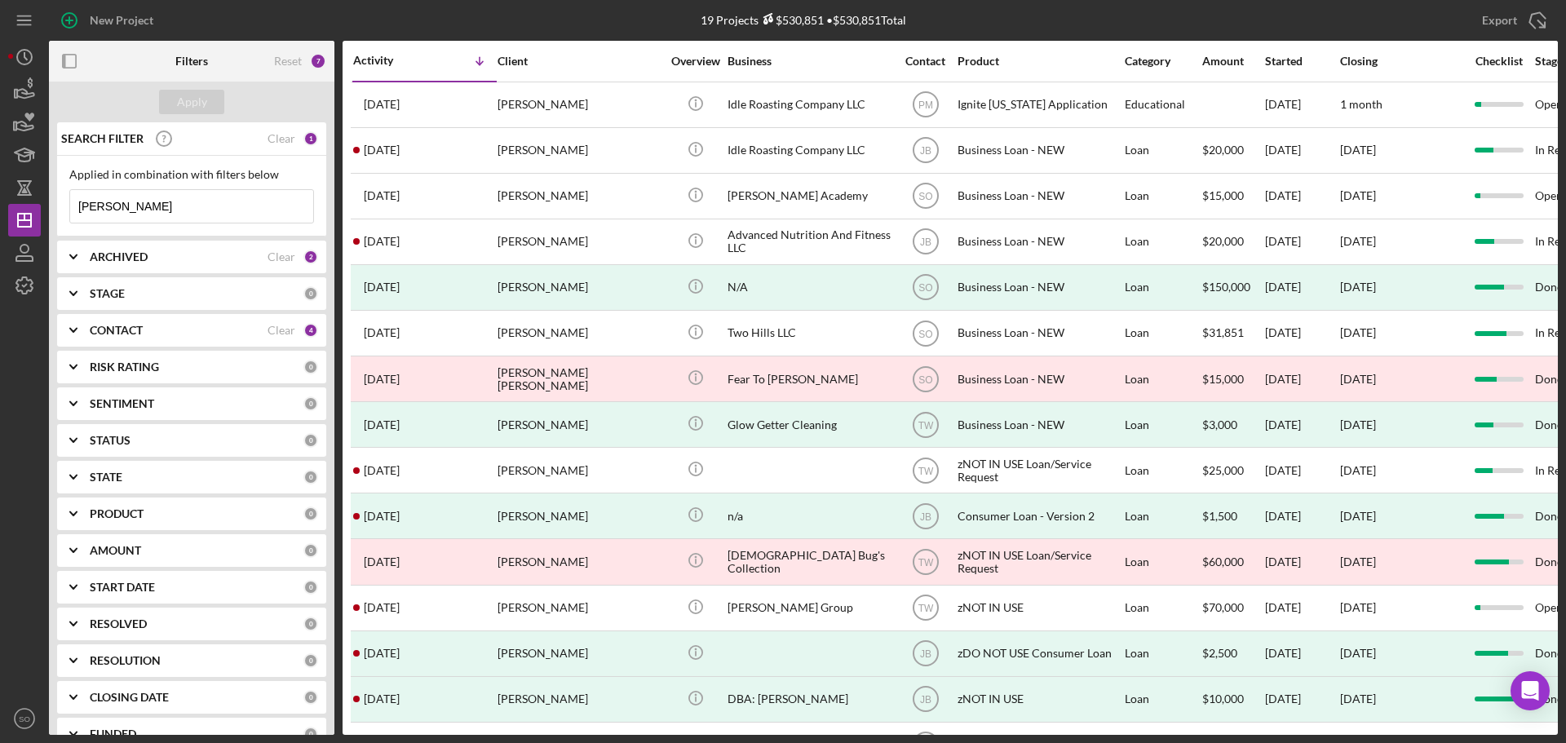
click at [237, 331] on div "CONTACT" at bounding box center [179, 330] width 178 height 13
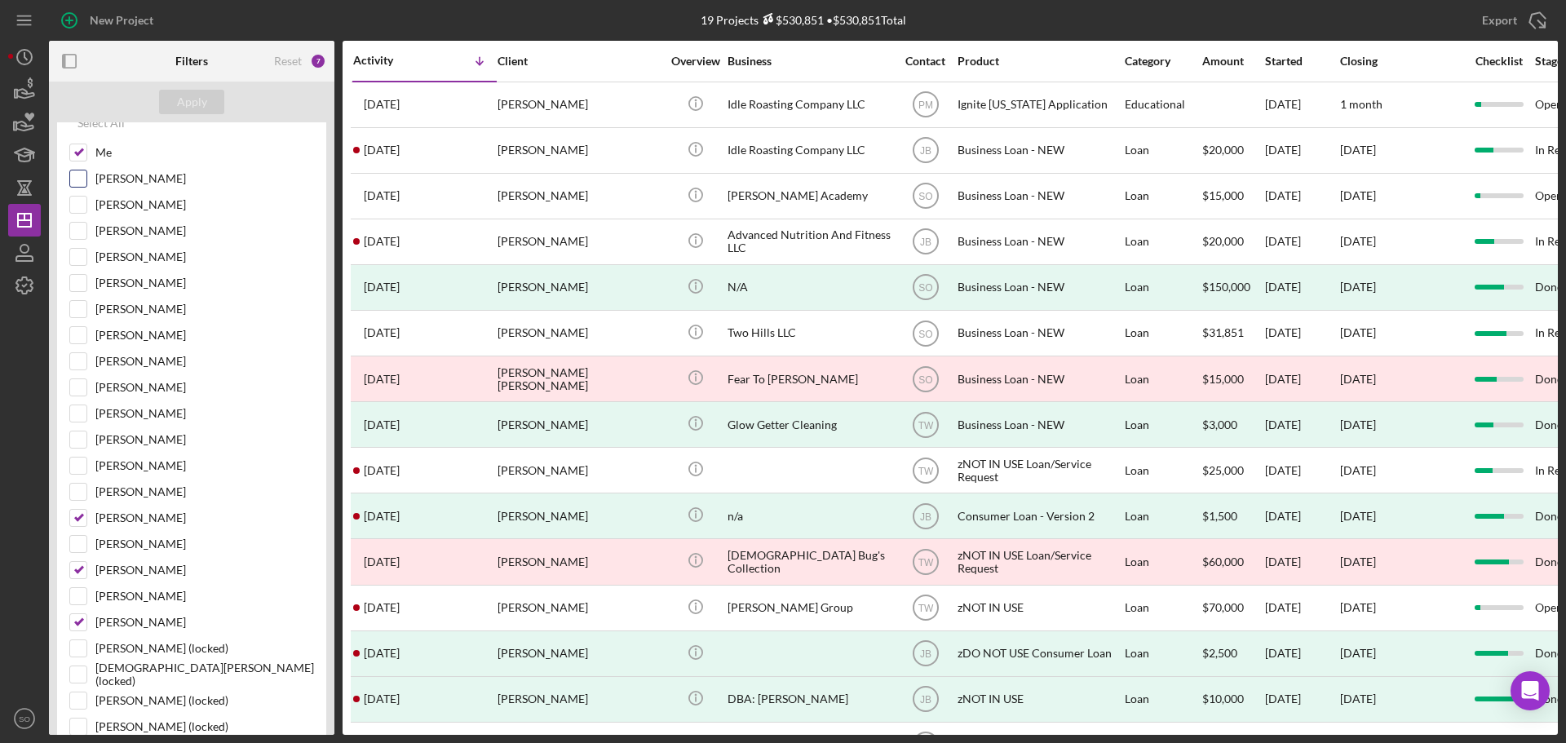
scroll to position [326, 0]
click at [76, 538] on input "Peyton McGovern" at bounding box center [78, 541] width 16 height 16
checkbox input "false"
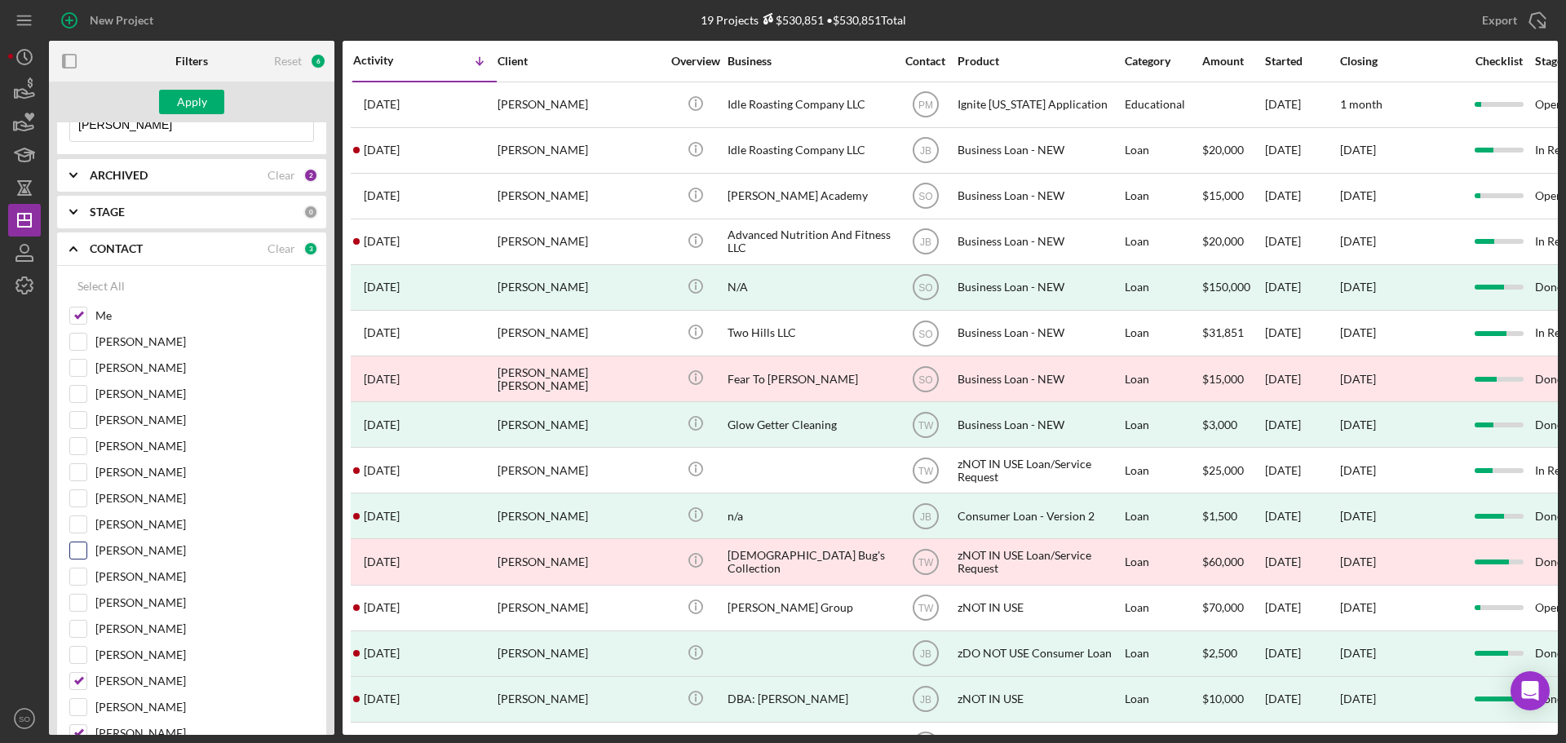
scroll to position [0, 0]
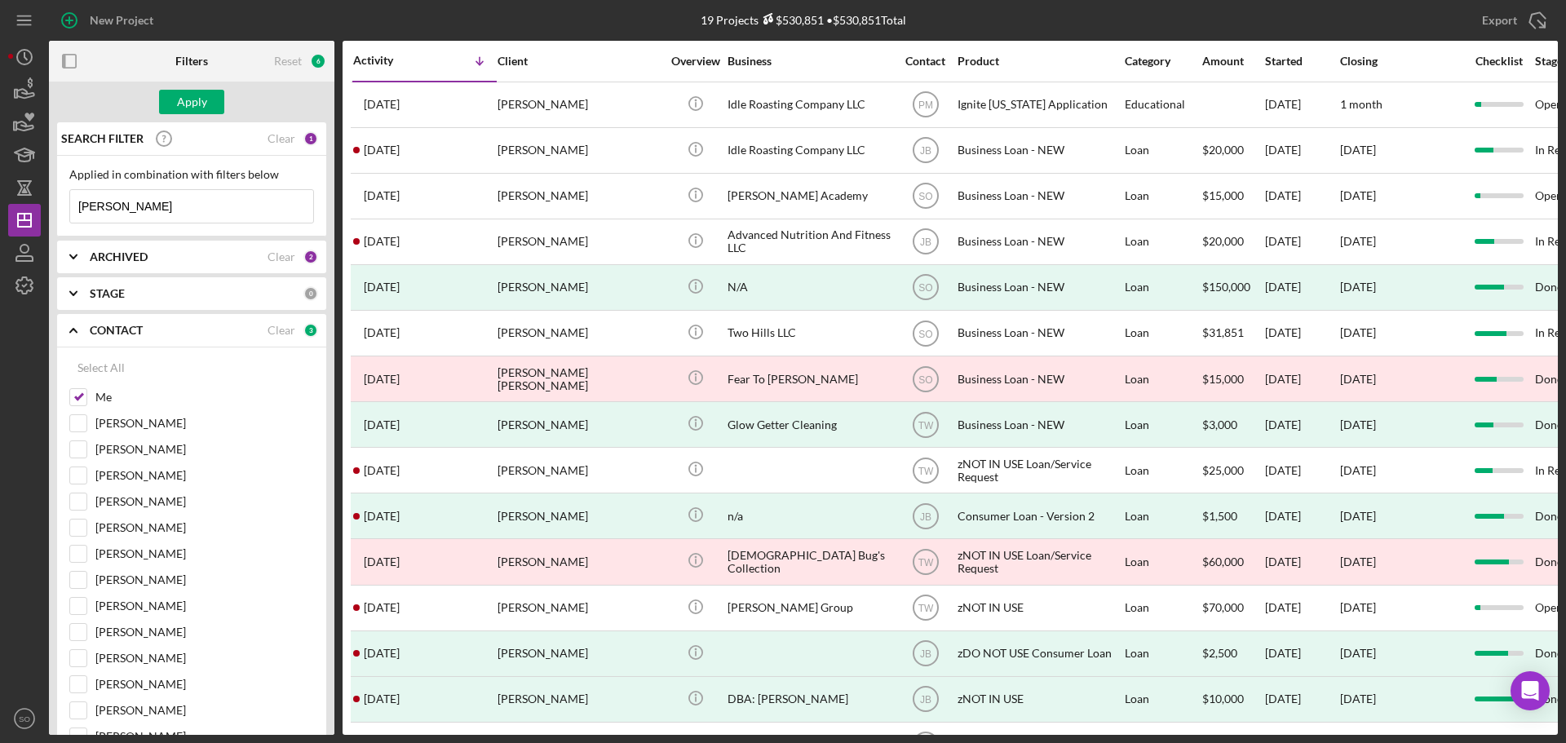
drag, startPoint x: 166, startPoint y: 210, endPoint x: 0, endPoint y: 169, distance: 171.5
click at [0, 169] on div "New Project 19 Projects $530,851 • $530,851 Total david stevens Export Icon/Exp…" at bounding box center [783, 371] width 1566 height 743
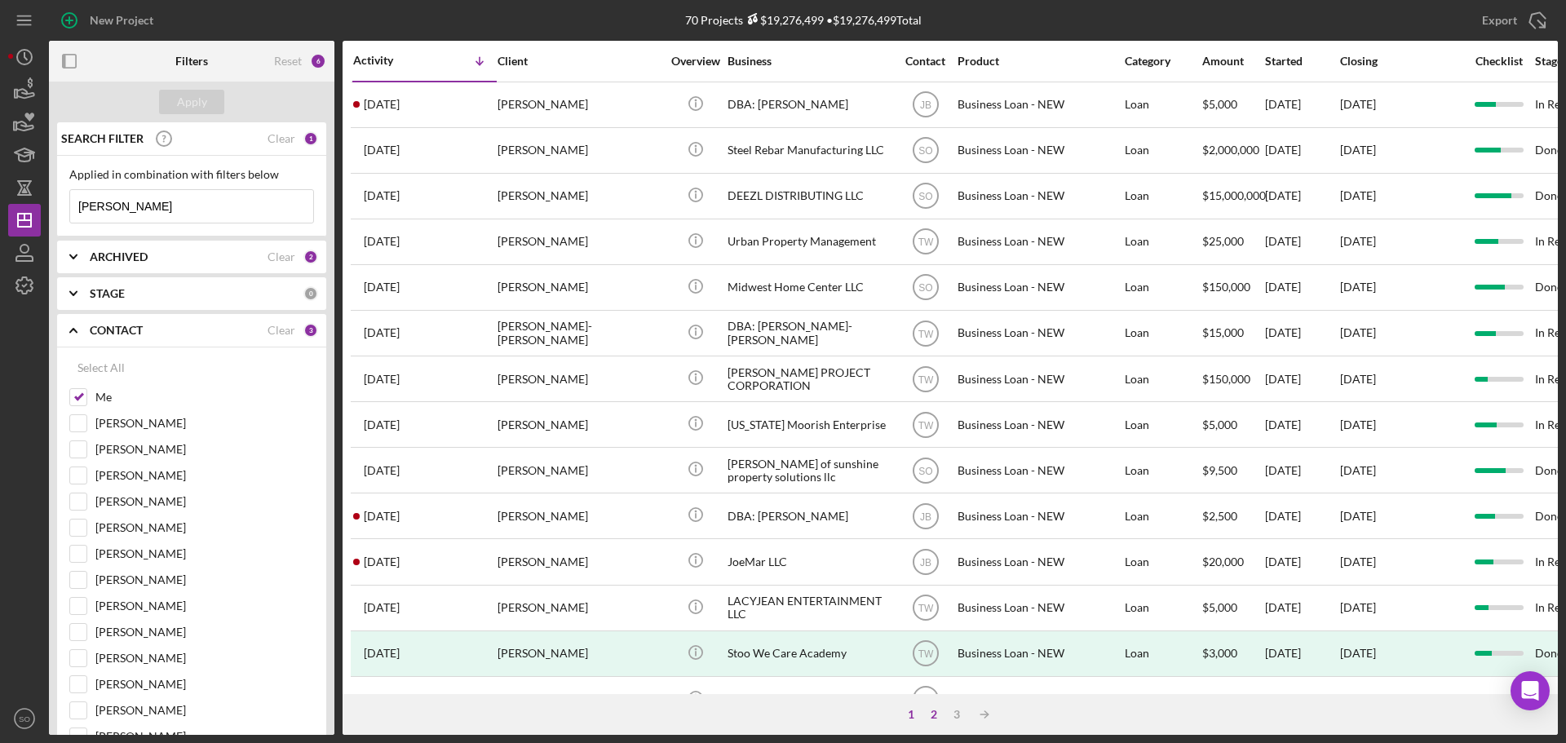
type input "robin johnson"
click at [933, 714] on div "2" at bounding box center [934, 714] width 23 height 13
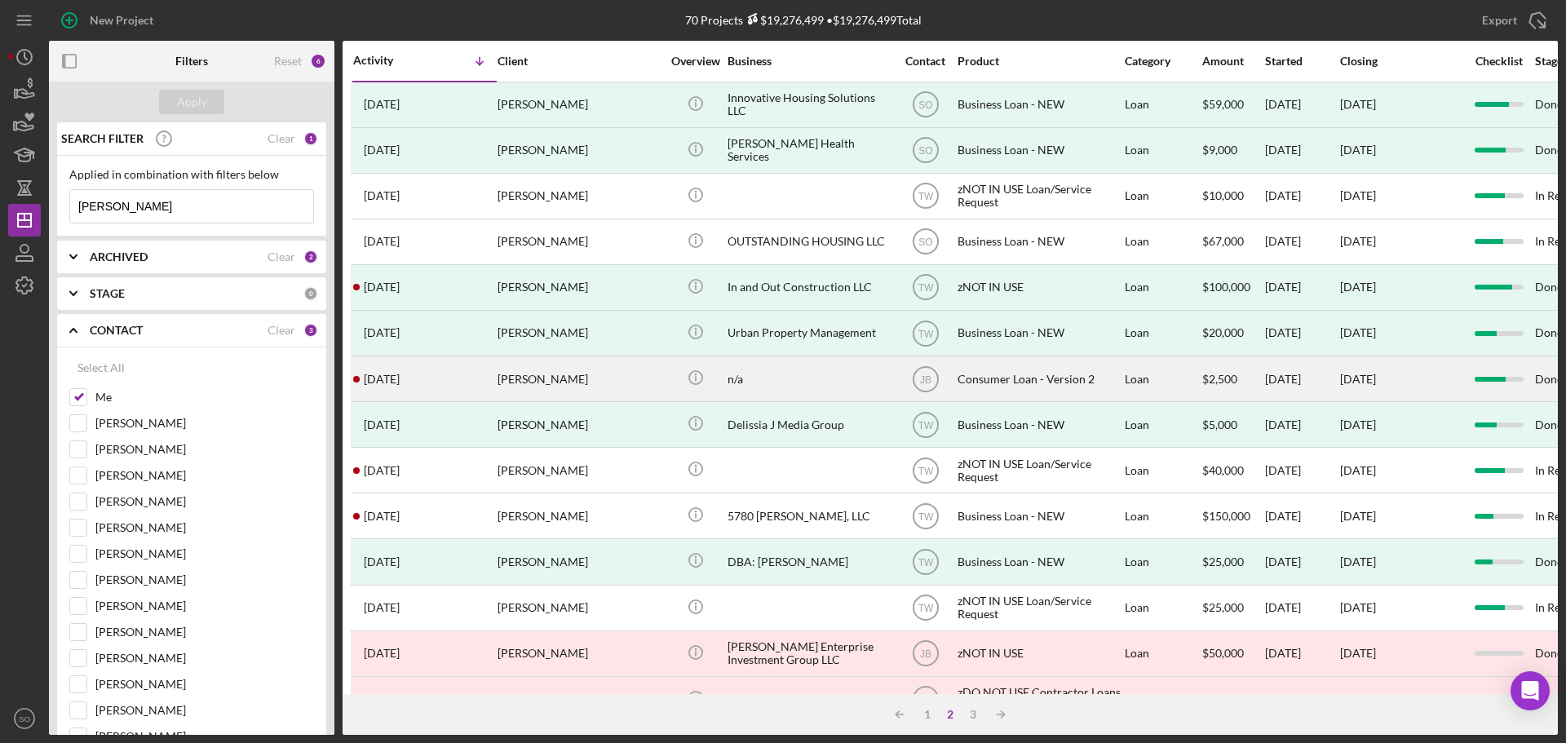
click at [554, 388] on div "Robin Johnson" at bounding box center [579, 378] width 163 height 43
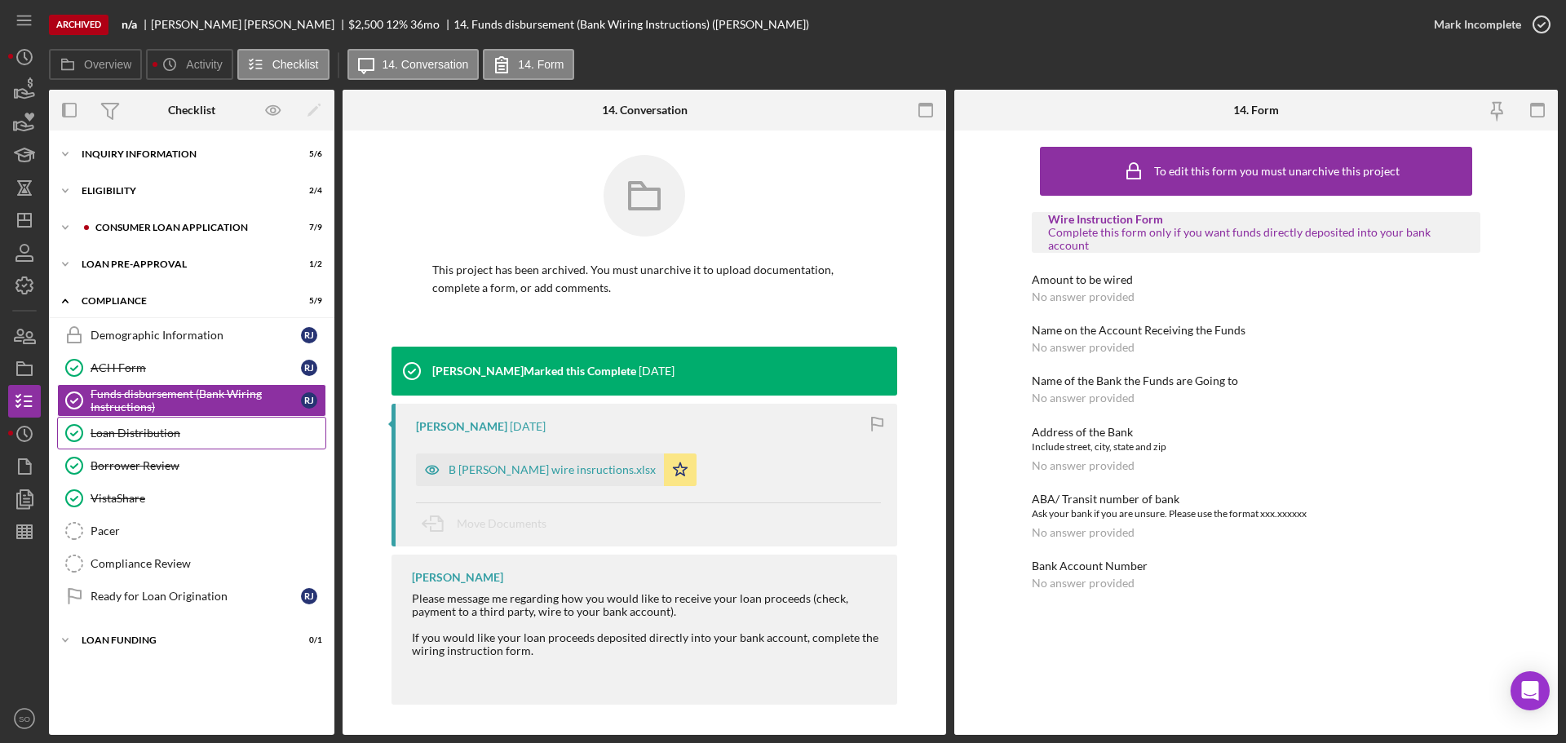
click at [182, 445] on link "Loan Distribution Loan Distribution" at bounding box center [191, 433] width 269 height 33
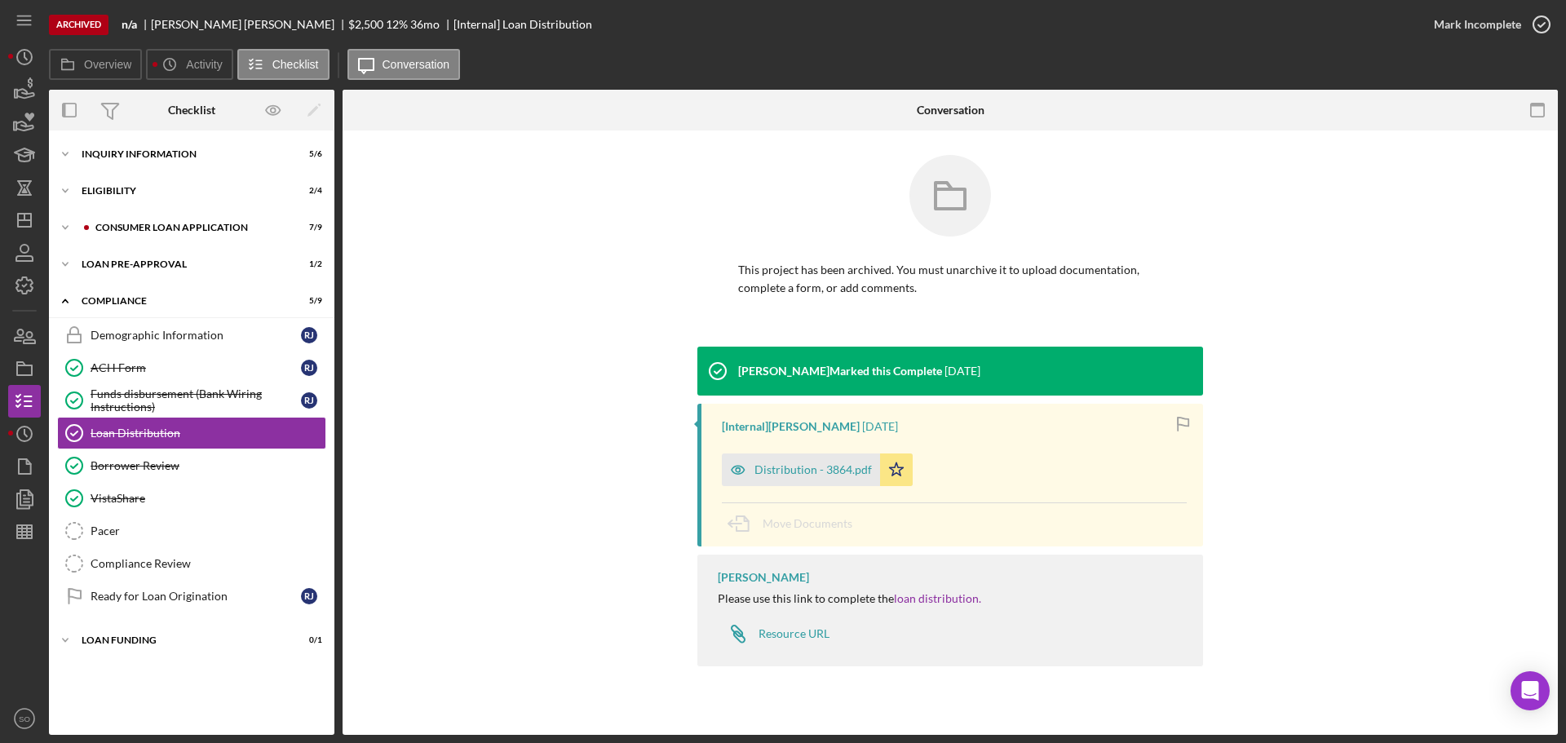
click at [832, 479] on div "Distribution - 3864.pdf" at bounding box center [801, 470] width 158 height 33
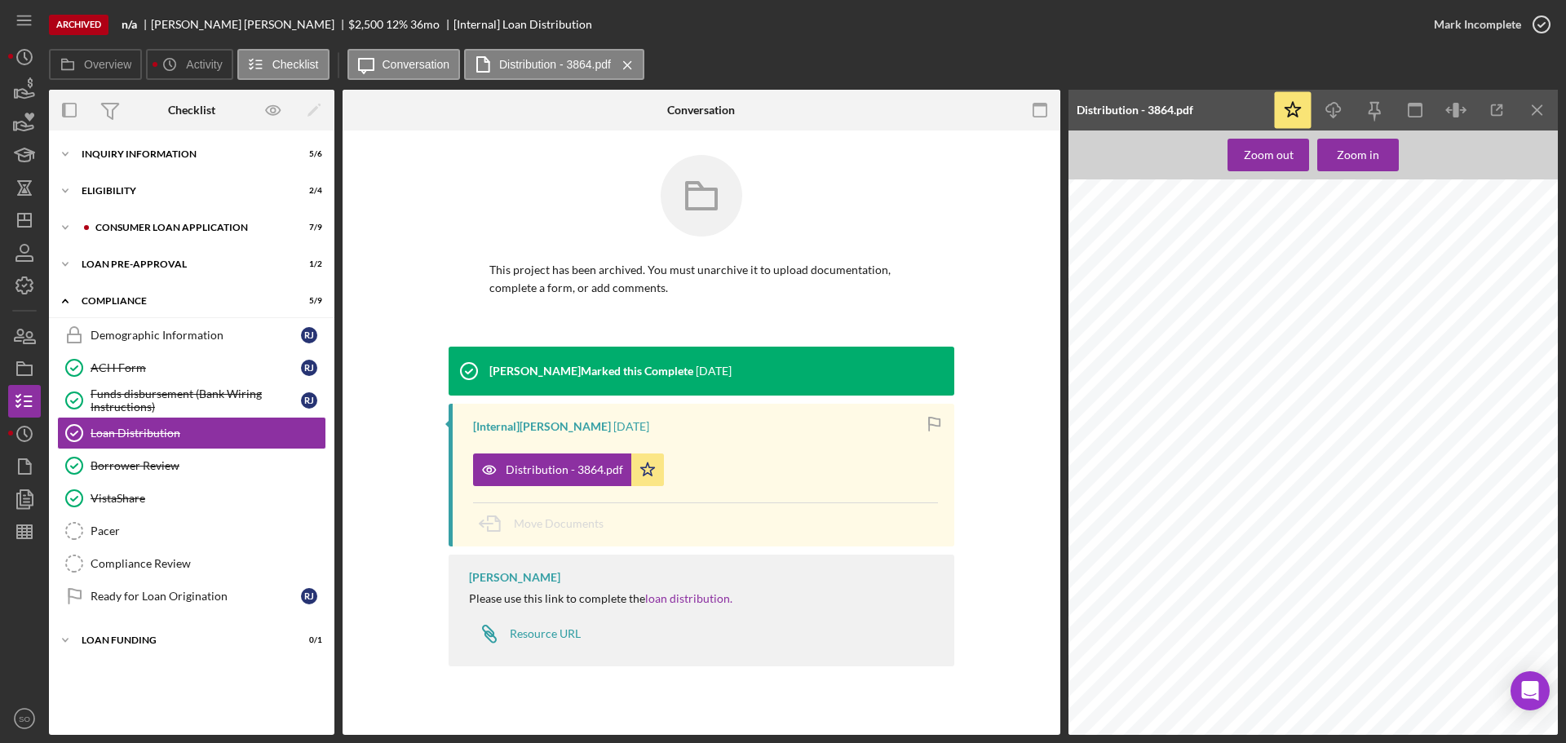
scroll to position [1305, 0]
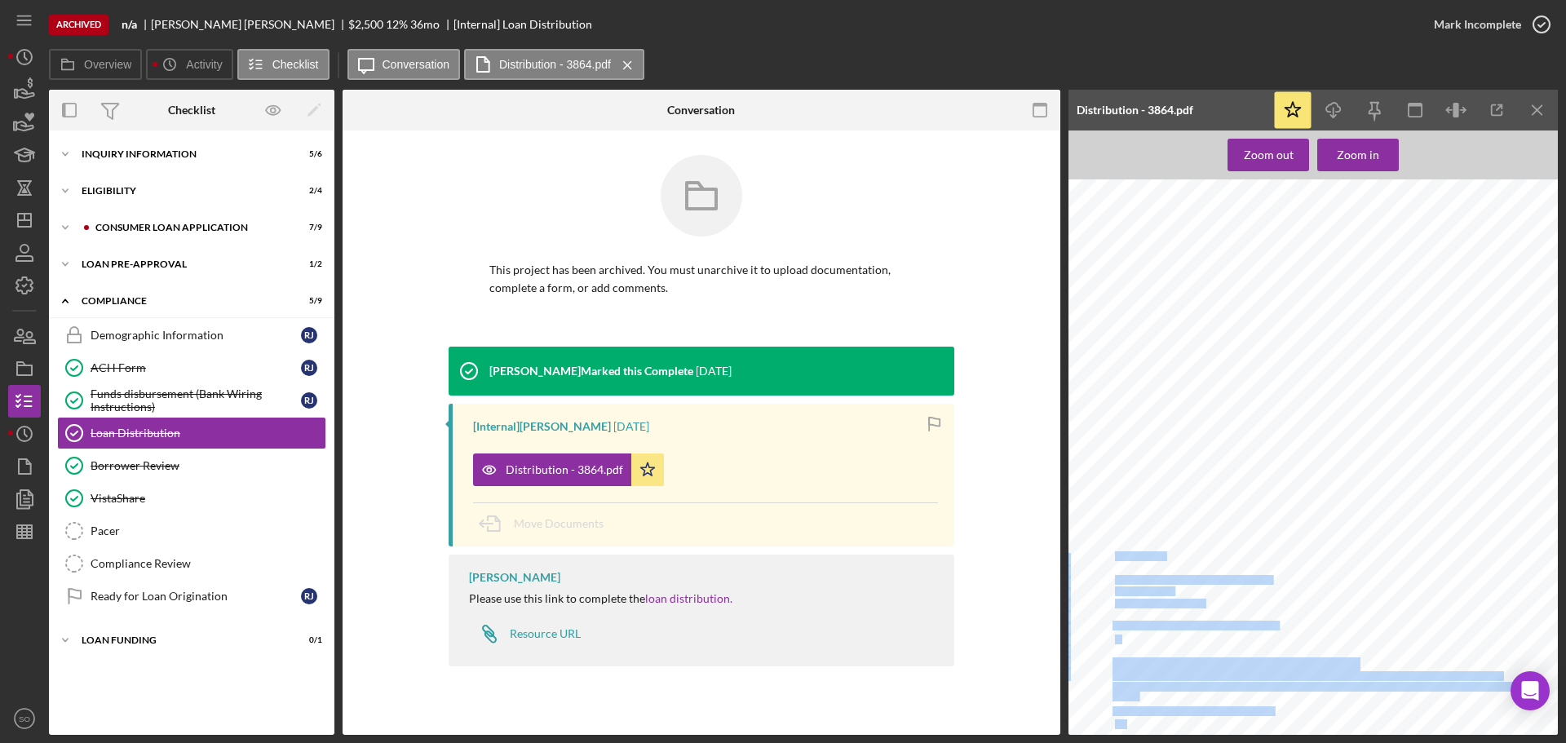
drag, startPoint x: 1115, startPoint y: 551, endPoint x: 1210, endPoint y: 571, distance: 96.6
click at [1210, 571] on div "Anticipated Closing Date 2/13/2024 ACH Payment Date 15th Date of First ACH Guid…" at bounding box center [1318, 489] width 499 height 646
click at [1207, 598] on div at bounding box center [1318, 489] width 499 height 646
click at [1158, 593] on span "1209 E. Walnut" at bounding box center [1144, 591] width 59 height 9
drag, startPoint x: 1205, startPoint y: 599, endPoint x: 1163, endPoint y: 588, distance: 42.9
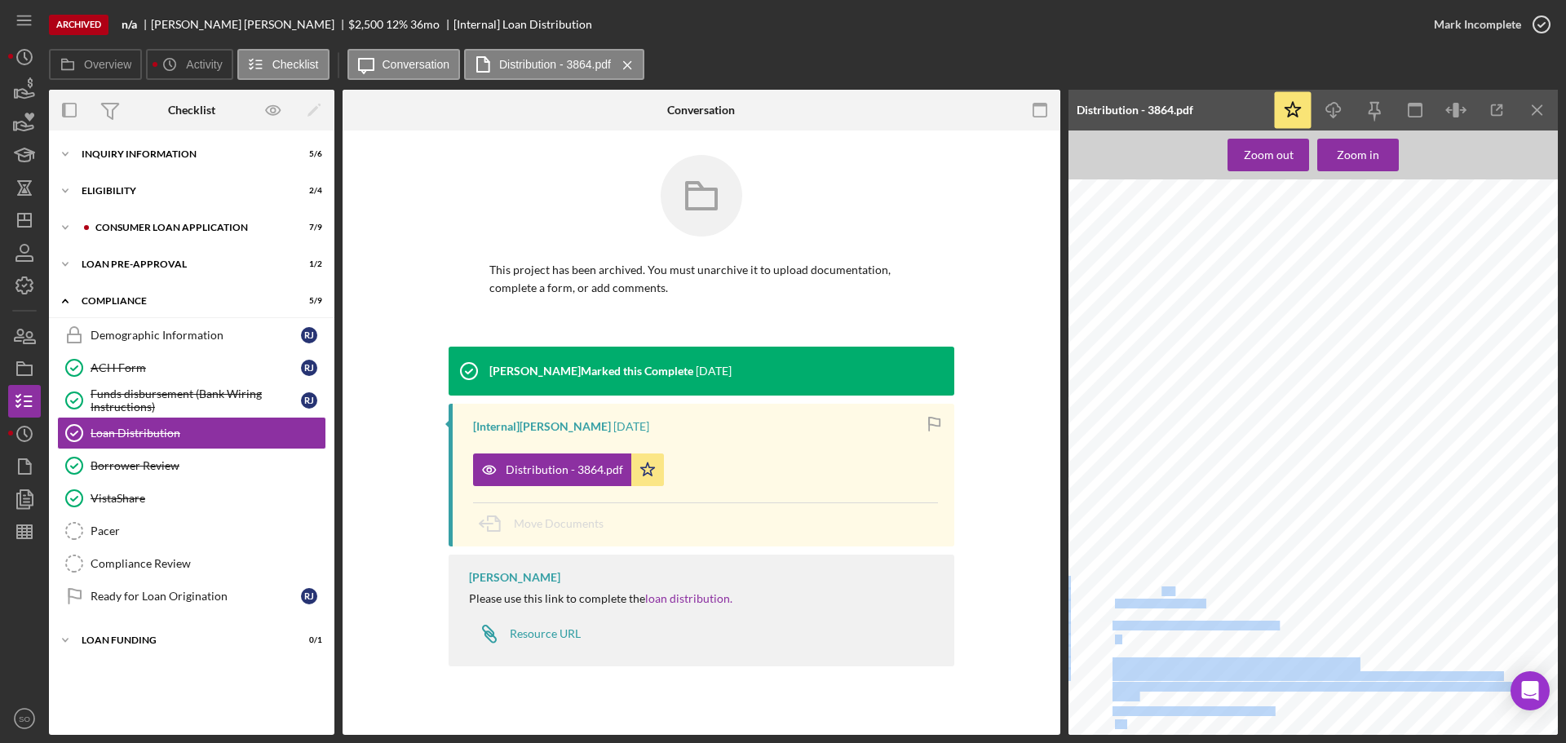
click at [1163, 588] on div "Anticipated Closing Date 2/13/2024 ACH Payment Date 15th Date of First ACH Guid…" at bounding box center [1318, 489] width 499 height 646
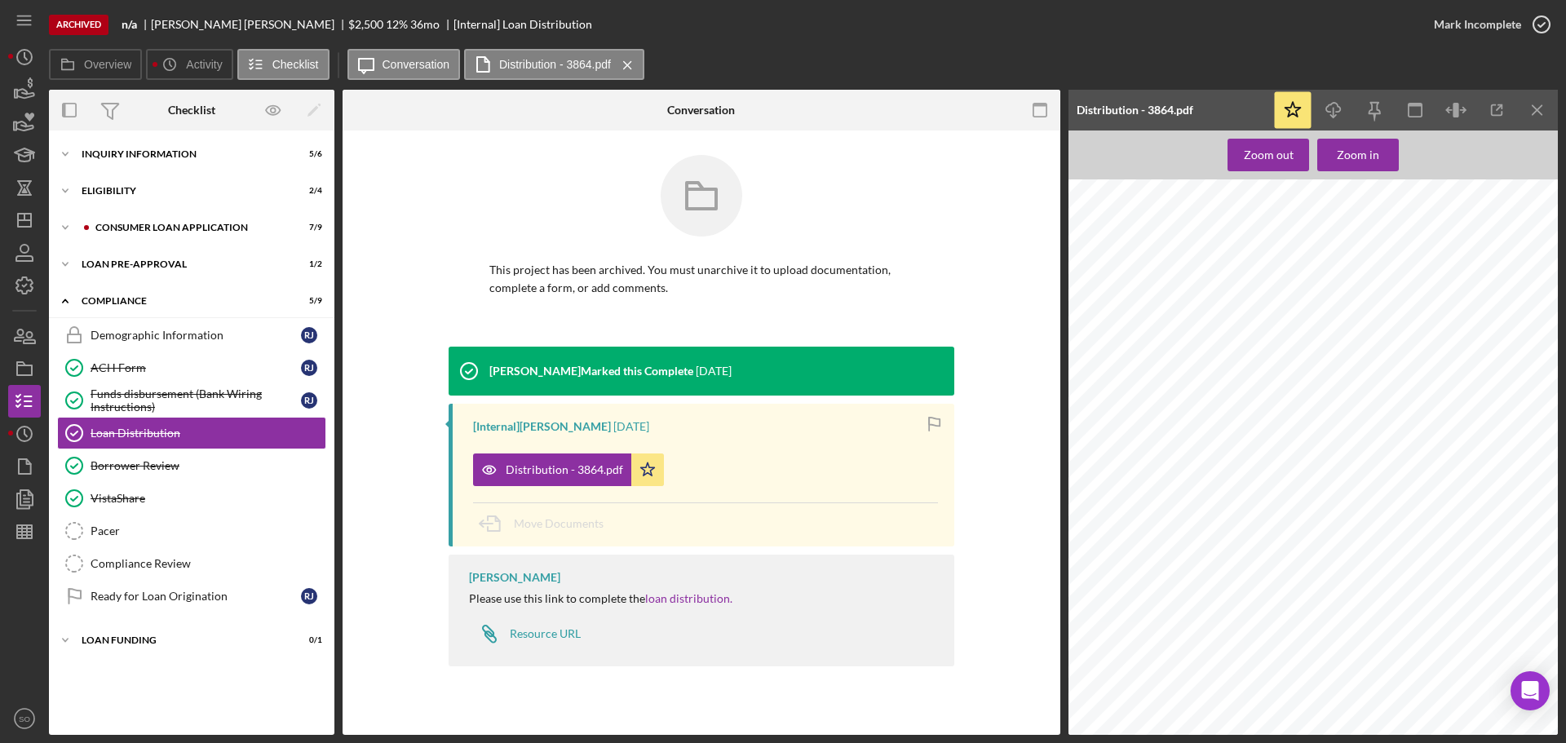
click at [1136, 576] on span "Love Columbia (Attn: Keli Van Doren)" at bounding box center [1193, 580] width 157 height 9
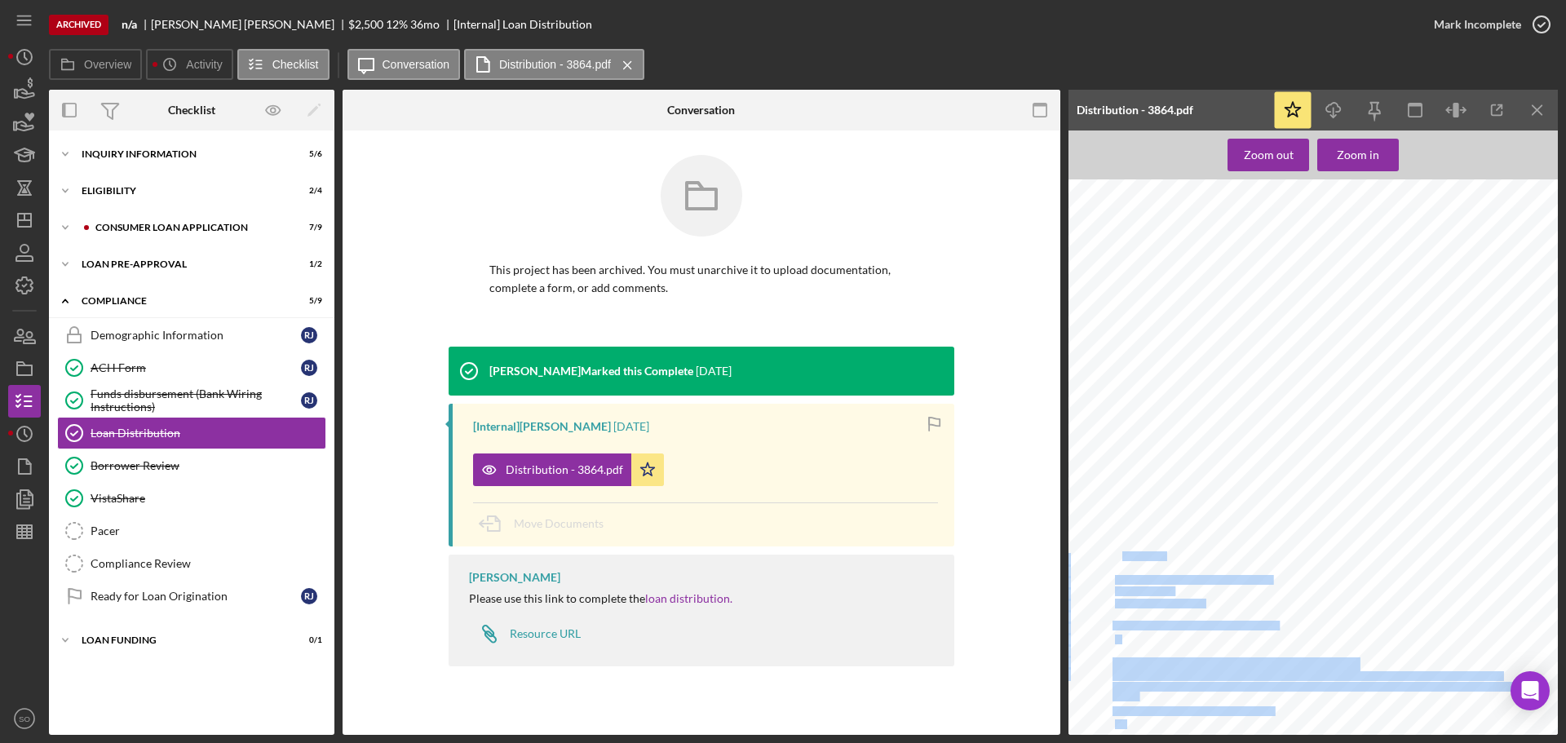
drag, startPoint x: 1120, startPoint y: 555, endPoint x: 1139, endPoint y: 571, distance: 24.9
click at [1139, 571] on div "Anticipated Closing Date 2/13/2024 ACH Payment Date 15th Date of First ACH Guid…" at bounding box center [1318, 489] width 499 height 646
click at [1119, 556] on span "Mail check to" at bounding box center [1140, 556] width 50 height 9
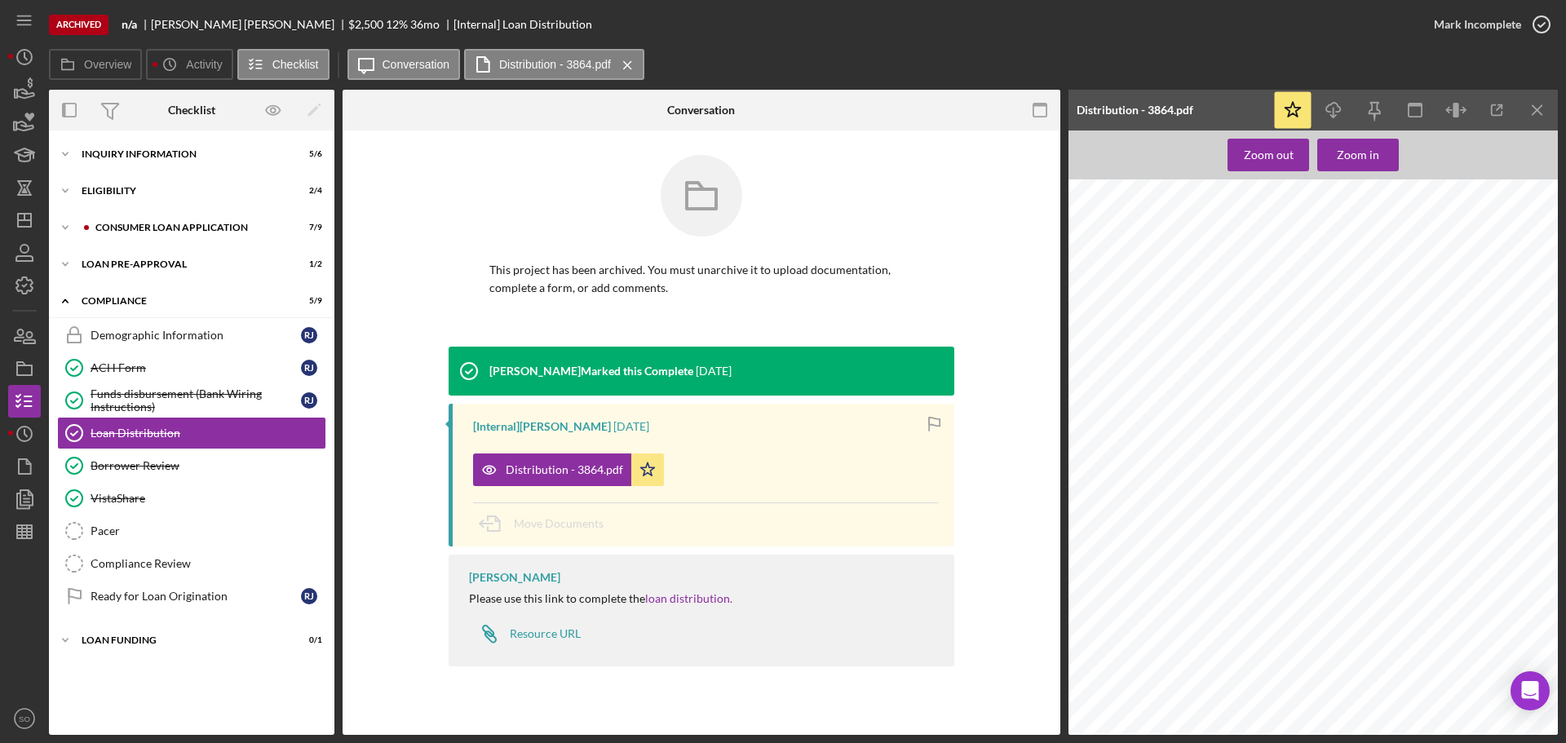
drag, startPoint x: 1116, startPoint y: 555, endPoint x: 1196, endPoint y: 605, distance: 94.6
click at [1196, 605] on div "Anticipated Closing Date 2/13/2024 ACH Payment Date 15th Date of First ACH Guid…" at bounding box center [1318, 489] width 499 height 646
copy div "Mail check to Love Columbia (Attn: Keli Van Doren) 1209 E. Walnut Columbia, MO …"
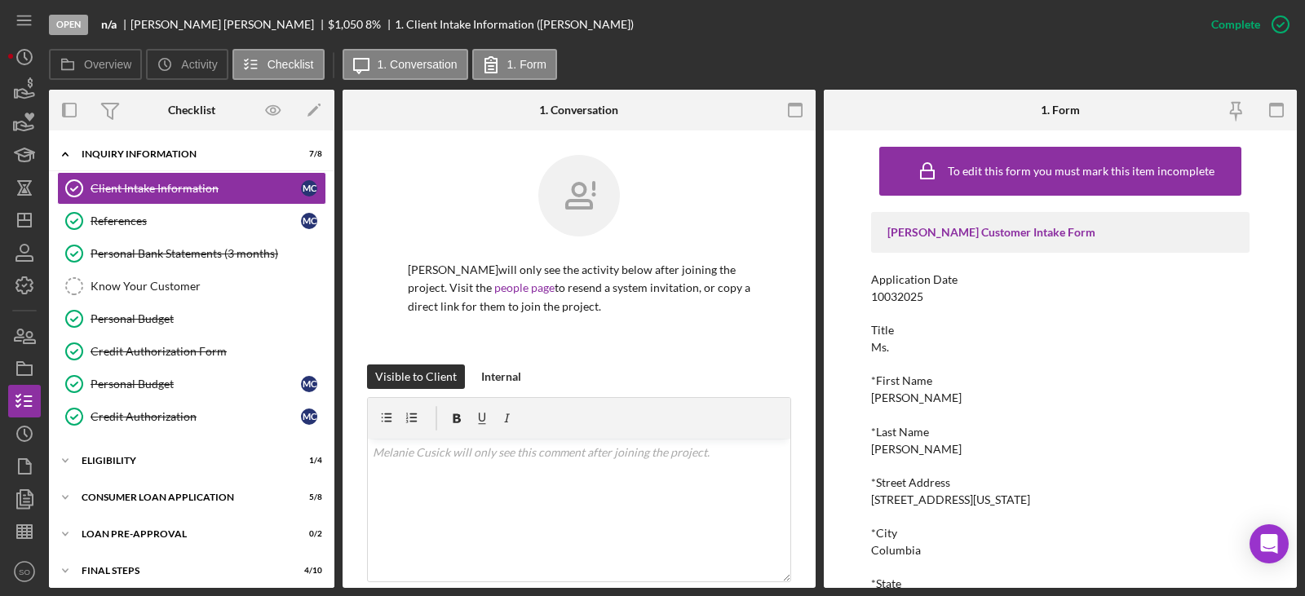
click at [901, 389] on div "*First Name Melanie" at bounding box center [1060, 389] width 379 height 30
click at [901, 402] on div "[PERSON_NAME]" at bounding box center [916, 398] width 91 height 13
copy div "[PERSON_NAME]"
click at [888, 454] on div "[PERSON_NAME]" at bounding box center [916, 449] width 91 height 13
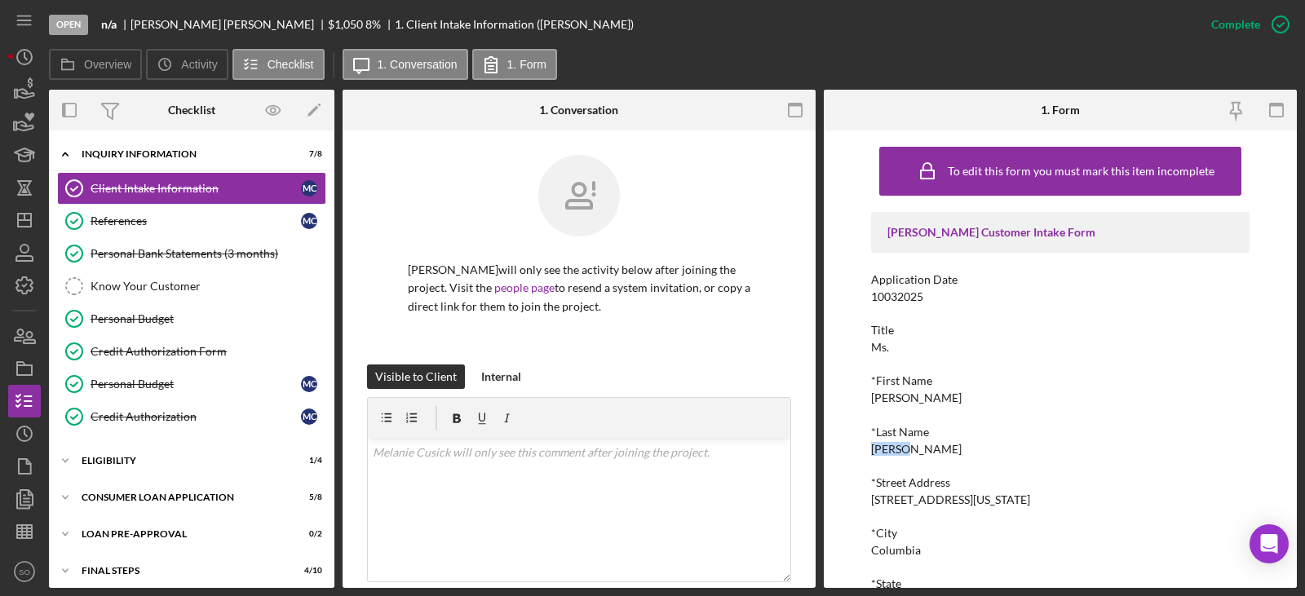
click at [888, 454] on div "[PERSON_NAME]" at bounding box center [916, 449] width 91 height 13
copy div "[PERSON_NAME]"
click at [901, 392] on div "[PERSON_NAME]" at bounding box center [916, 398] width 91 height 13
click at [901, 396] on div "[PERSON_NAME]" at bounding box center [916, 398] width 91 height 13
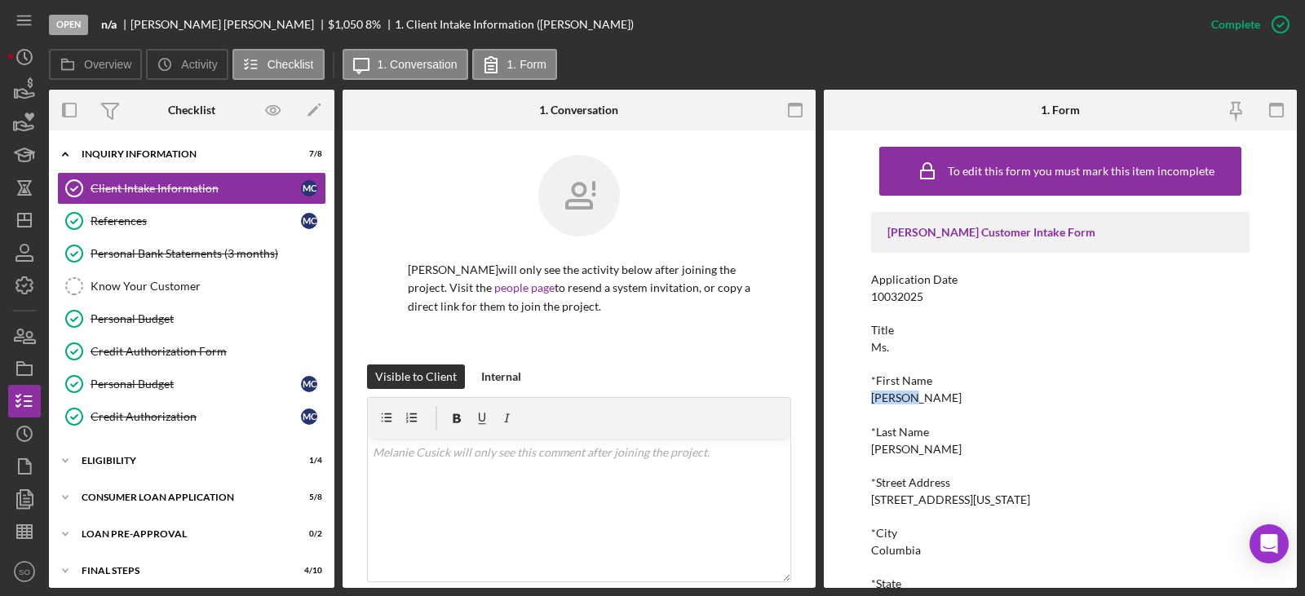
copy div "[PERSON_NAME]"
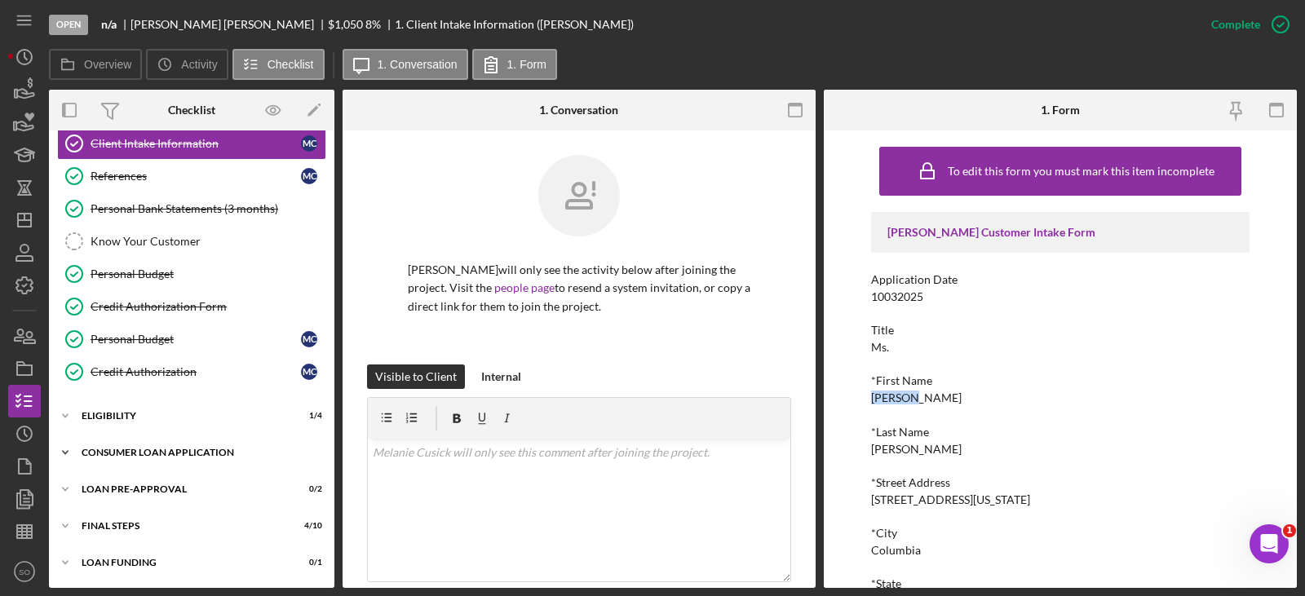
click at [187, 452] on div "Consumer Loan Application" at bounding box center [198, 453] width 233 height 10
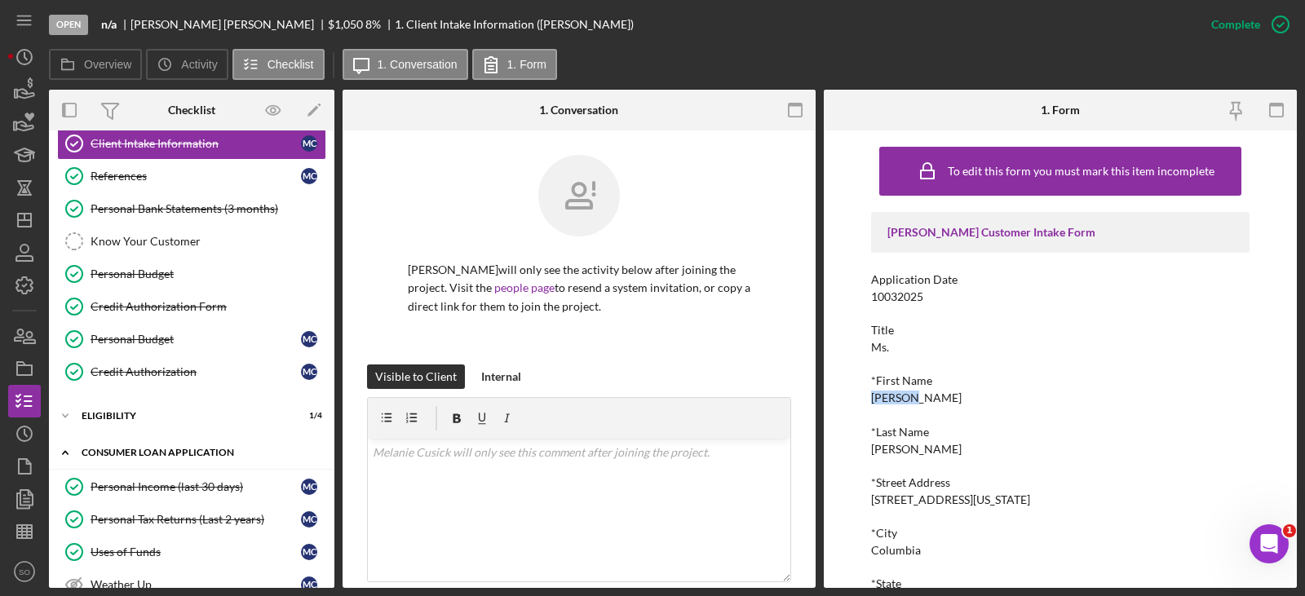
scroll to position [315, 0]
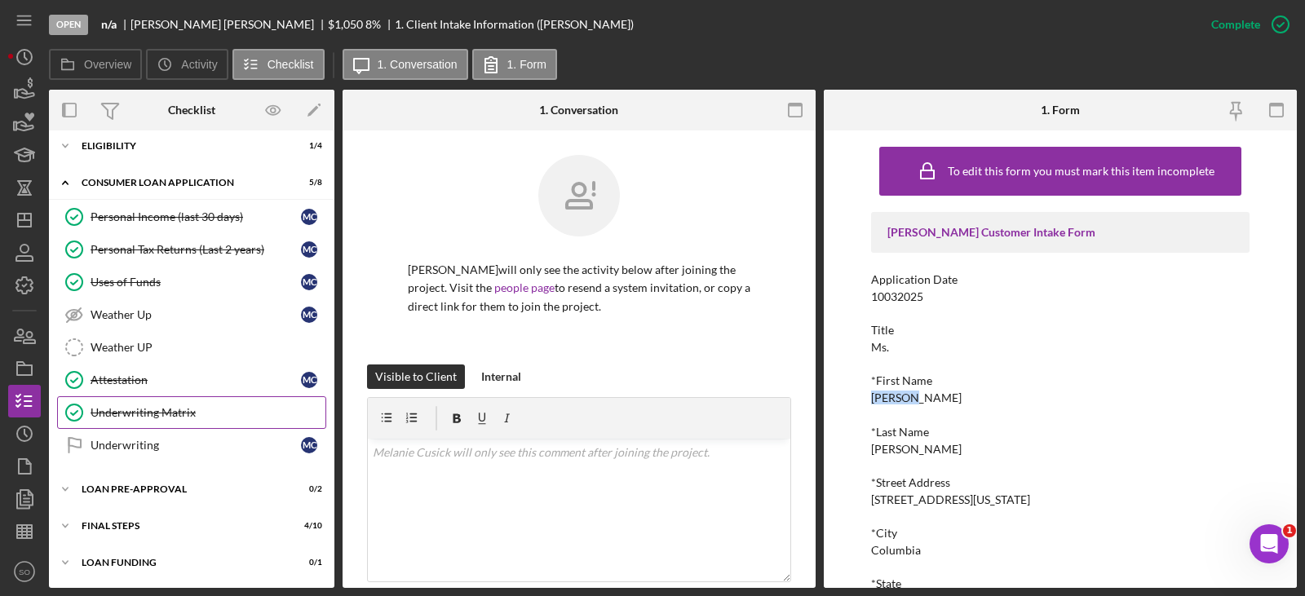
click at [132, 419] on div "Underwriting Matrix" at bounding box center [208, 412] width 235 height 13
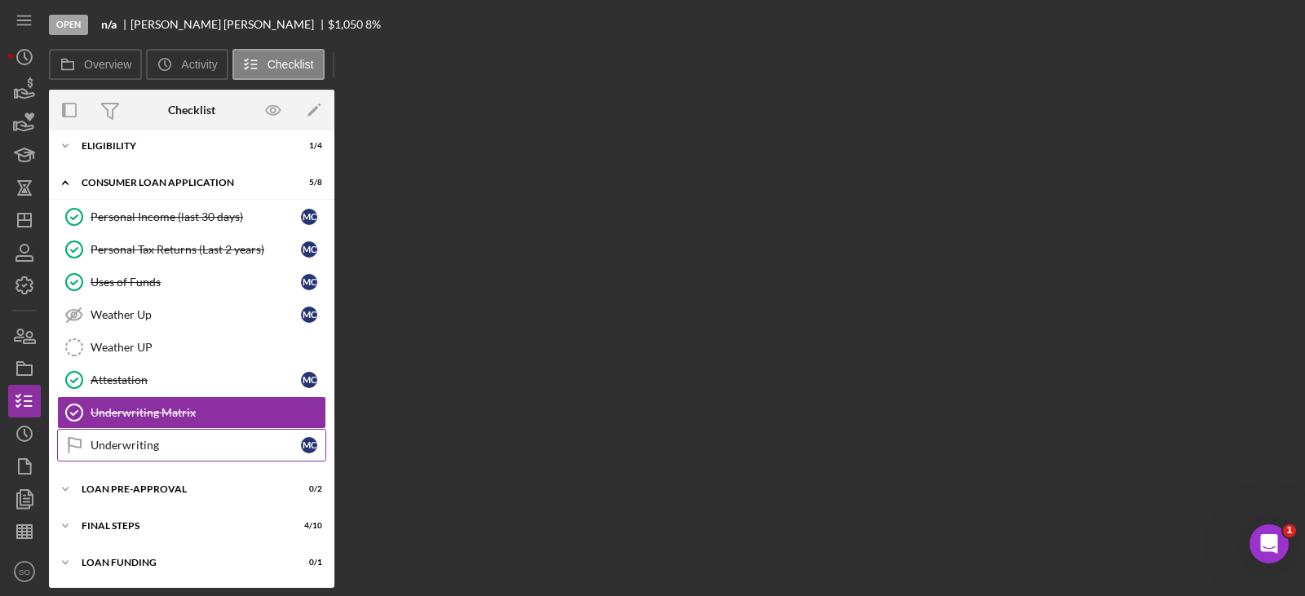
scroll to position [313, 0]
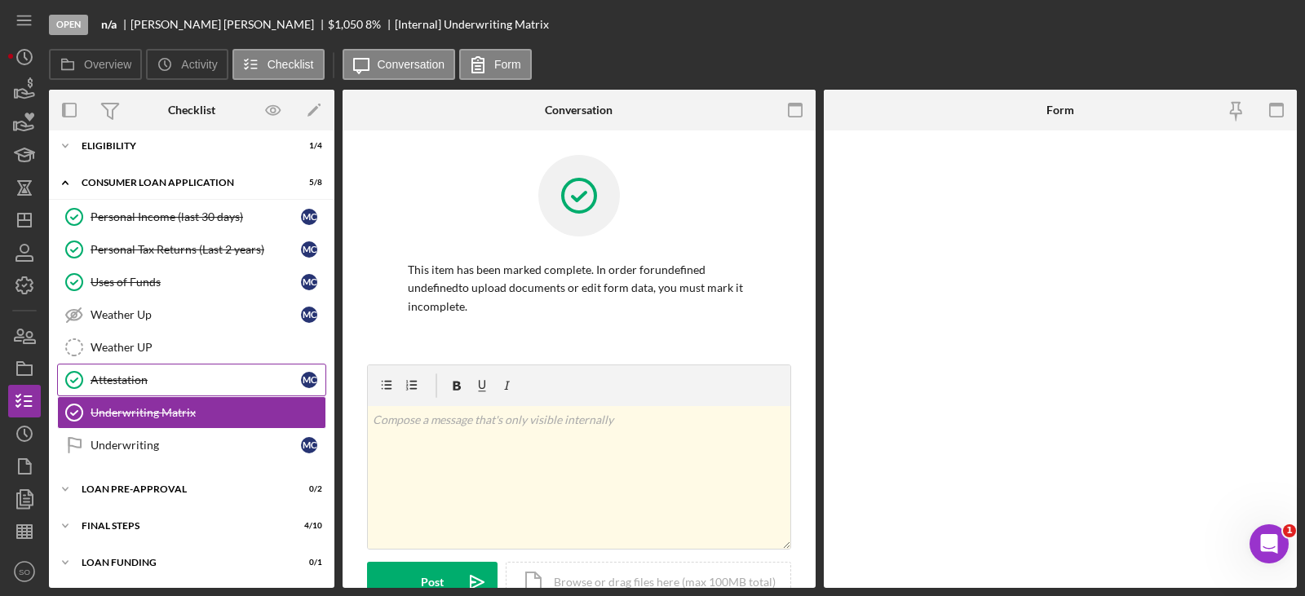
click at [210, 381] on div "Attestation" at bounding box center [196, 380] width 210 height 13
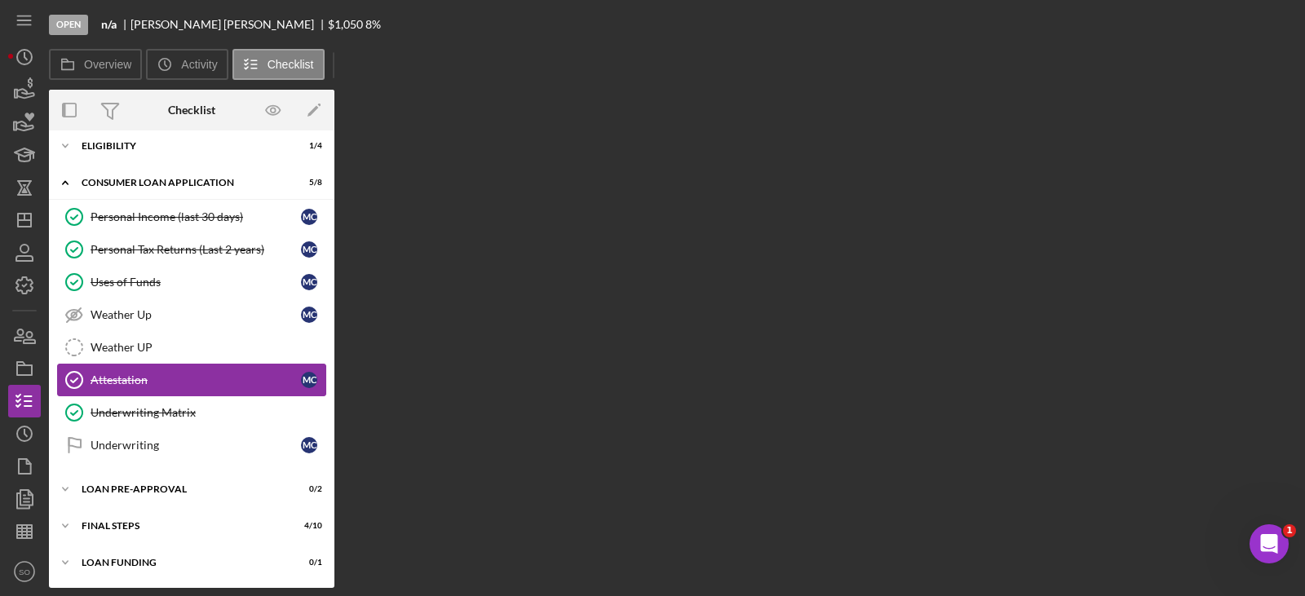
scroll to position [313, 0]
click at [206, 415] on div "Underwriting Matrix" at bounding box center [208, 412] width 235 height 13
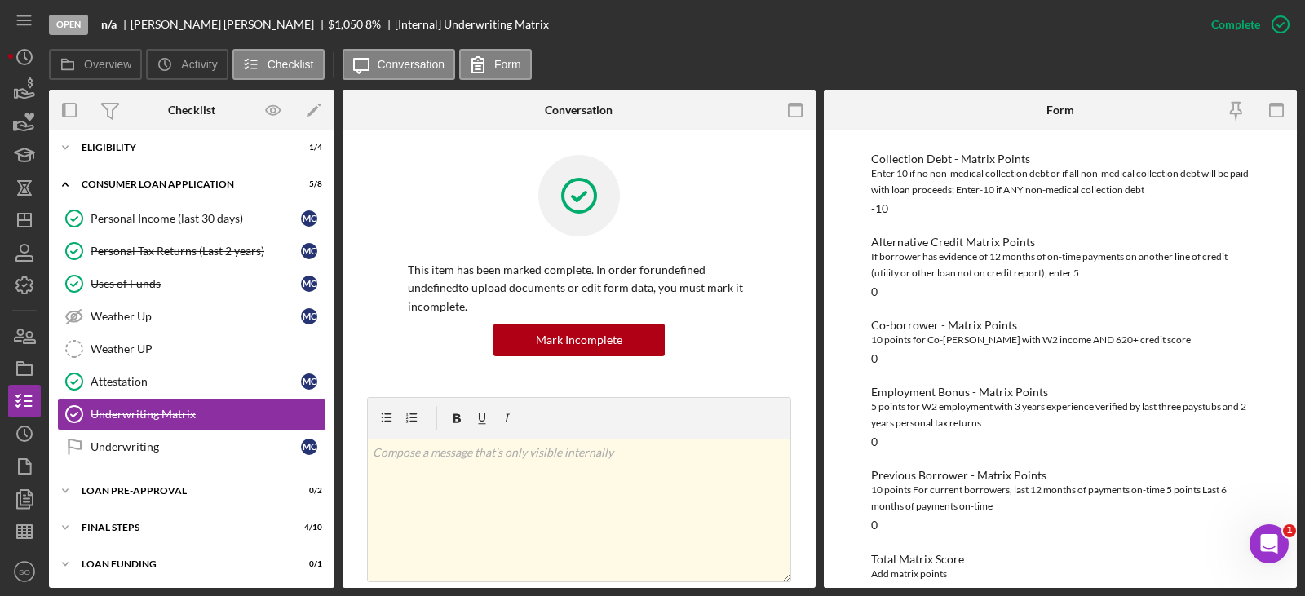
scroll to position [429, 0]
